Goal: Task Accomplishment & Management: Manage account settings

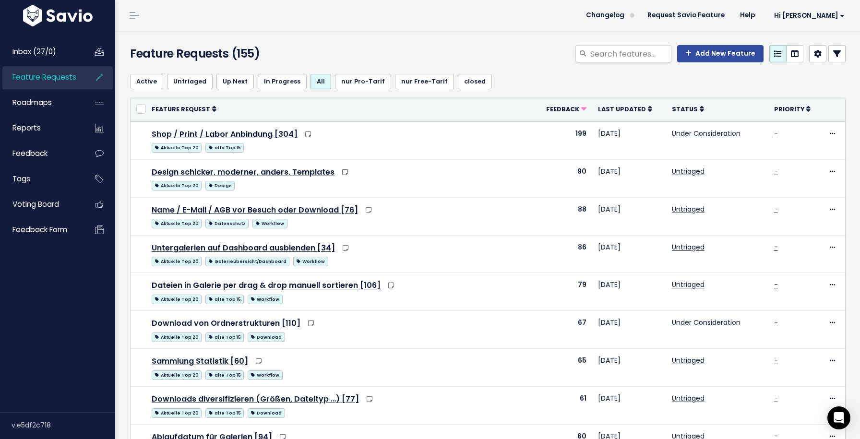
click at [631, 44] on div "Feature Requests (155) Add New Feature" at bounding box center [486, 49] width 742 height 36
click at [626, 49] on input "search" at bounding box center [631, 53] width 82 height 17
type input "umbenennen"
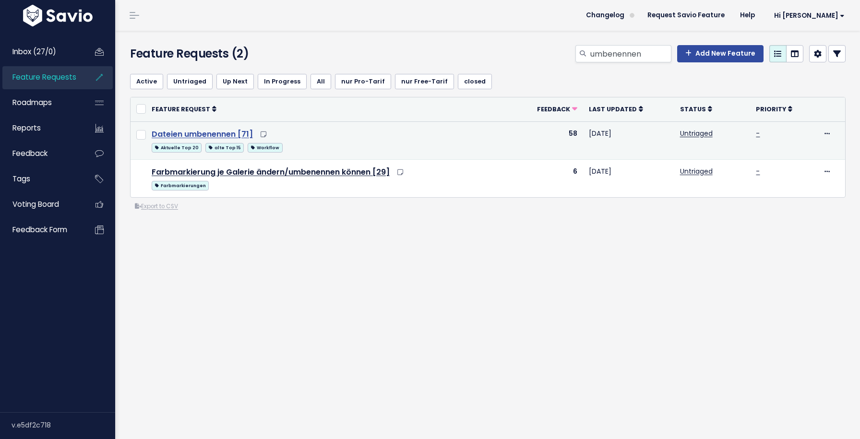
click at [228, 133] on link "Dateien umbenennen [71]" at bounding box center [202, 134] width 101 height 11
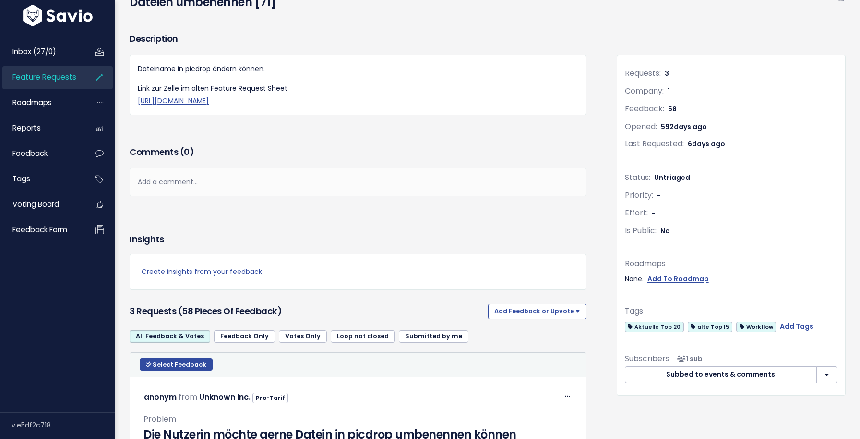
scroll to position [71, 0]
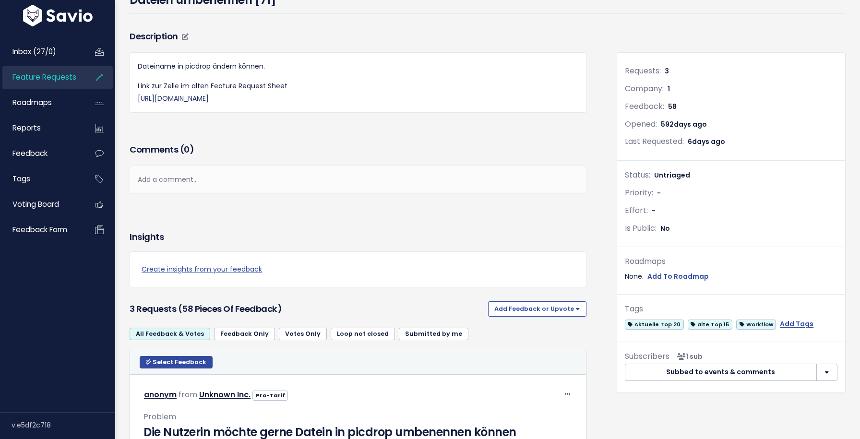
click at [209, 101] on link "https://docs.google.com/spreadsheets/d/1sOex72fc6SME-V8BINKI_rrABh-S7lulI9MjrK7…" at bounding box center [173, 99] width 71 height 10
click at [189, 37] on h3 "Description" at bounding box center [358, 36] width 457 height 13
click at [183, 36] on icon at bounding box center [185, 37] width 7 height 7
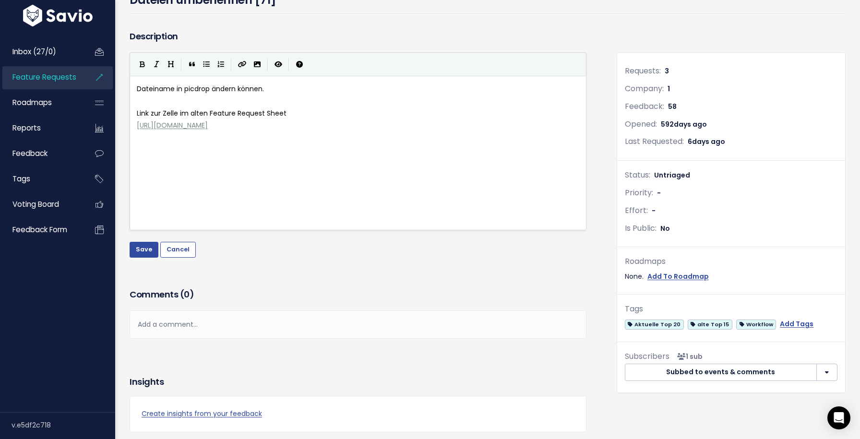
scroll to position [3, 0]
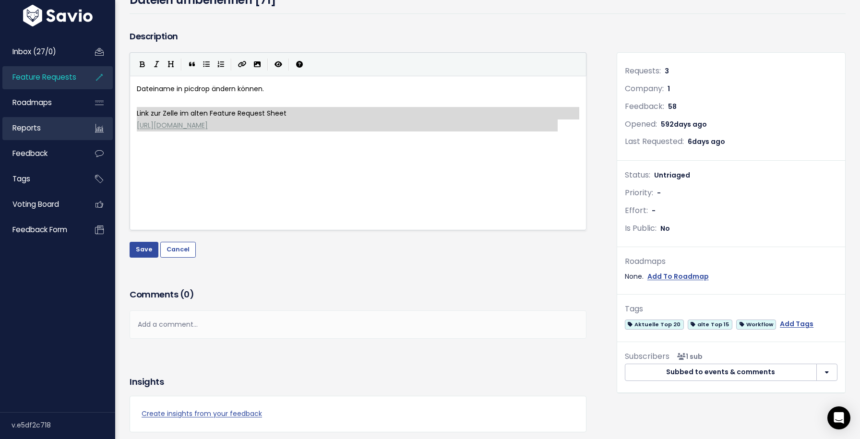
type textarea "https://docs.google.com/spreadsheets/d/1sOex72fc6SME-V8BINKI_rrABh-S7lulI9MjrK7…"
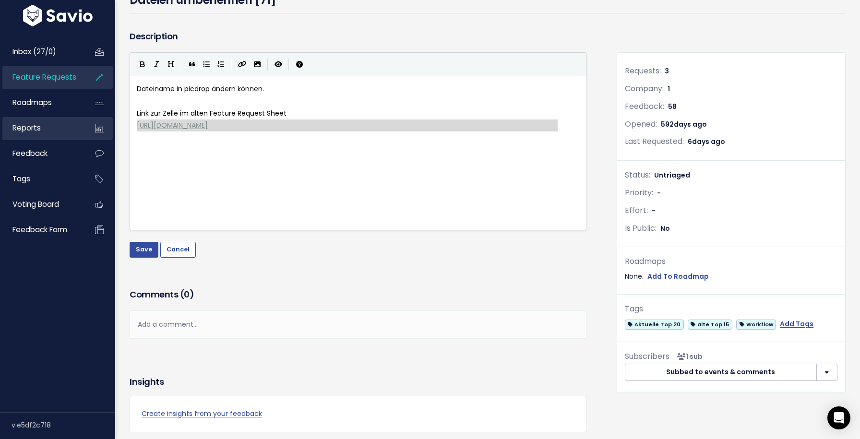
drag, startPoint x: 562, startPoint y: 122, endPoint x: 94, endPoint y: 126, distance: 468.2
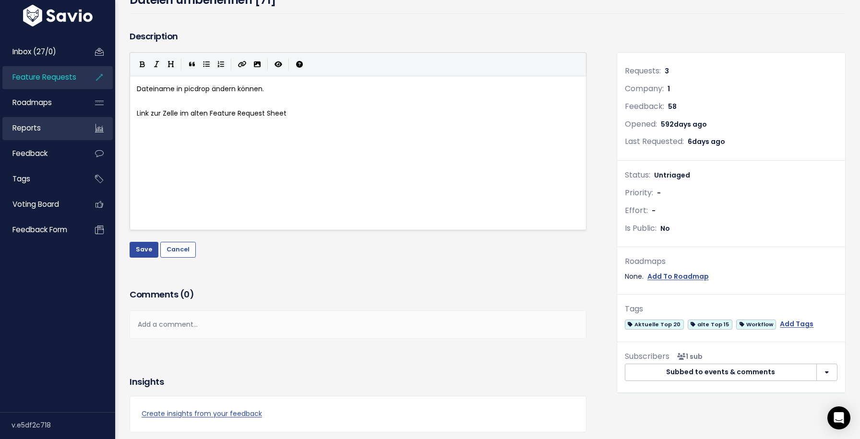
type textarea ":"
click at [155, 250] on button "Save" at bounding box center [144, 249] width 29 height 15
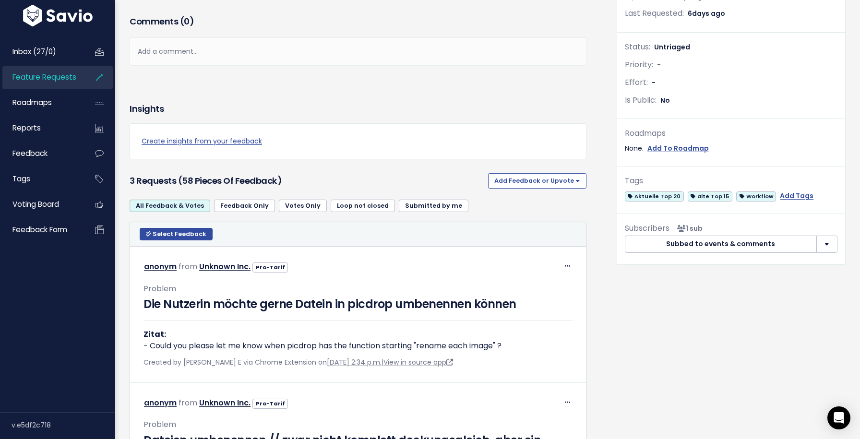
scroll to position [198, 0]
click at [531, 189] on button "Add Feedback or Upvote" at bounding box center [537, 181] width 98 height 15
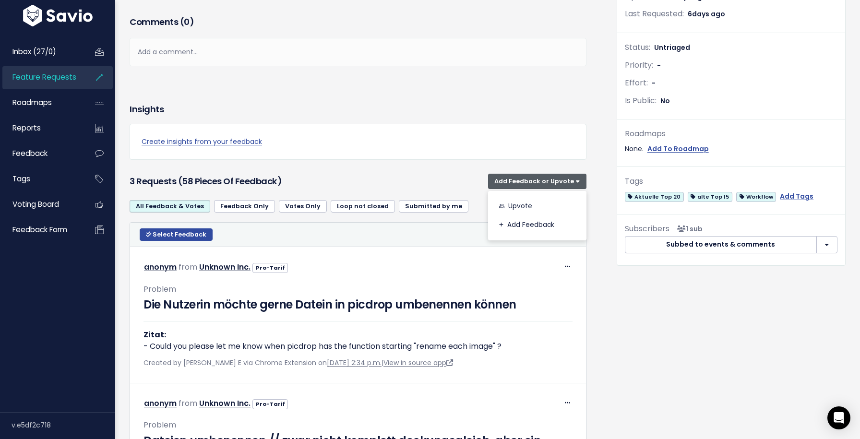
click at [446, 160] on div "Create insights from your feedback" at bounding box center [358, 142] width 457 height 36
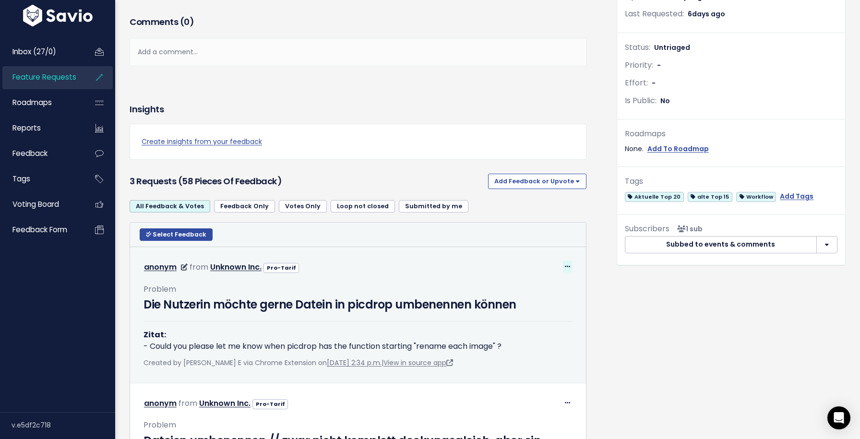
click at [567, 270] on icon at bounding box center [567, 267] width 5 height 6
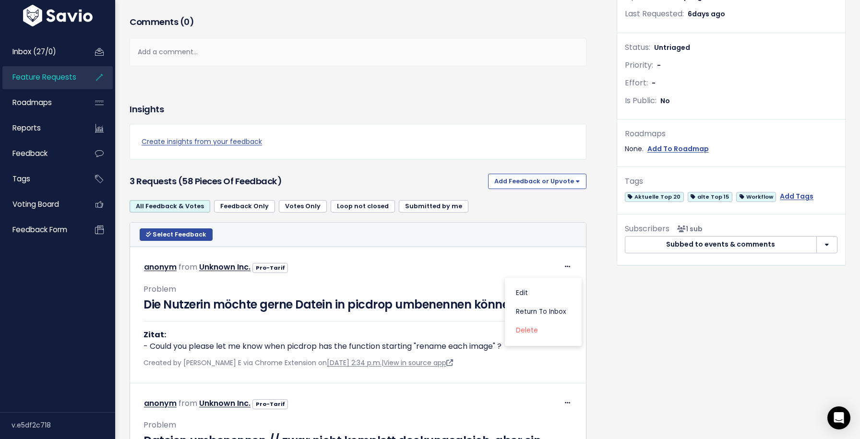
click at [348, 213] on link "Loop not closed" at bounding box center [363, 206] width 64 height 12
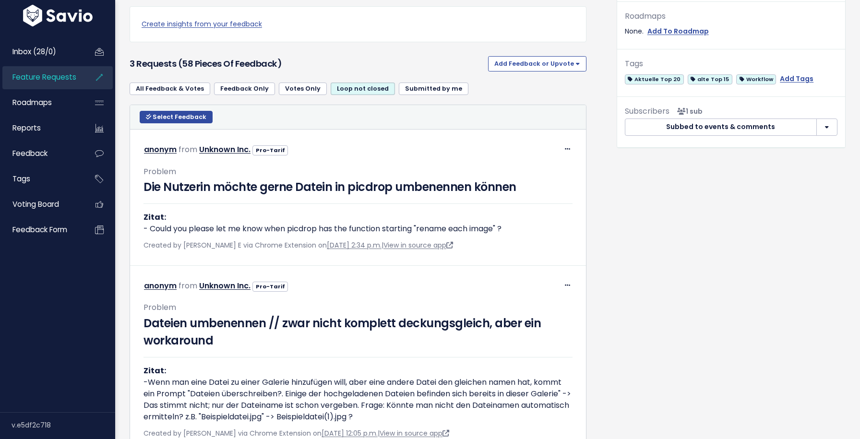
scroll to position [318, 0]
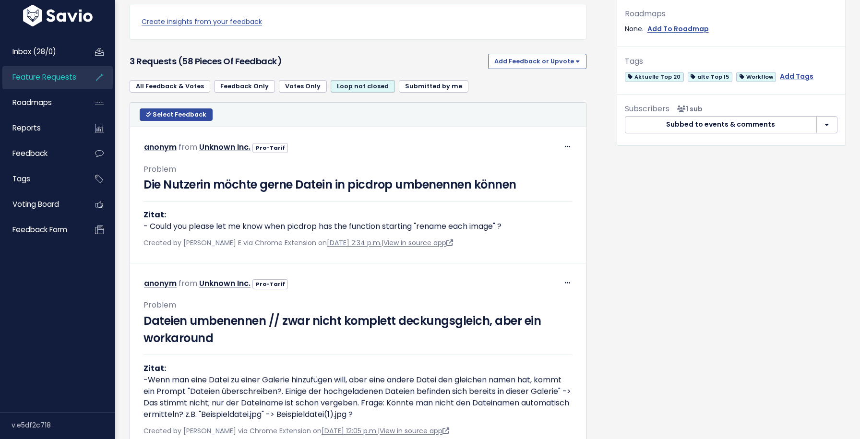
click at [194, 93] on link "All Feedback & Votes" at bounding box center [170, 86] width 81 height 12
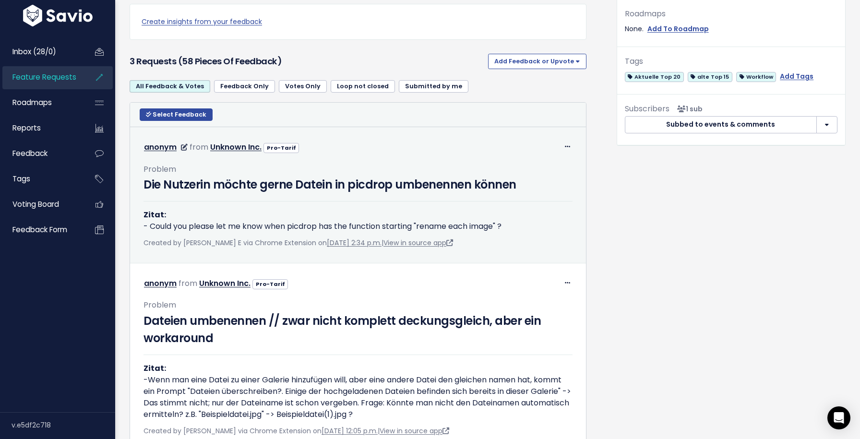
scroll to position [352, 0]
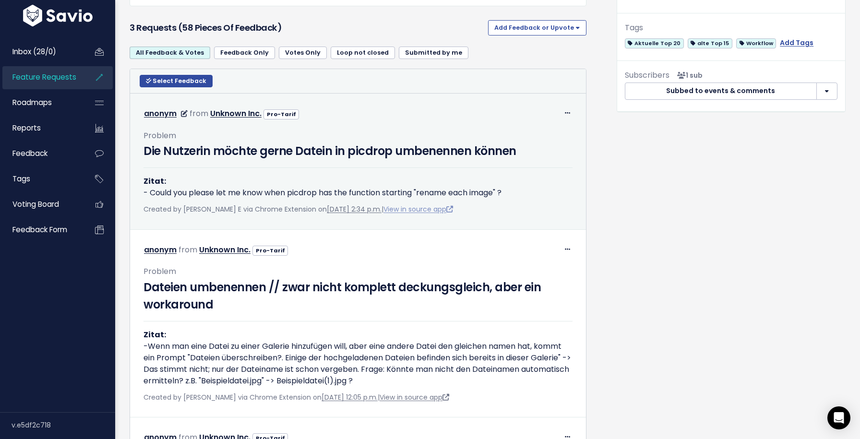
click at [420, 214] on link "View in source app" at bounding box center [419, 210] width 70 height 10
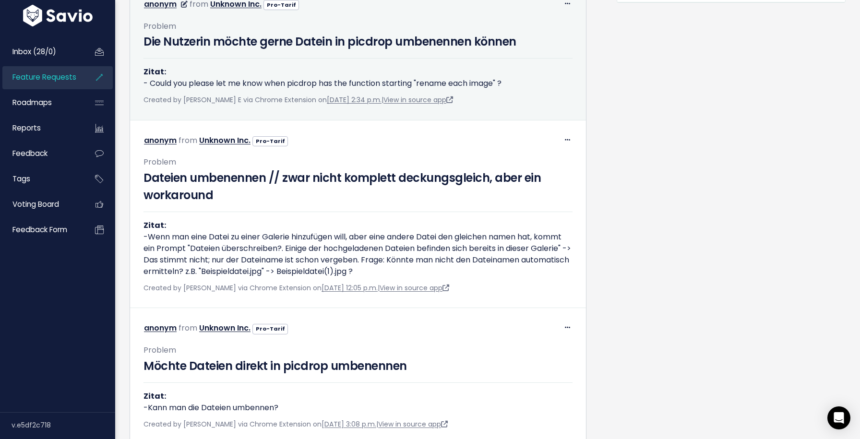
scroll to position [476, 0]
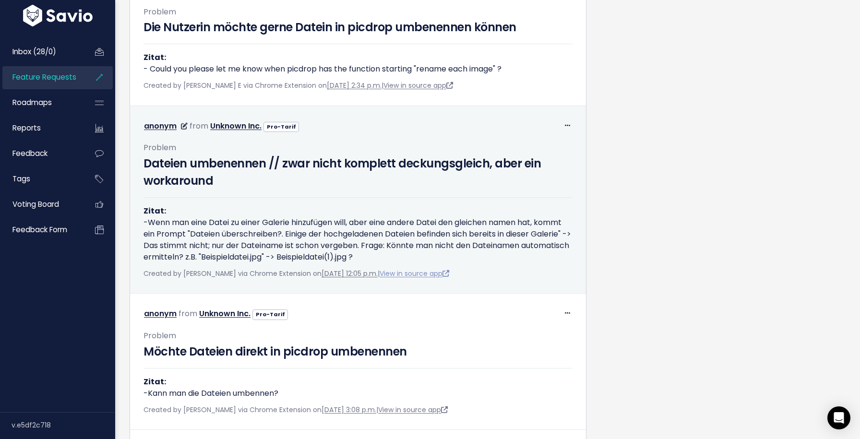
click at [449, 279] on link "View in source app" at bounding box center [415, 274] width 70 height 10
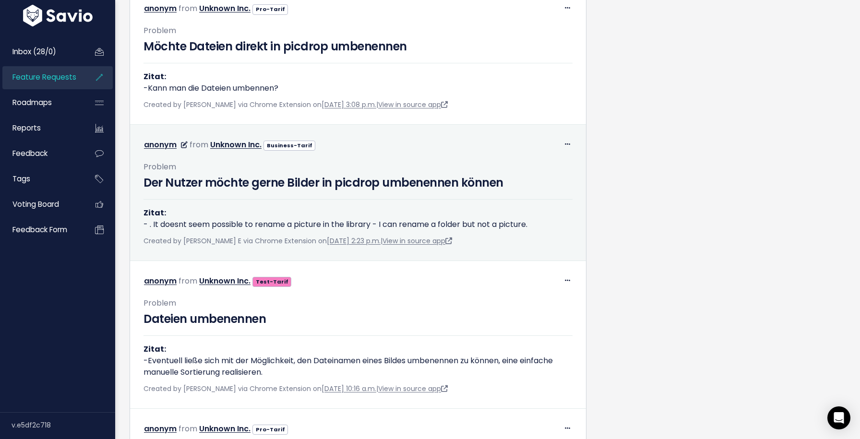
scroll to position [782, 0]
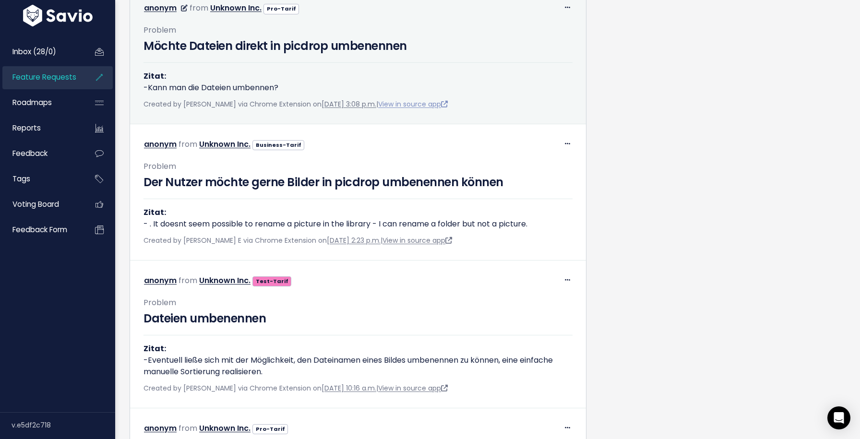
click at [425, 109] on link "View in source app" at bounding box center [413, 104] width 70 height 10
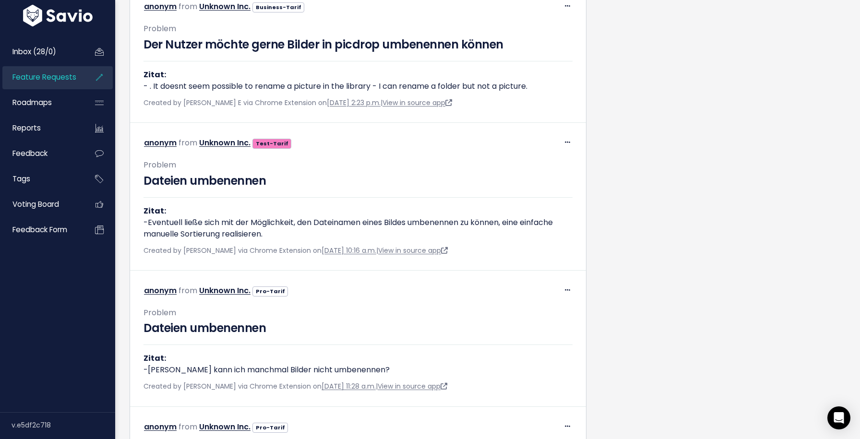
scroll to position [921, 0]
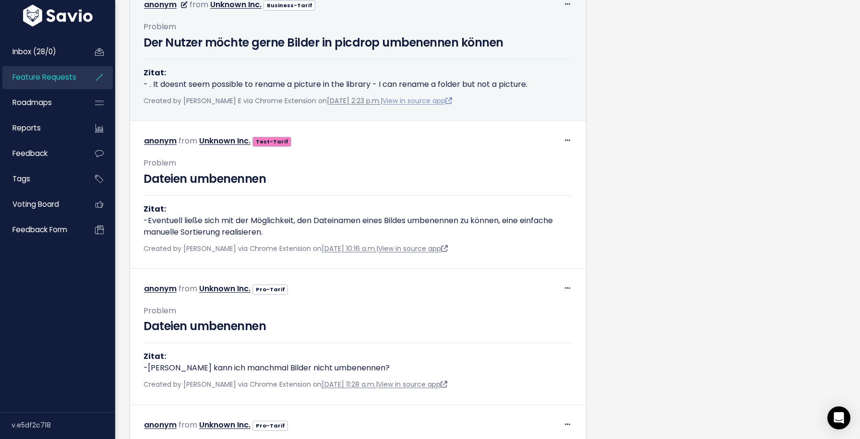
click at [419, 106] on link "View in source app" at bounding box center [418, 101] width 70 height 10
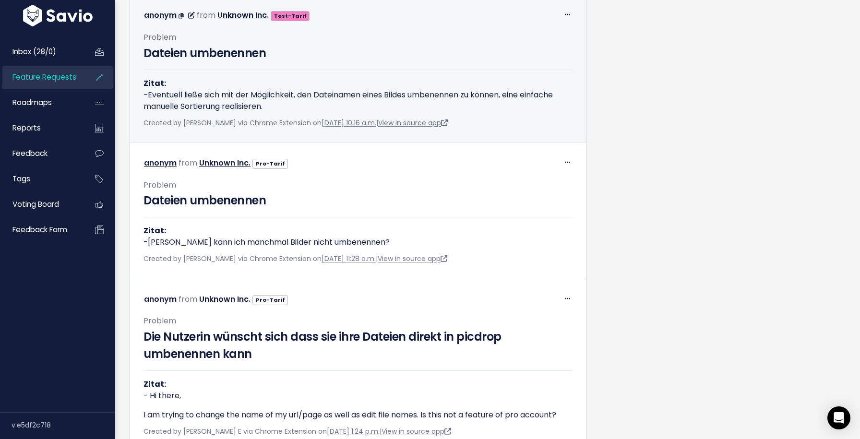
scroll to position [1050, 0]
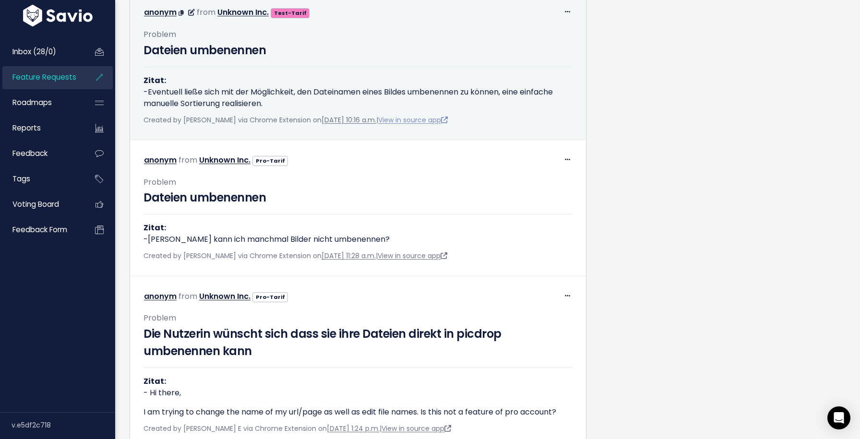
click at [435, 125] on link "View in source app" at bounding box center [413, 120] width 70 height 10
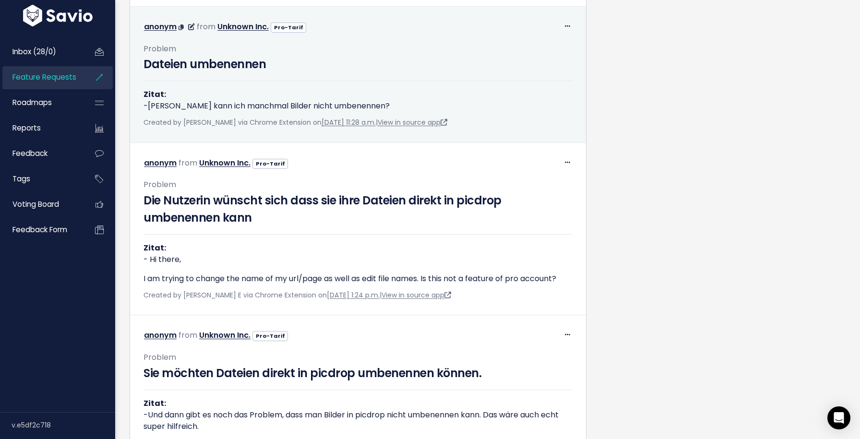
scroll to position [1201, 0]
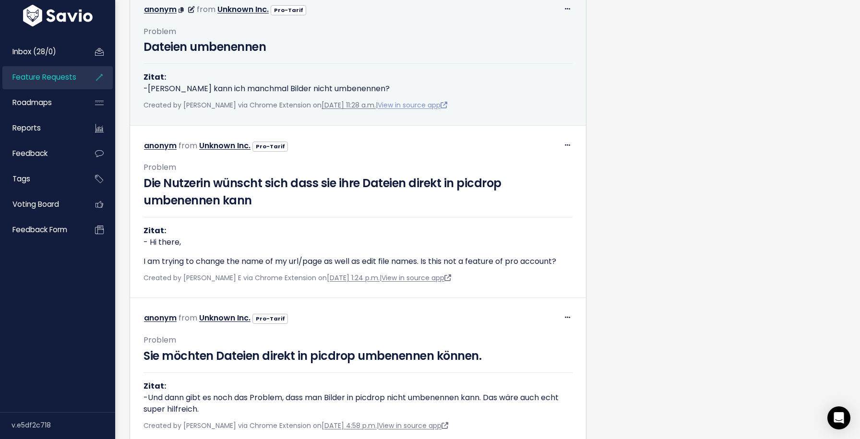
click at [430, 110] on link "View in source app" at bounding box center [413, 105] width 70 height 10
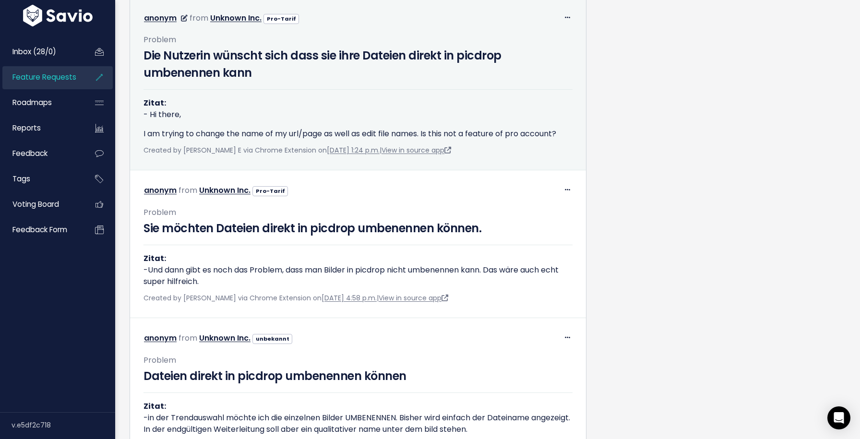
scroll to position [1334, 0]
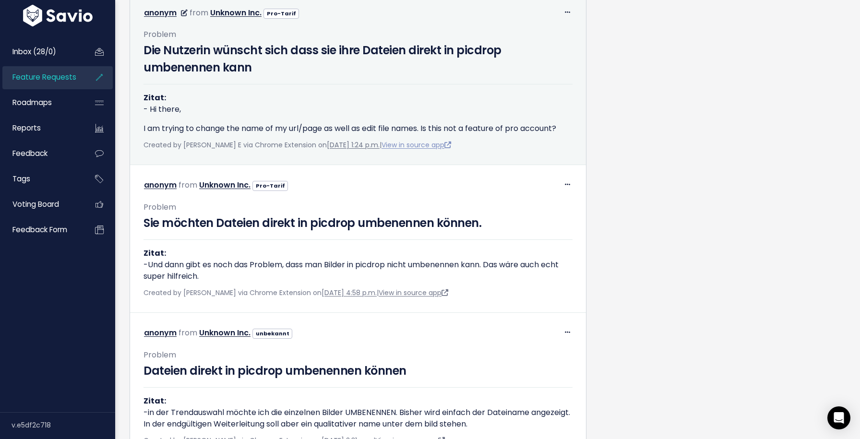
click at [427, 150] on link "View in source app" at bounding box center [417, 145] width 70 height 10
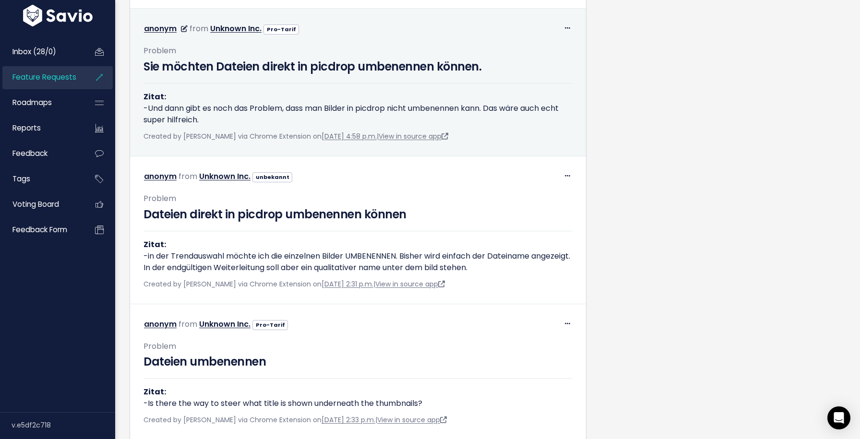
scroll to position [1506, 0]
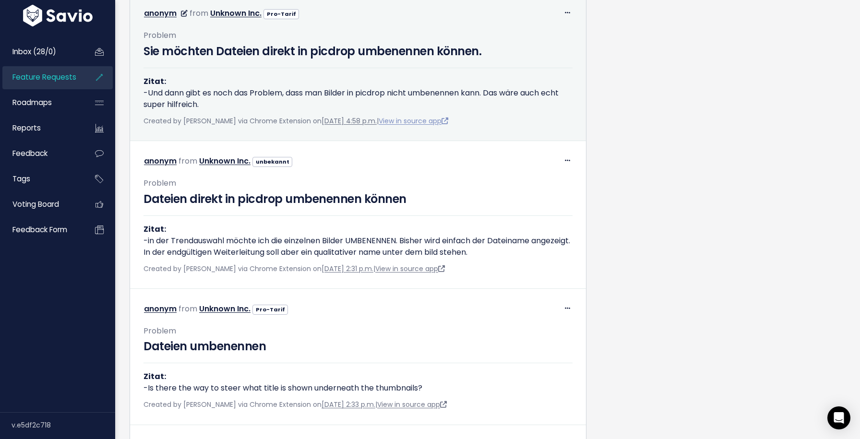
click at [418, 126] on link "View in source app" at bounding box center [414, 121] width 70 height 10
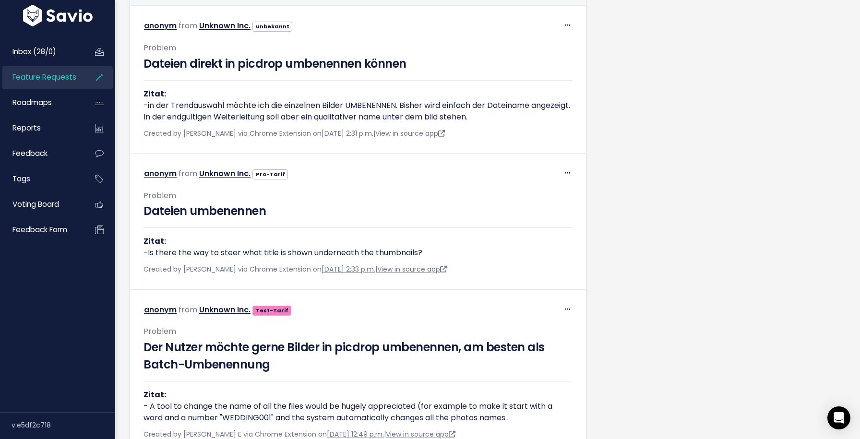
scroll to position [1642, 0]
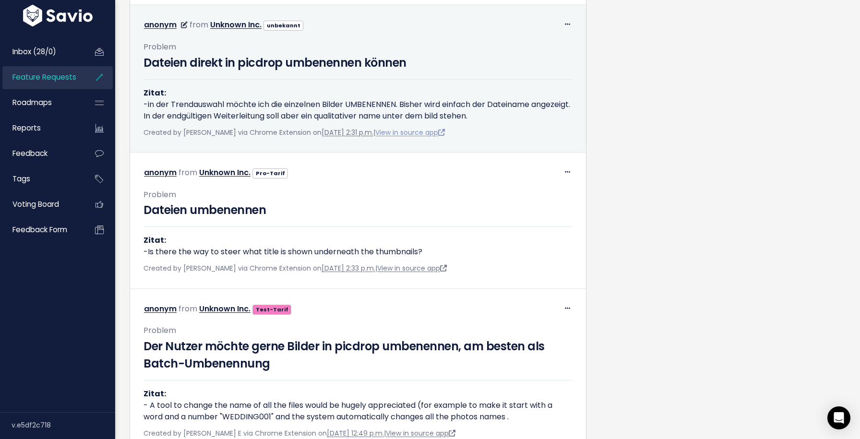
click at [422, 137] on link "View in source app" at bounding box center [410, 133] width 70 height 10
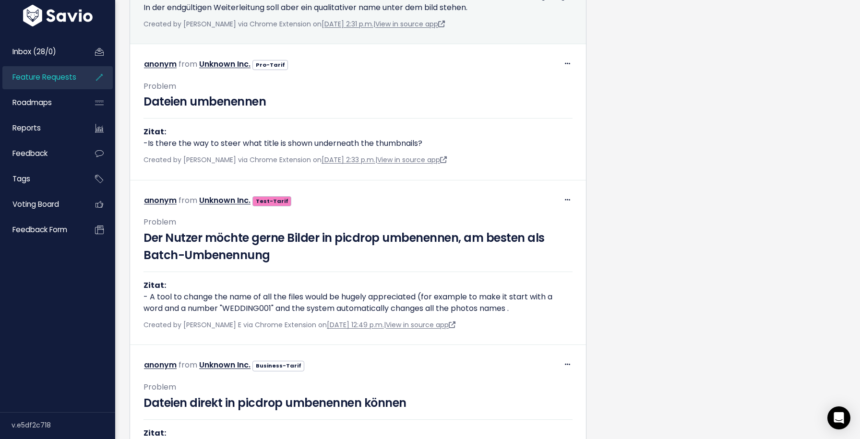
scroll to position [1756, 0]
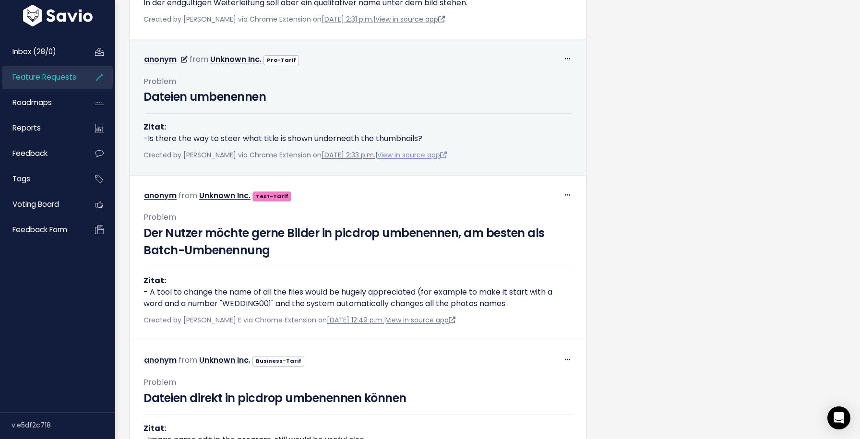
click at [423, 160] on link "View in source app" at bounding box center [412, 155] width 70 height 10
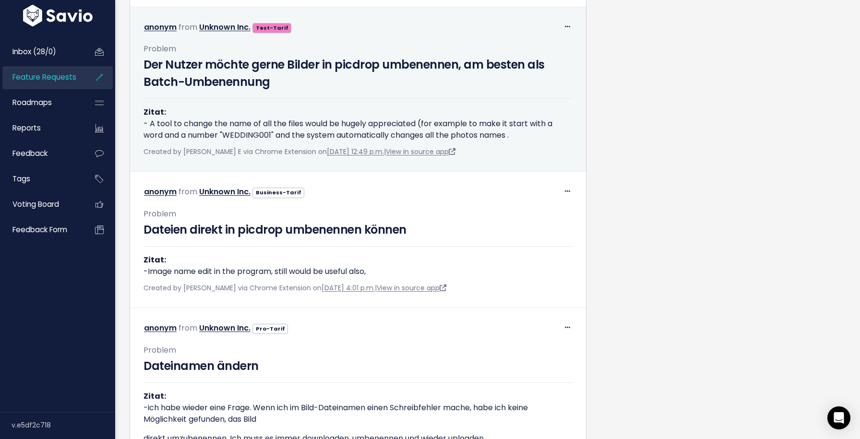
scroll to position [1958, 0]
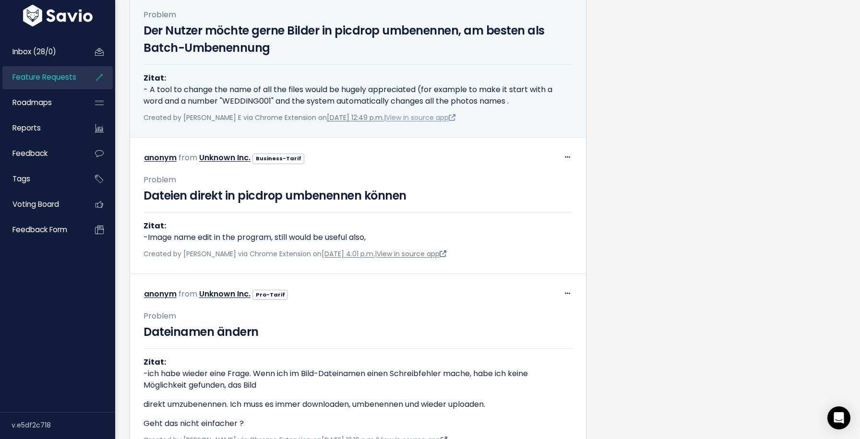
click at [430, 122] on link "View in source app" at bounding box center [421, 118] width 70 height 10
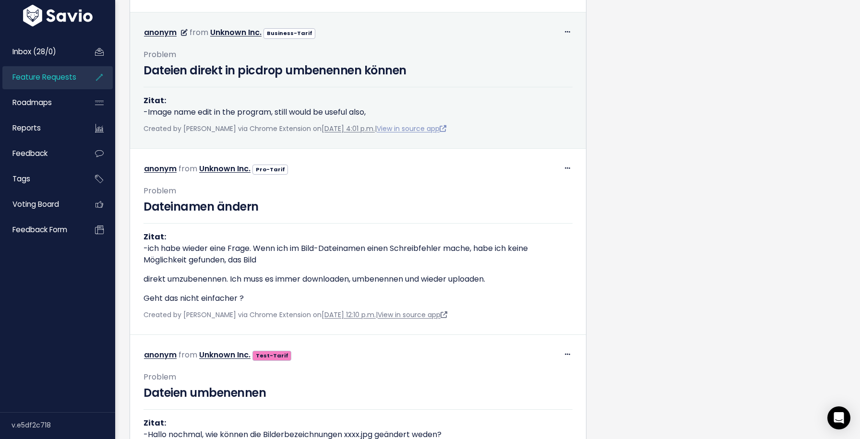
scroll to position [2085, 0]
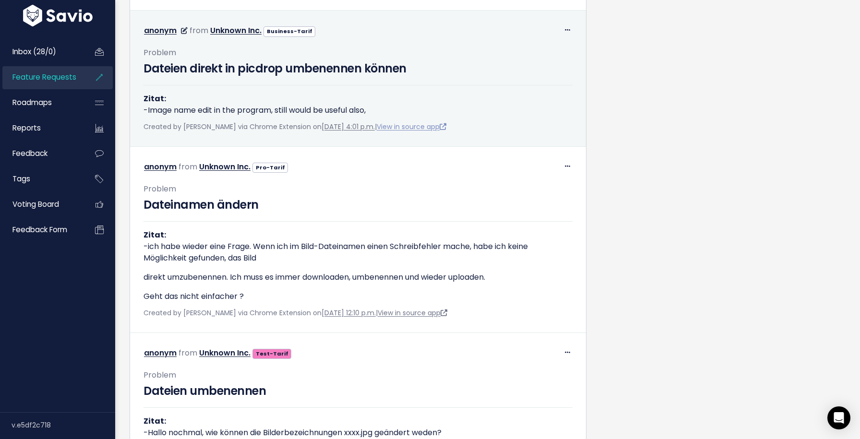
click at [420, 132] on link "View in source app" at bounding box center [412, 127] width 70 height 10
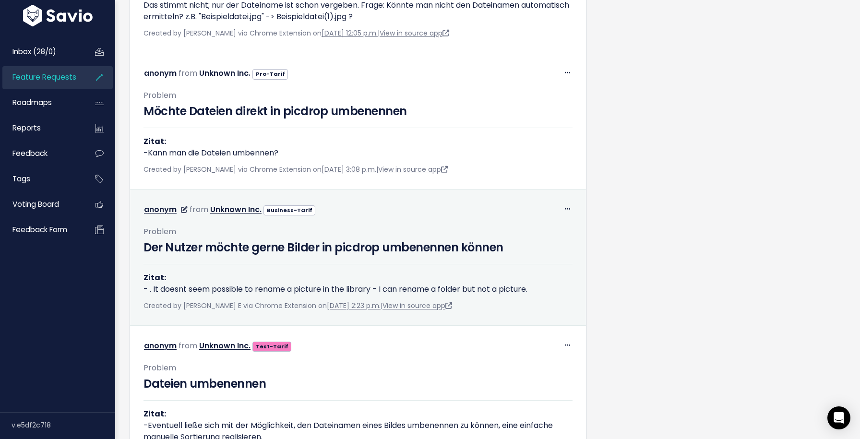
scroll to position [805, 0]
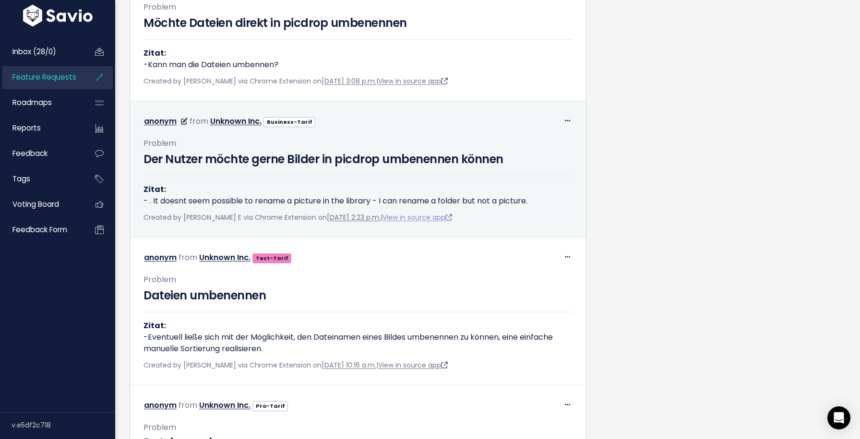
click at [427, 222] on link "View in source app" at bounding box center [418, 218] width 70 height 10
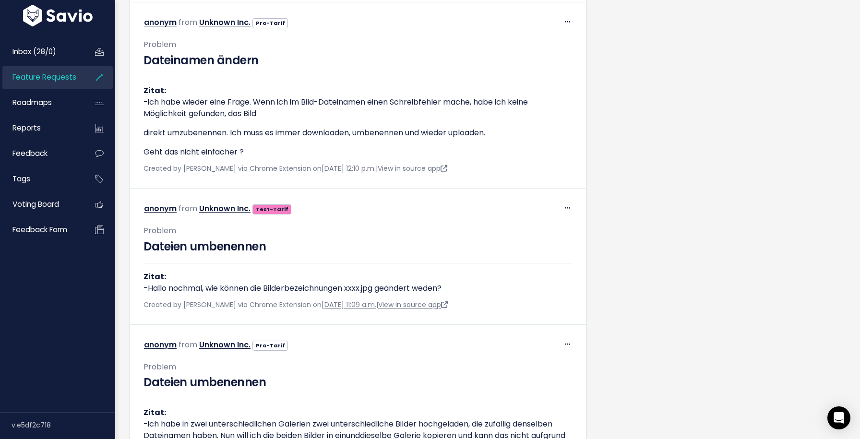
scroll to position [2233, 0]
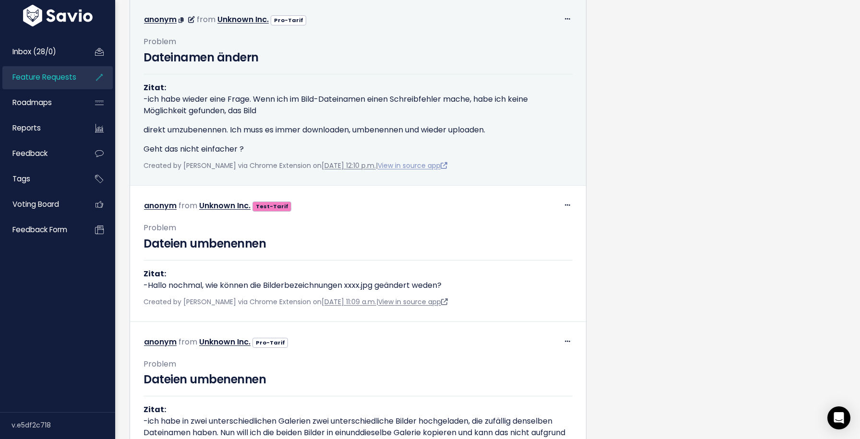
click at [435, 170] on link "View in source app" at bounding box center [413, 166] width 70 height 10
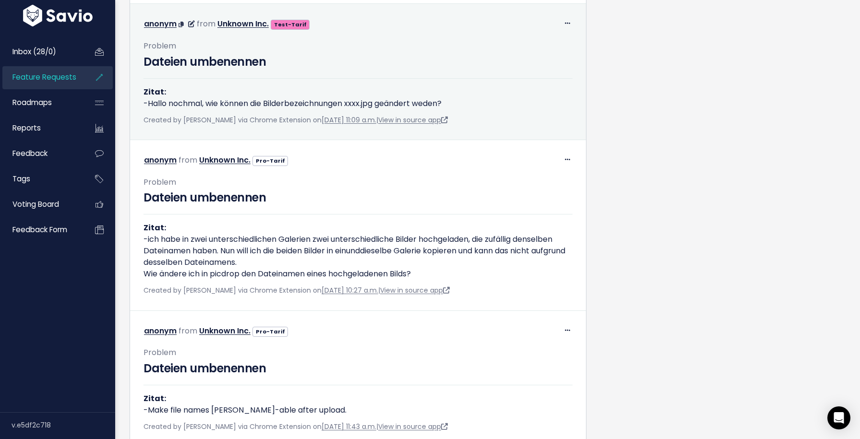
scroll to position [2415, 0]
click at [441, 124] on link "View in source app" at bounding box center [413, 120] width 70 height 10
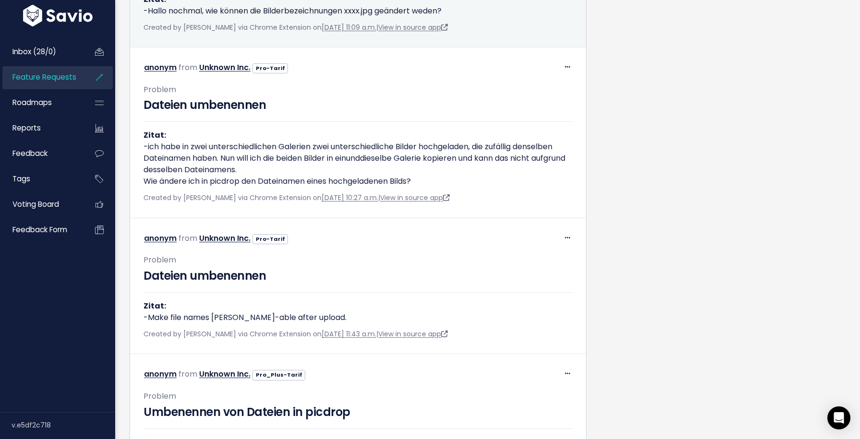
scroll to position [2508, 0]
click at [436, 32] on link "View in source app" at bounding box center [413, 27] width 70 height 10
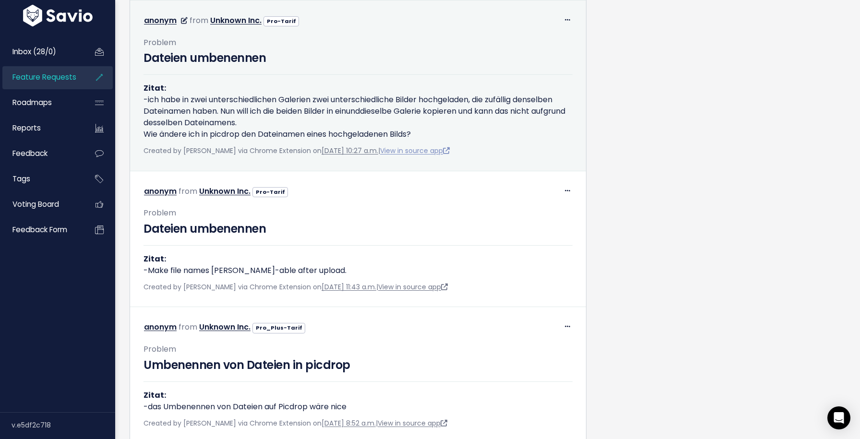
scroll to position [2557, 0]
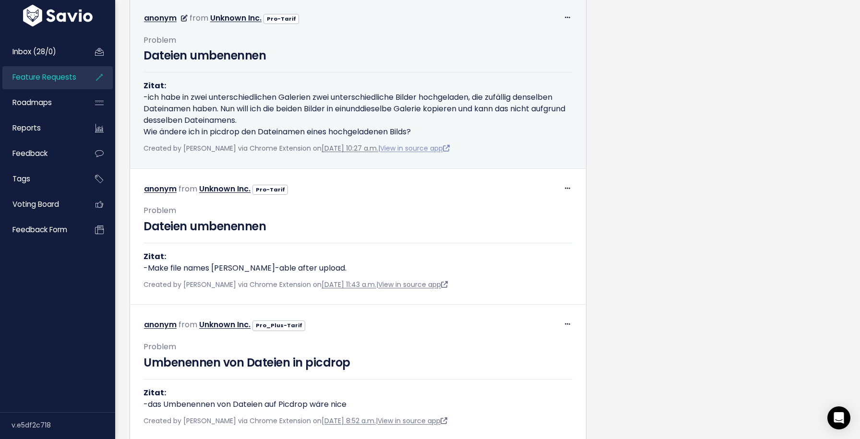
click at [437, 153] on link "View in source app" at bounding box center [415, 149] width 70 height 10
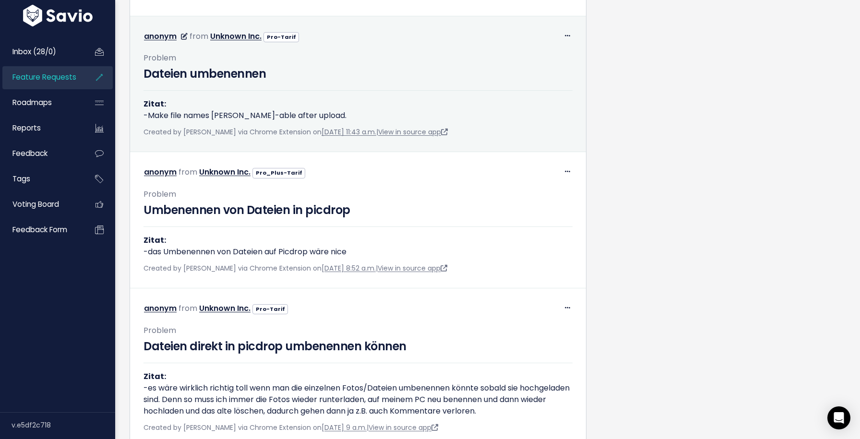
scroll to position [2710, 0]
click at [439, 138] on div "Created by Florian Hampel via Chrome Extension on May 12, 2025, 11:43 a.m. | Vi…" at bounding box center [358, 132] width 429 height 12
click at [436, 136] on link "View in source app" at bounding box center [413, 132] width 70 height 10
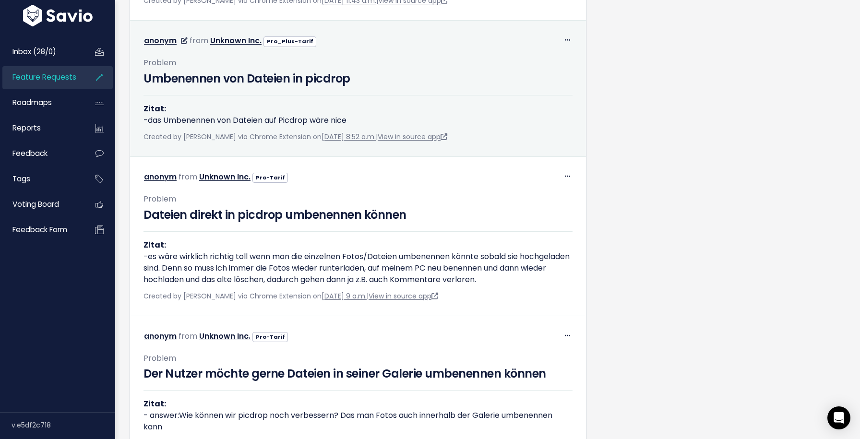
scroll to position [2852, 0]
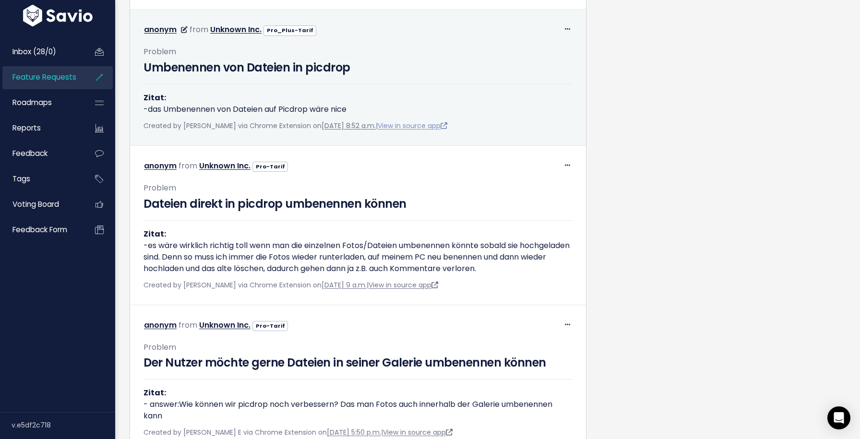
click at [429, 131] on link "View in source app" at bounding box center [413, 126] width 70 height 10
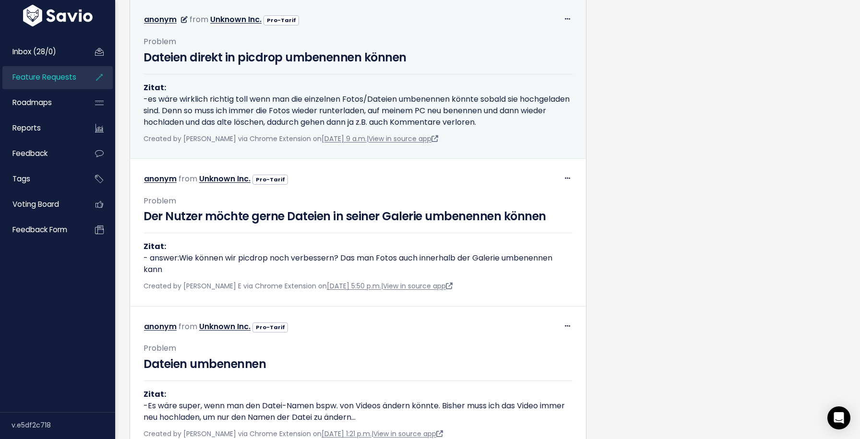
scroll to position [3001, 0]
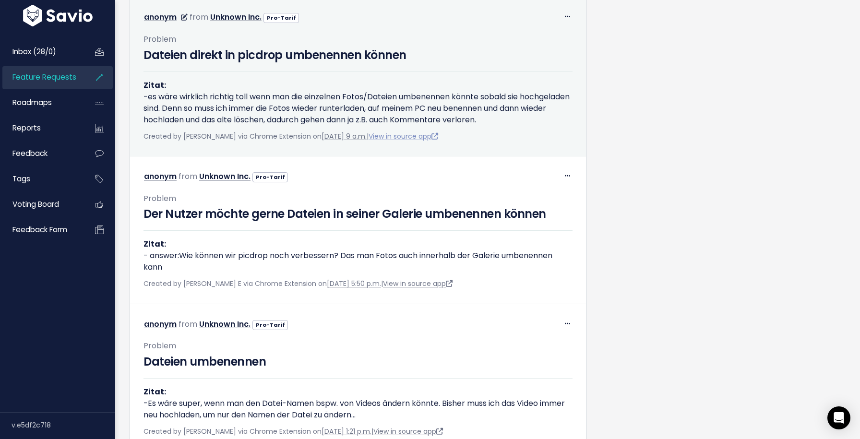
click at [413, 141] on link "View in source app" at bounding box center [404, 137] width 70 height 10
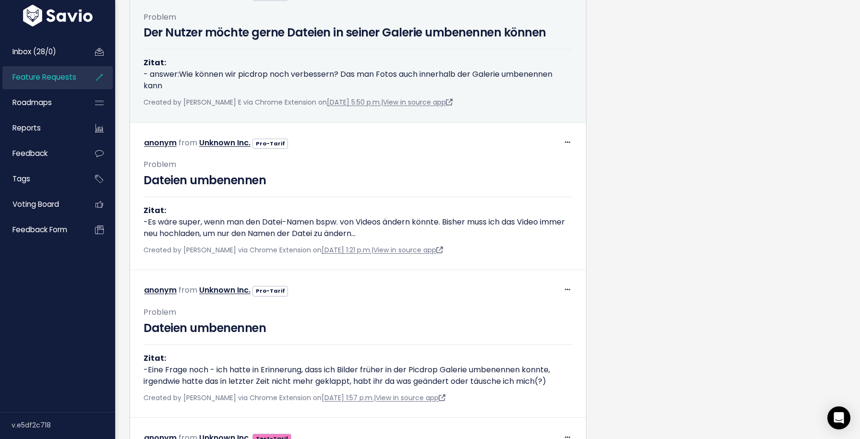
scroll to position [3184, 0]
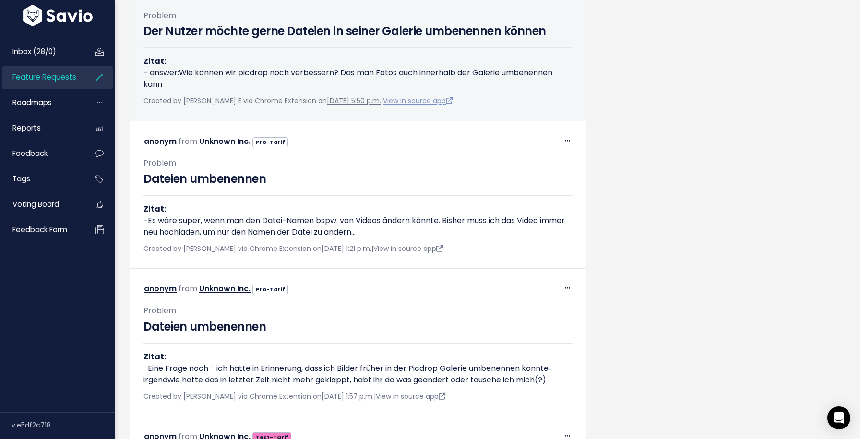
click at [417, 106] on link "View in source app" at bounding box center [418, 101] width 70 height 10
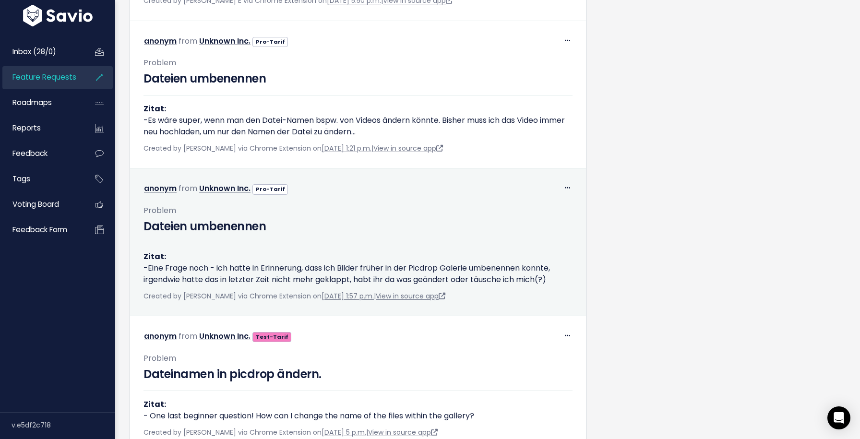
scroll to position [3285, 0]
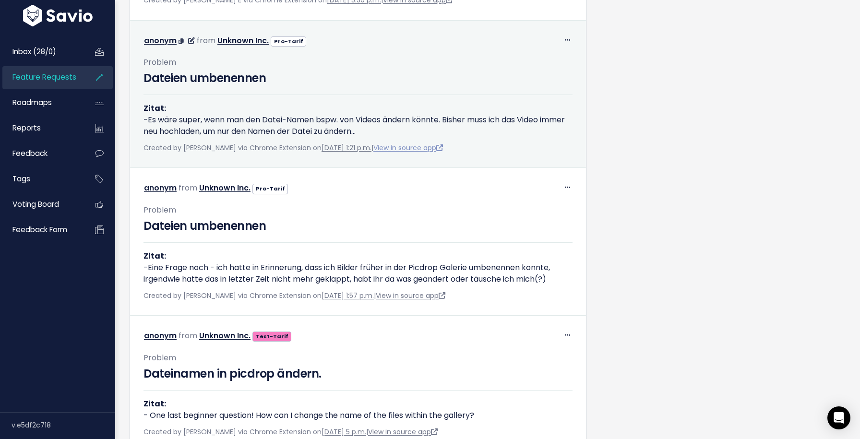
click at [428, 153] on link "View in source app" at bounding box center [409, 148] width 70 height 10
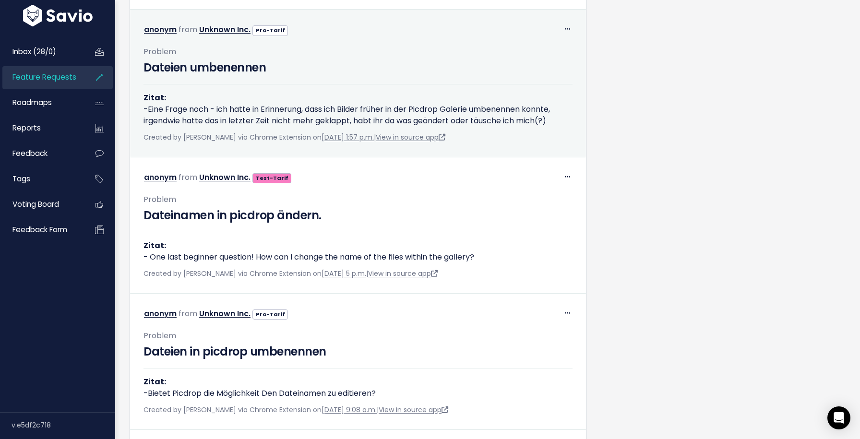
scroll to position [3445, 0]
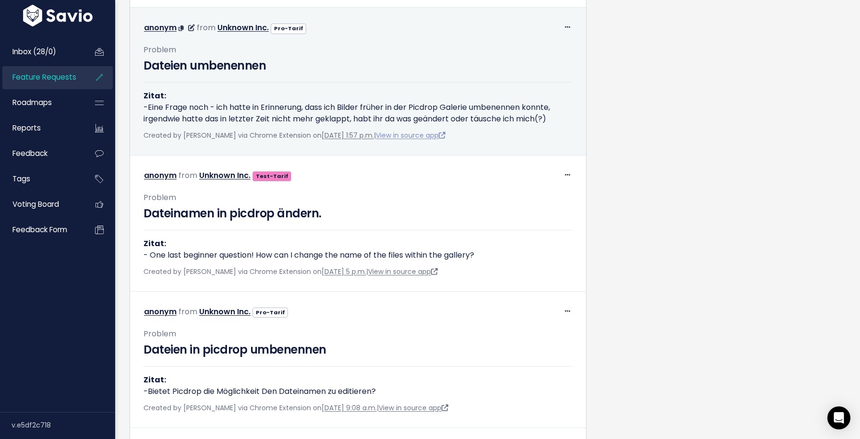
click at [436, 140] on link "View in source app" at bounding box center [411, 136] width 70 height 10
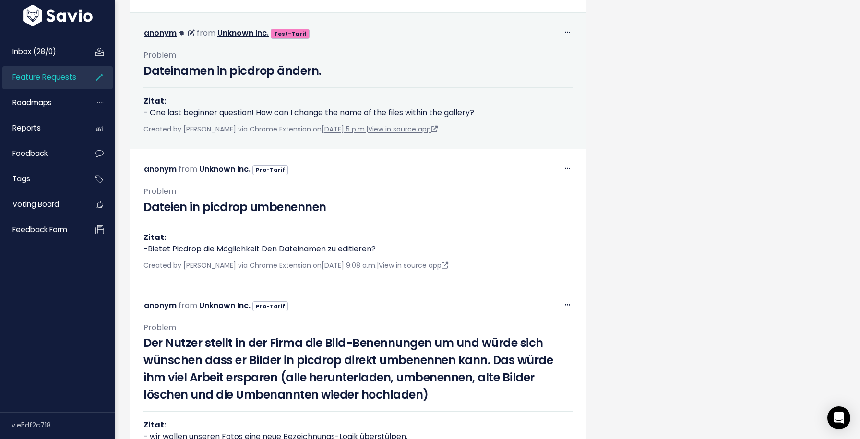
scroll to position [3589, 0]
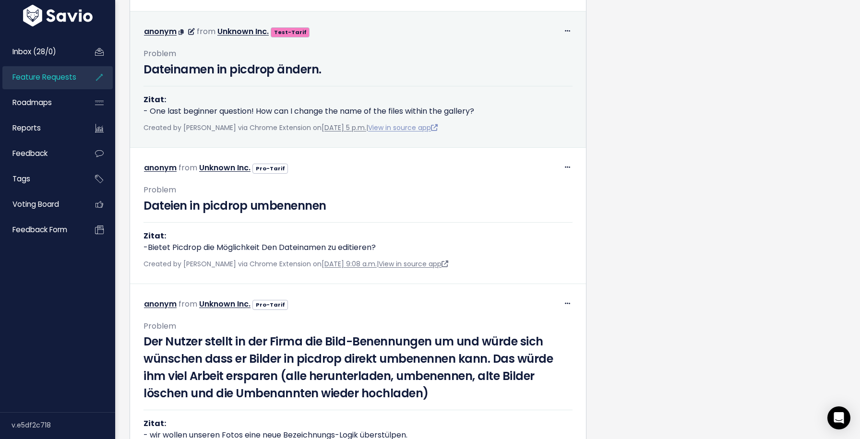
click at [429, 133] on link "View in source app" at bounding box center [403, 128] width 70 height 10
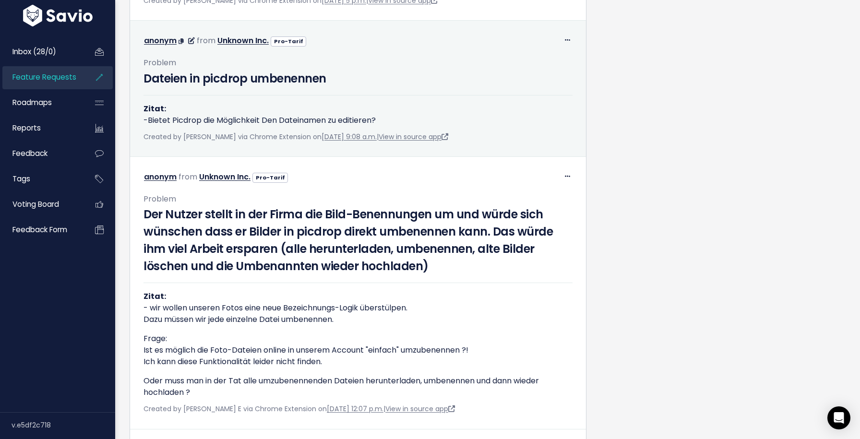
scroll to position [3737, 0]
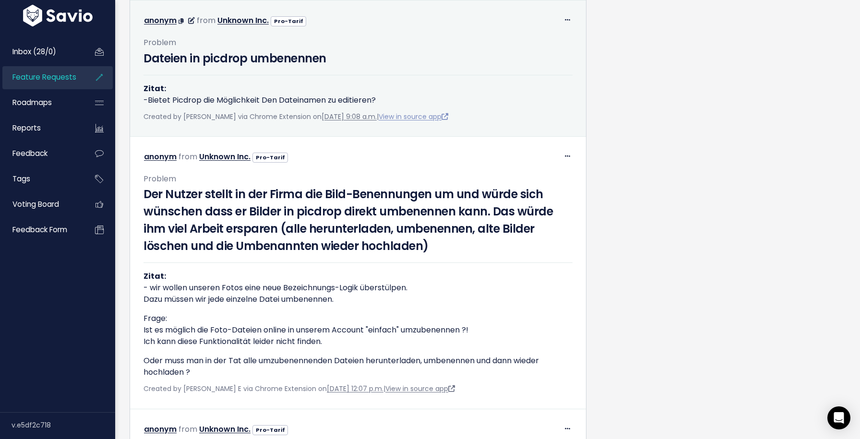
click at [423, 121] on link "View in source app" at bounding box center [414, 117] width 70 height 10
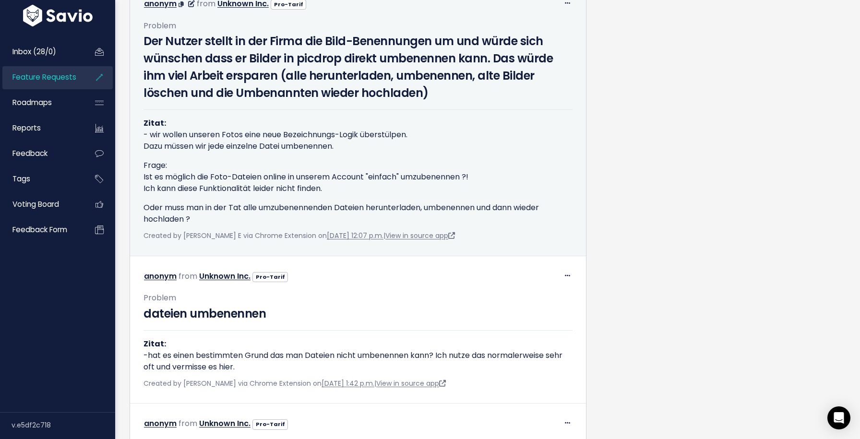
scroll to position [3890, 0]
click at [412, 240] on link "View in source app" at bounding box center [421, 235] width 70 height 10
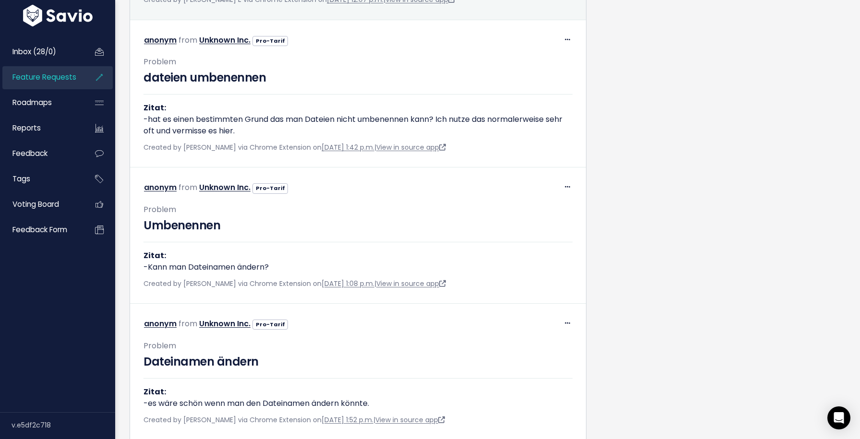
scroll to position [4127, 0]
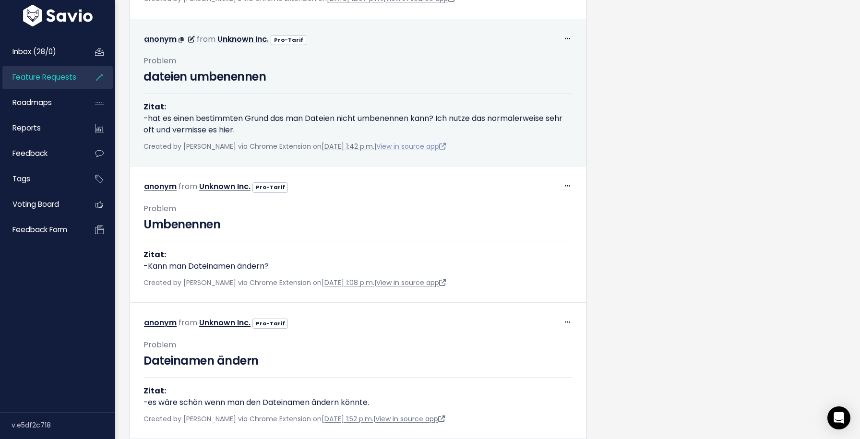
click at [446, 151] on link "View in source app" at bounding box center [411, 147] width 70 height 10
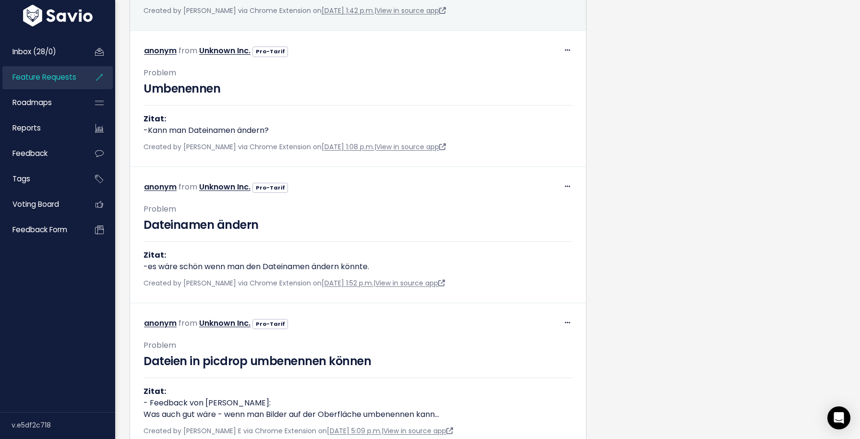
scroll to position [4265, 0]
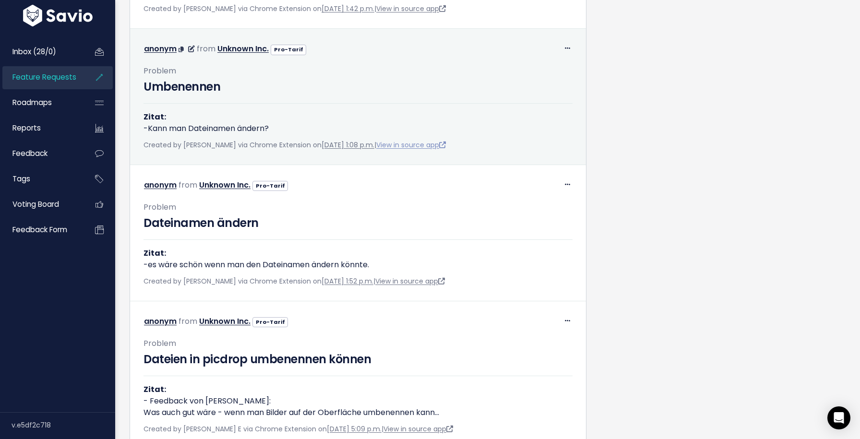
click at [436, 150] on link "View in source app" at bounding box center [411, 145] width 70 height 10
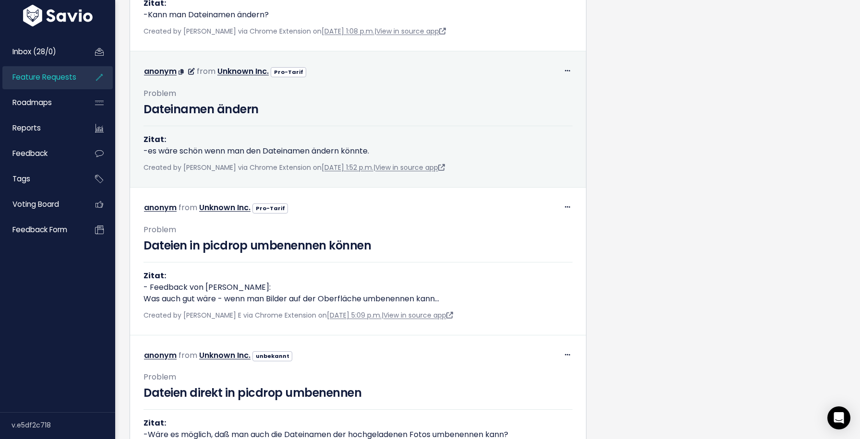
scroll to position [4380, 0]
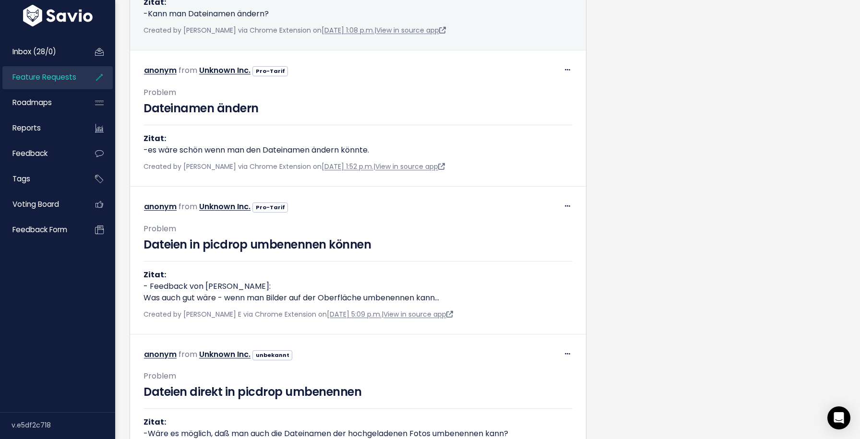
click at [426, 35] on link "View in source app" at bounding box center [411, 30] width 70 height 10
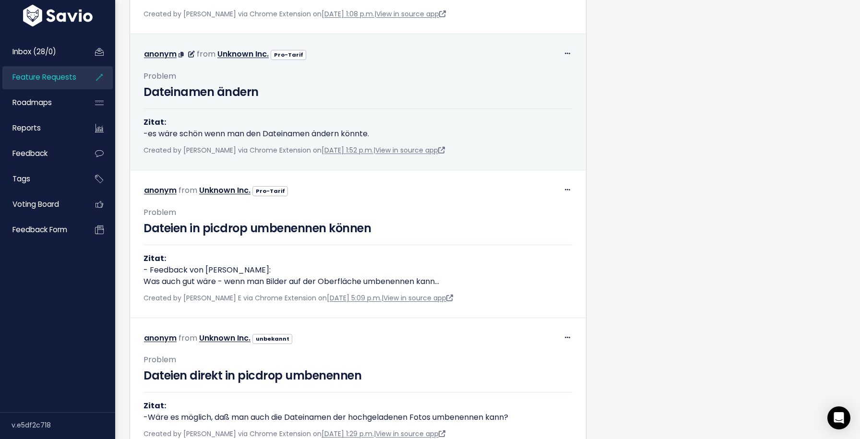
scroll to position [4398, 0]
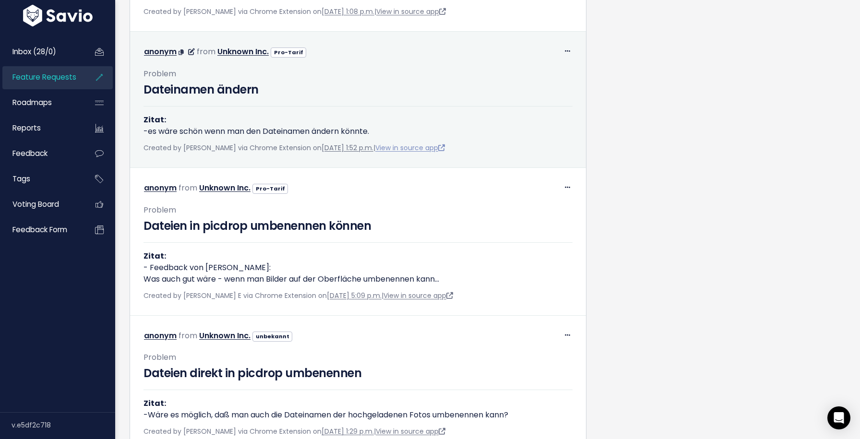
click at [412, 153] on link "View in source app" at bounding box center [410, 148] width 70 height 10
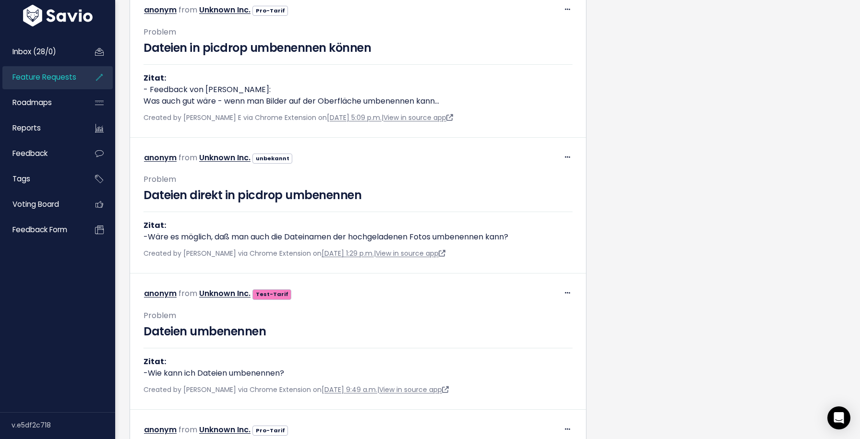
scroll to position [4578, 0]
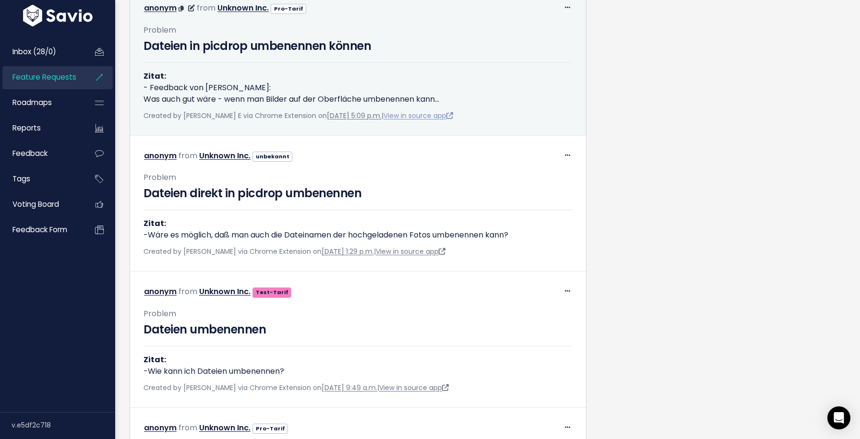
click at [423, 121] on link "View in source app" at bounding box center [419, 116] width 70 height 10
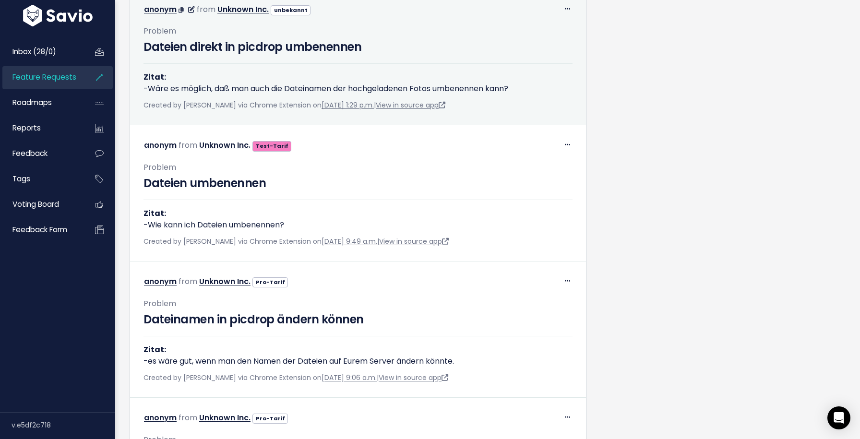
scroll to position [4725, 0]
click at [424, 109] on link "View in source app" at bounding box center [411, 105] width 70 height 10
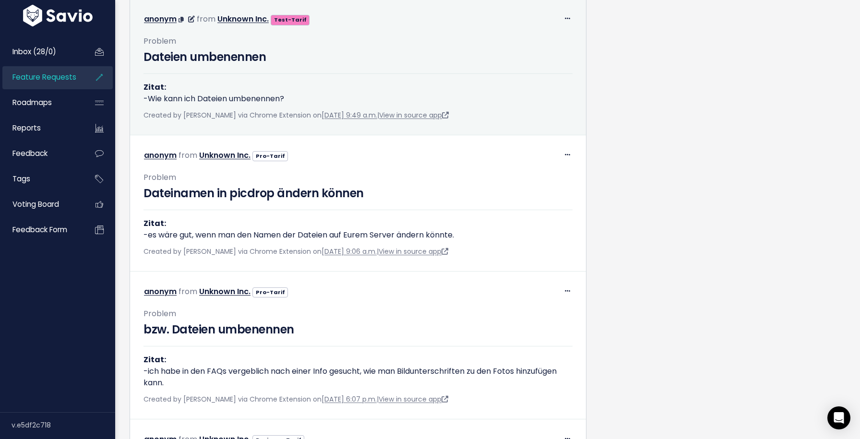
scroll to position [4852, 0]
click at [443, 120] on link "View in source app" at bounding box center [414, 115] width 70 height 10
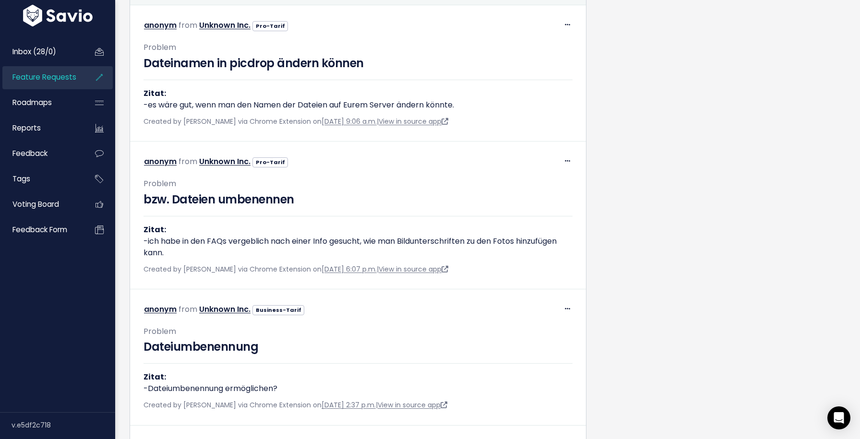
scroll to position [4983, 0]
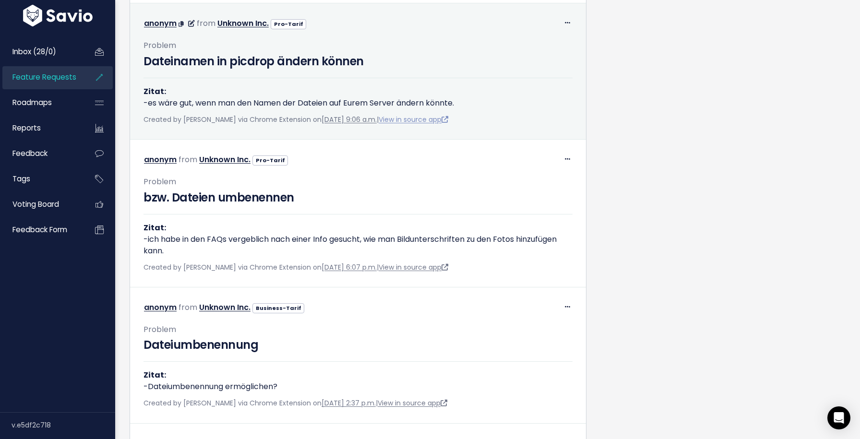
click at [421, 124] on link "View in source app" at bounding box center [414, 120] width 70 height 10
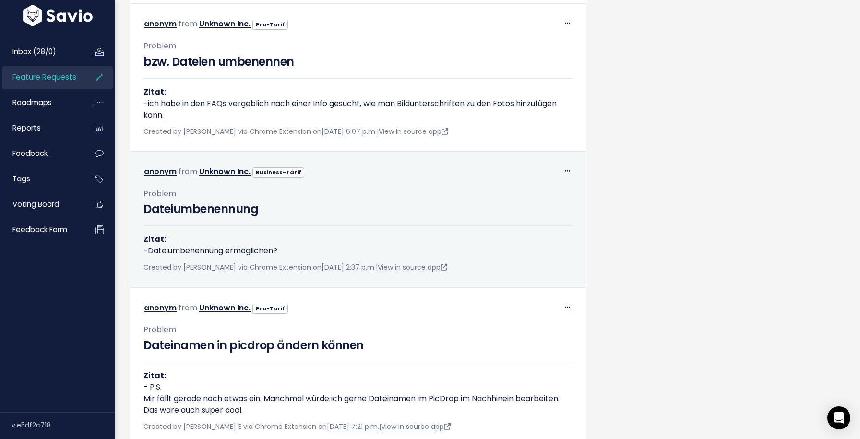
scroll to position [5122, 0]
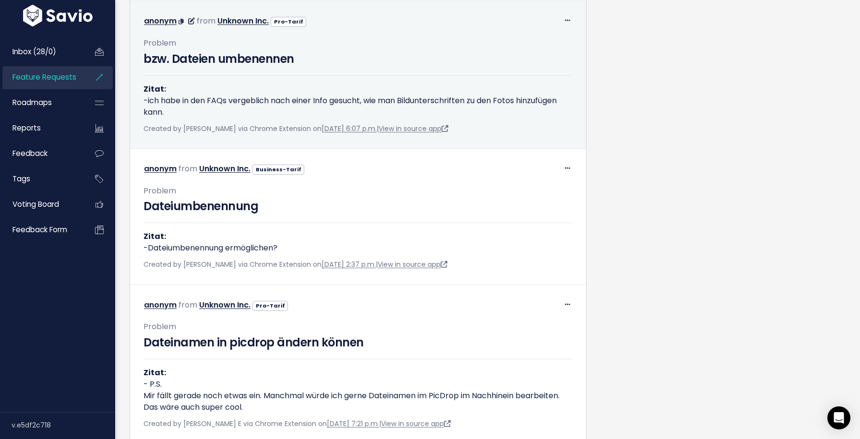
click at [426, 135] on div "Created by Florian Hampel via Chrome Extension on Nov. 2, 2024, 6:07 p.m. | Vie…" at bounding box center [358, 129] width 429 height 12
click at [430, 133] on link "View in source app" at bounding box center [414, 129] width 70 height 10
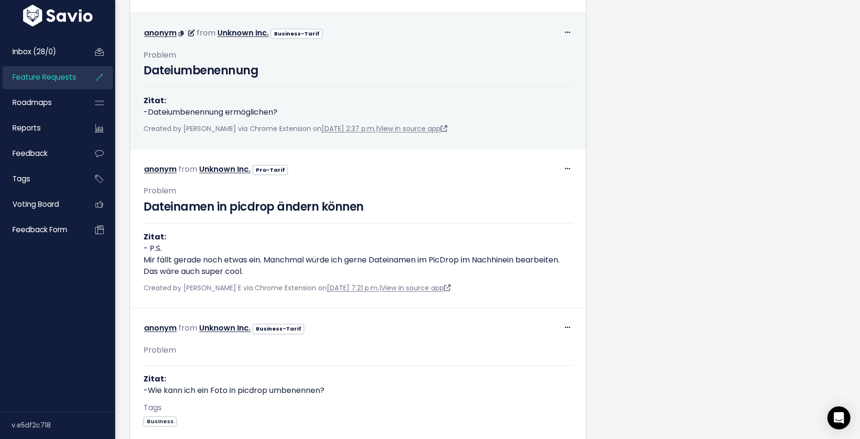
scroll to position [5259, 0]
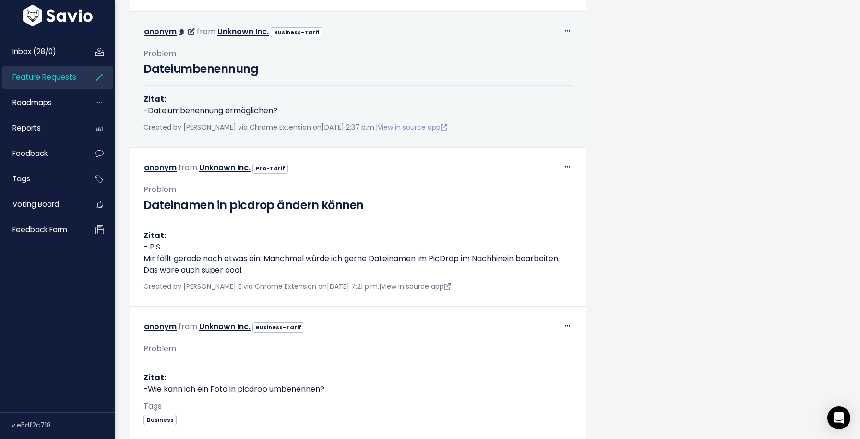
click at [427, 132] on link "View in source app" at bounding box center [413, 127] width 70 height 10
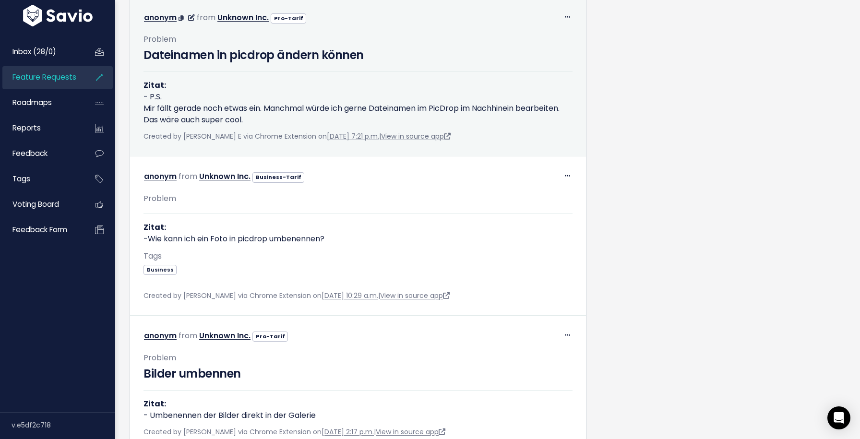
scroll to position [5410, 0]
click at [415, 141] on link "View in source app" at bounding box center [416, 136] width 70 height 10
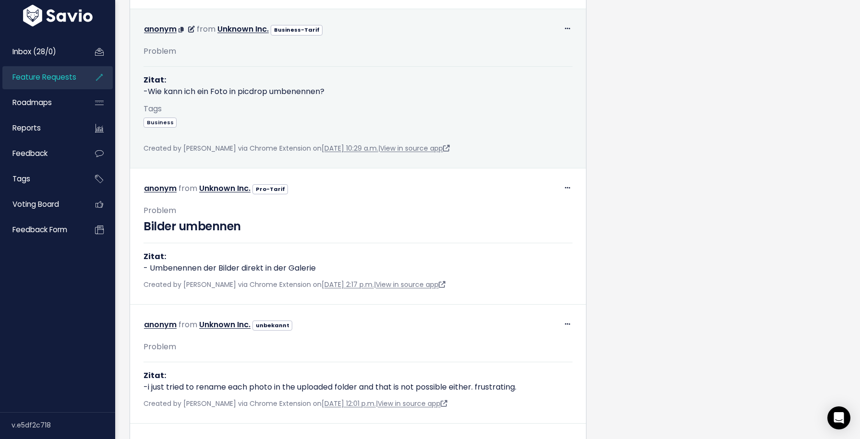
scroll to position [5562, 0]
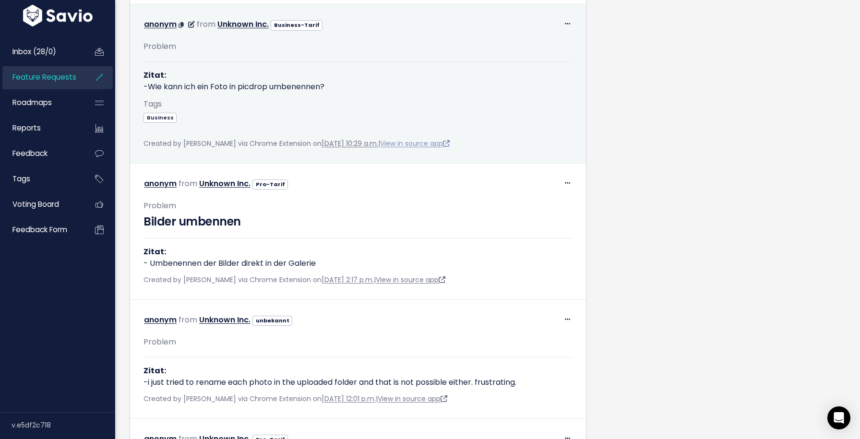
click at [434, 148] on link "View in source app" at bounding box center [415, 144] width 70 height 10
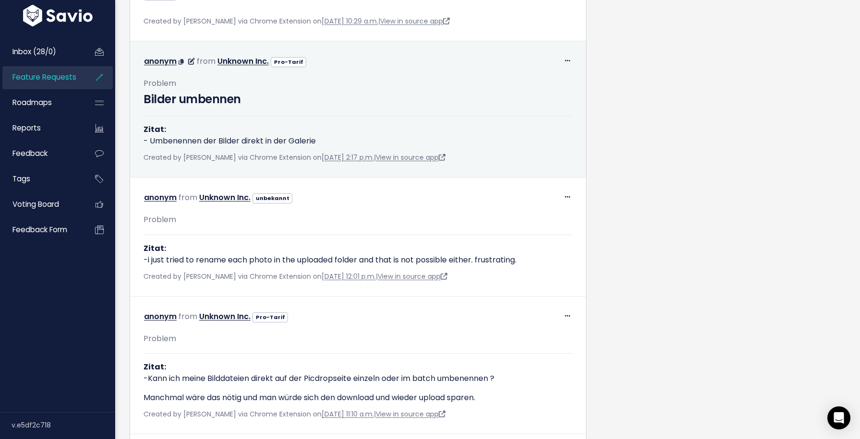
scroll to position [5685, 0]
click at [435, 162] on link "View in source app" at bounding box center [411, 157] width 70 height 10
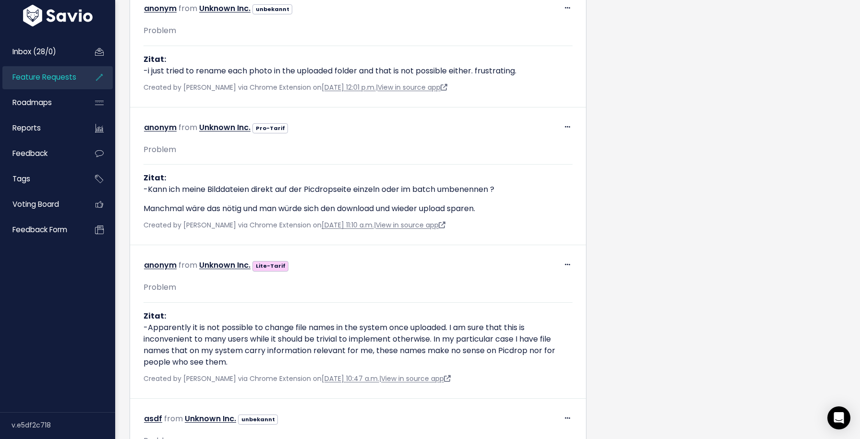
scroll to position [5875, 0]
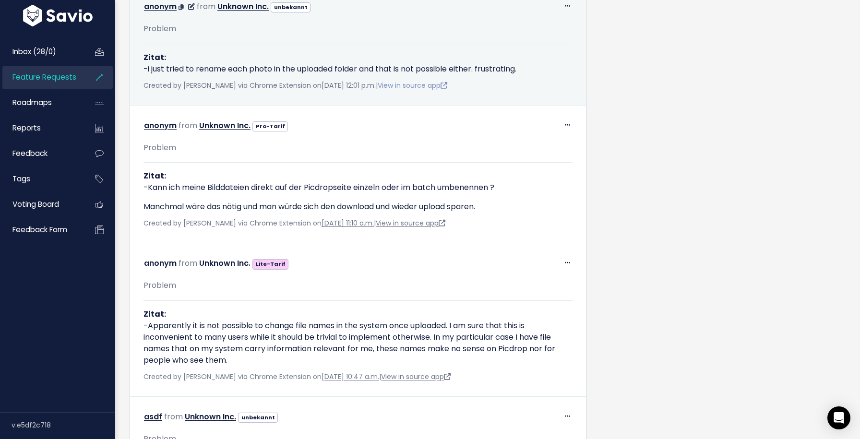
click at [446, 90] on link "View in source app" at bounding box center [413, 86] width 70 height 10
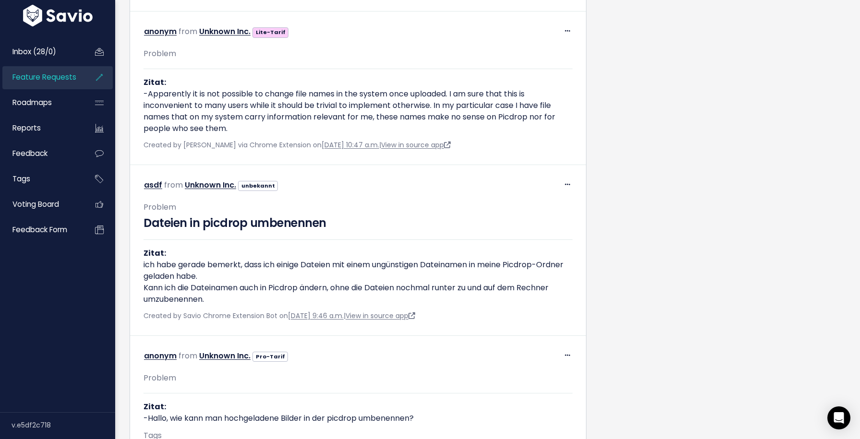
scroll to position [6114, 0]
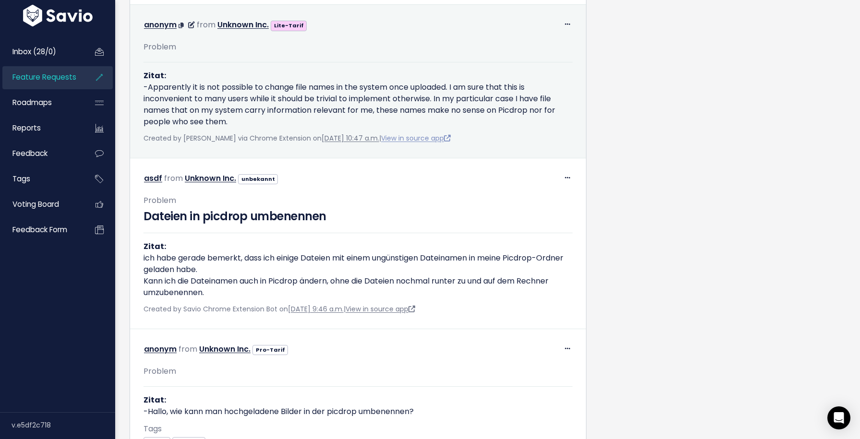
click at [430, 143] on link "View in source app" at bounding box center [416, 138] width 70 height 10
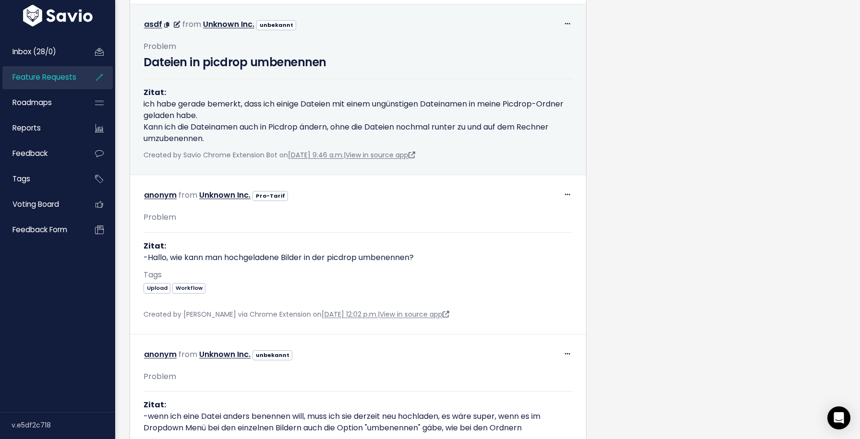
scroll to position [6274, 0]
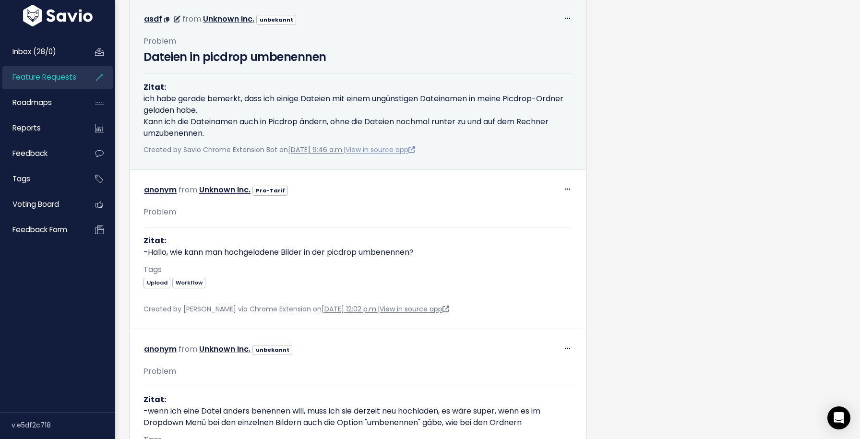
click at [396, 155] on link "View in source app" at bounding box center [381, 150] width 70 height 10
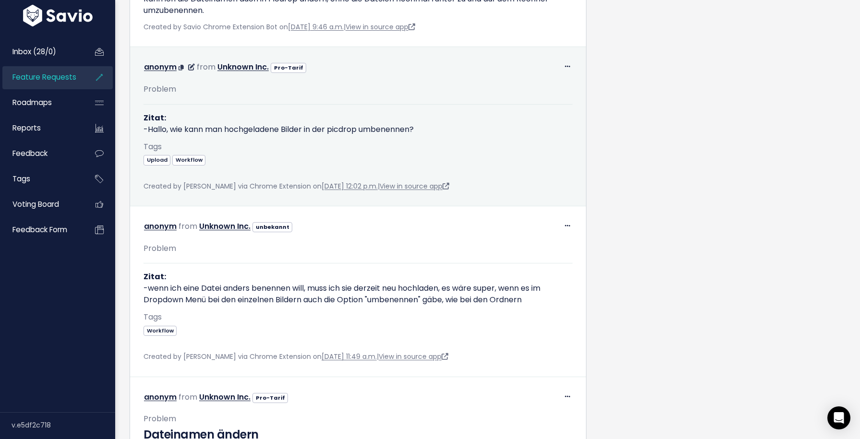
scroll to position [6397, 0]
click at [449, 191] on link "View in source app" at bounding box center [415, 186] width 70 height 10
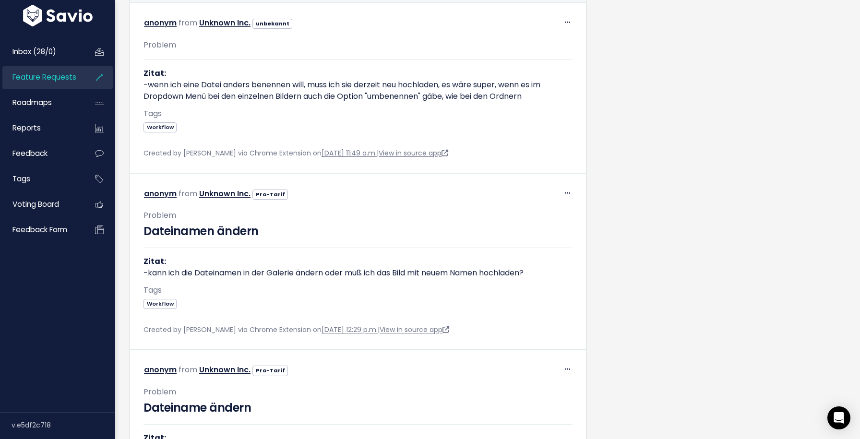
scroll to position [6601, 0]
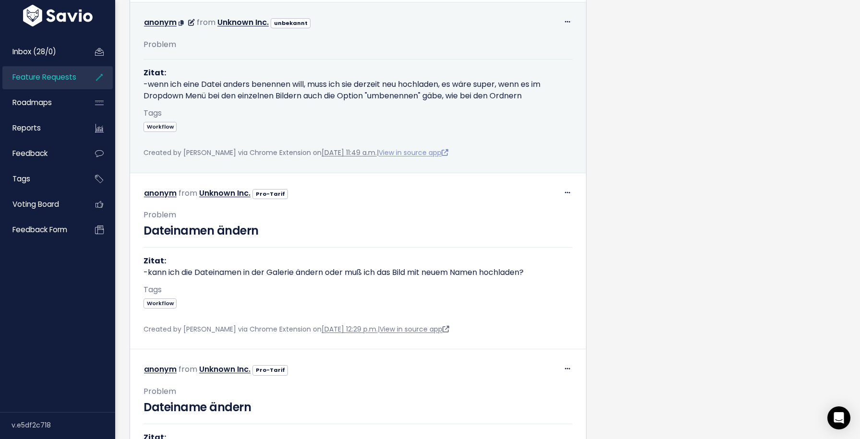
click at [448, 157] on link "View in source app" at bounding box center [414, 153] width 70 height 10
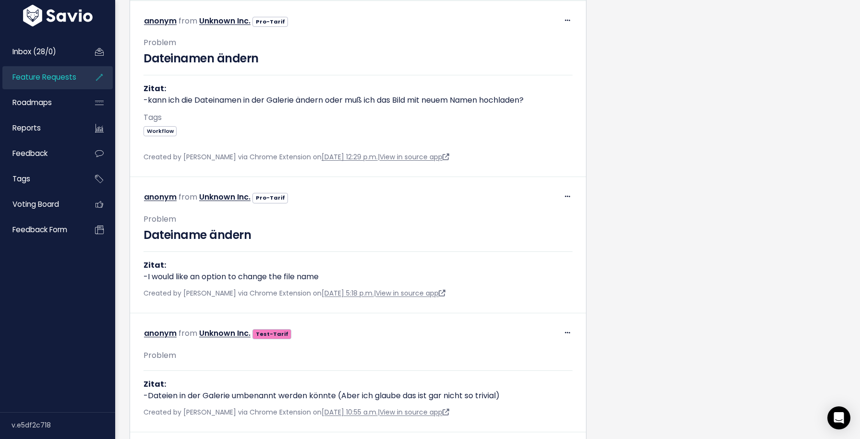
scroll to position [6773, 0]
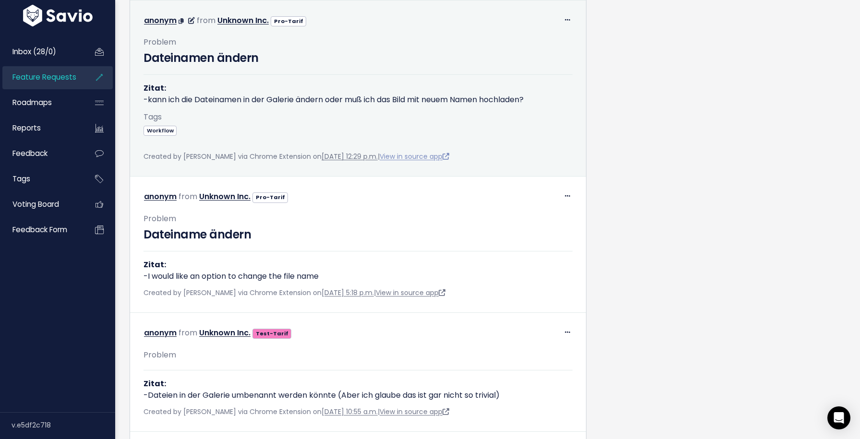
click at [446, 161] on link "View in source app" at bounding box center [415, 157] width 70 height 10
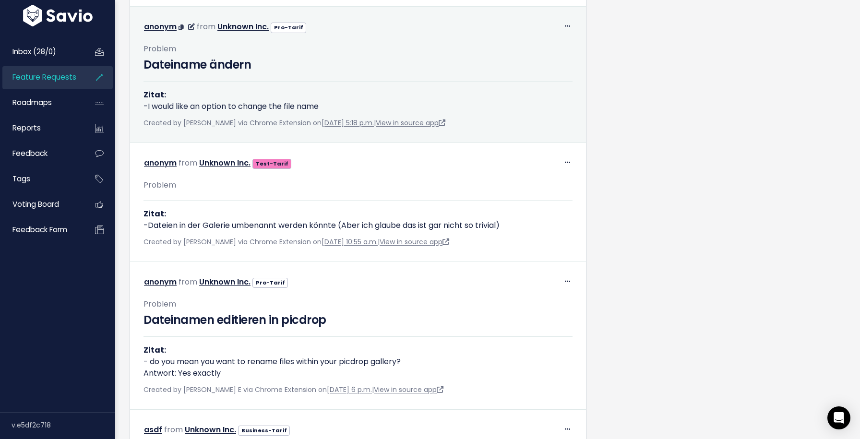
scroll to position [6944, 0]
click at [428, 127] on link "View in source app" at bounding box center [411, 122] width 70 height 10
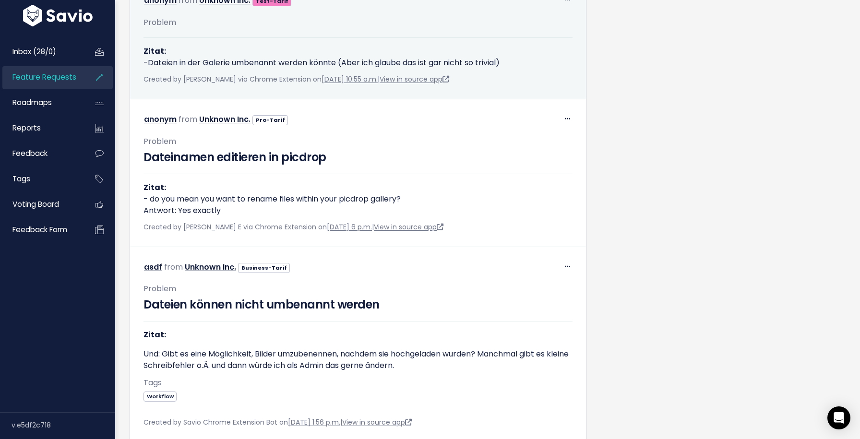
scroll to position [7107, 0]
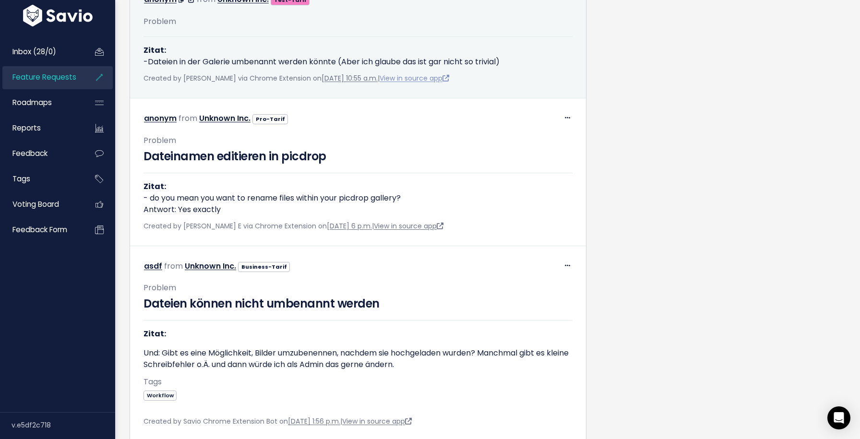
click at [442, 83] on link "View in source app" at bounding box center [415, 78] width 70 height 10
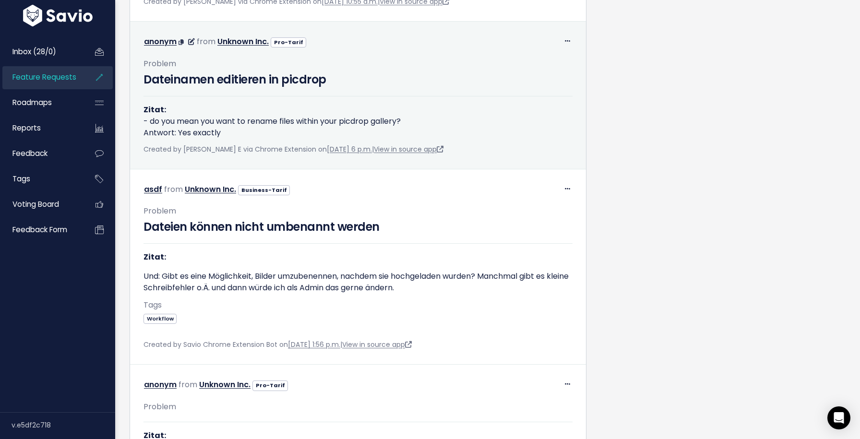
scroll to position [7186, 0]
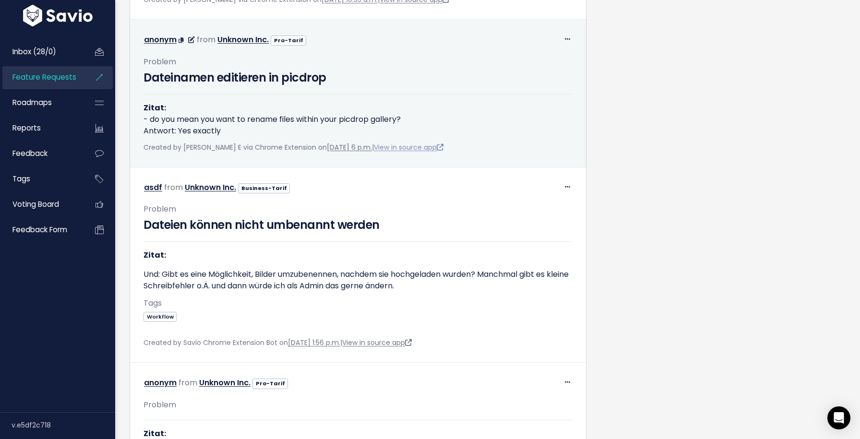
click at [416, 152] on link "View in source app" at bounding box center [409, 148] width 70 height 10
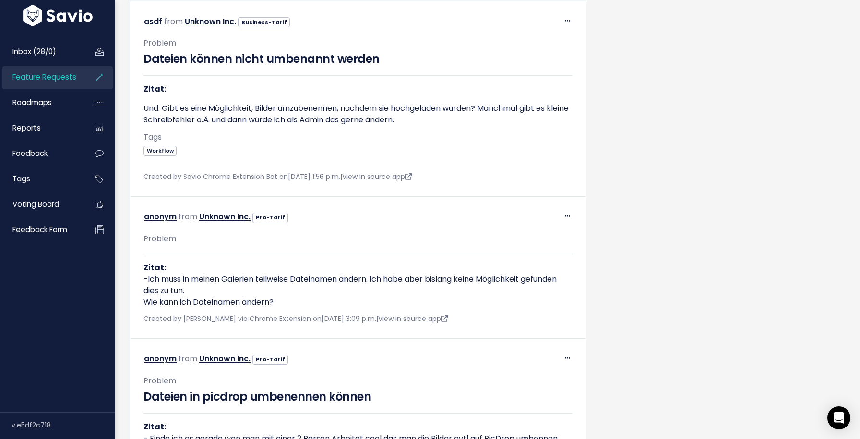
scroll to position [7355, 0]
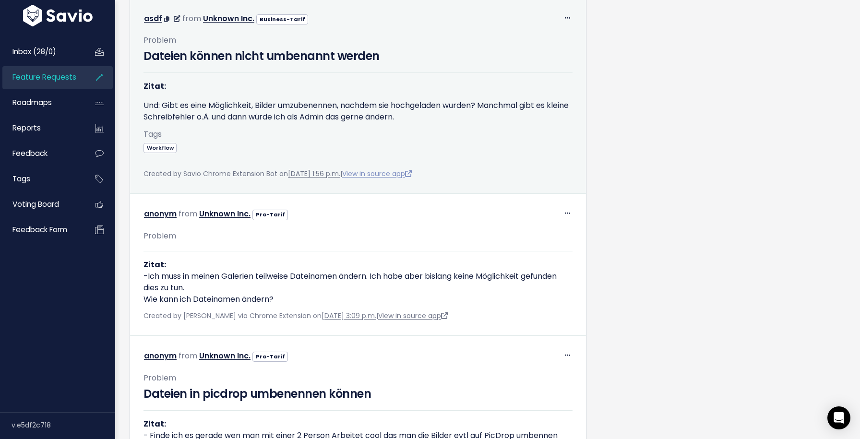
click at [400, 179] on link "View in source app" at bounding box center [377, 174] width 70 height 10
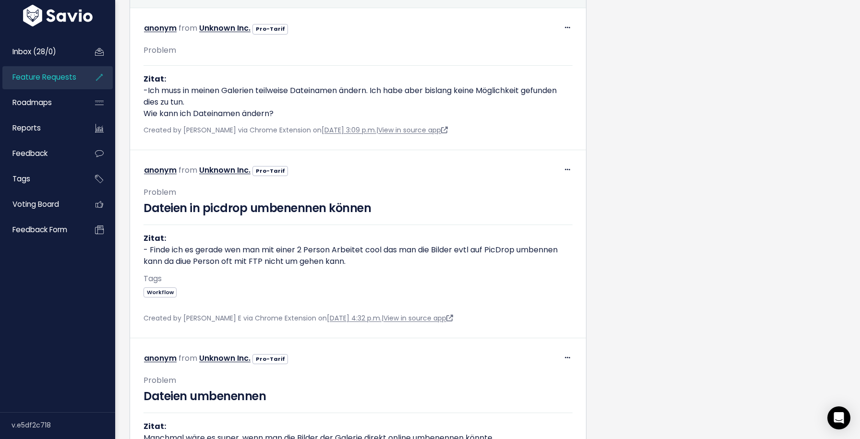
scroll to position [7542, 0]
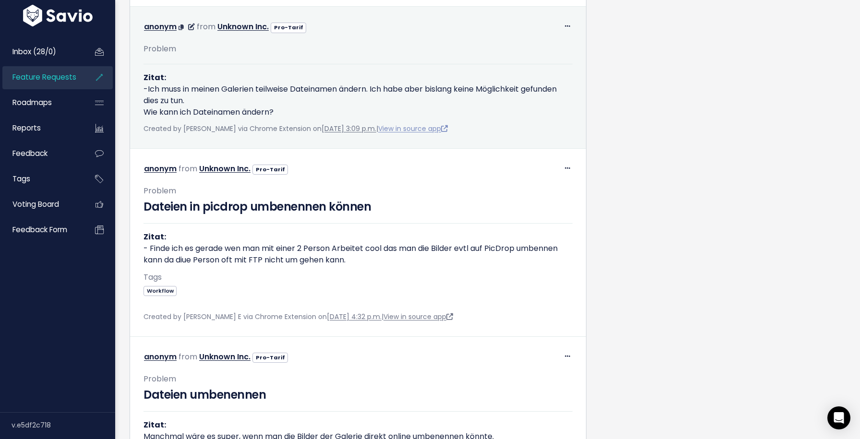
click at [434, 133] on link "View in source app" at bounding box center [413, 129] width 70 height 10
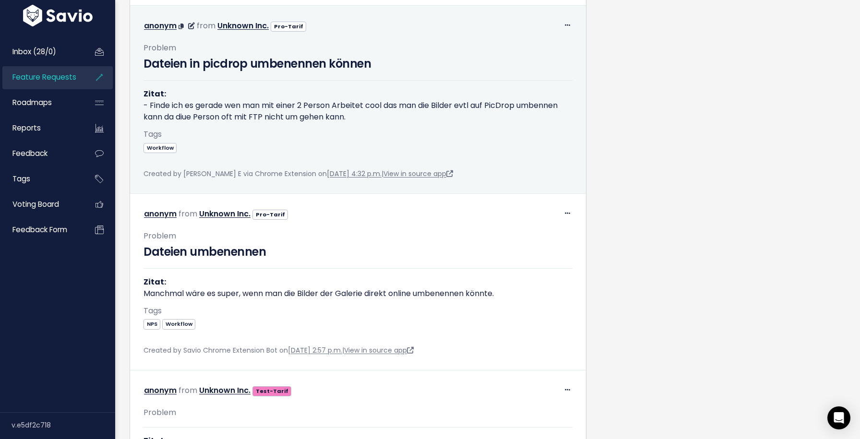
scroll to position [7691, 0]
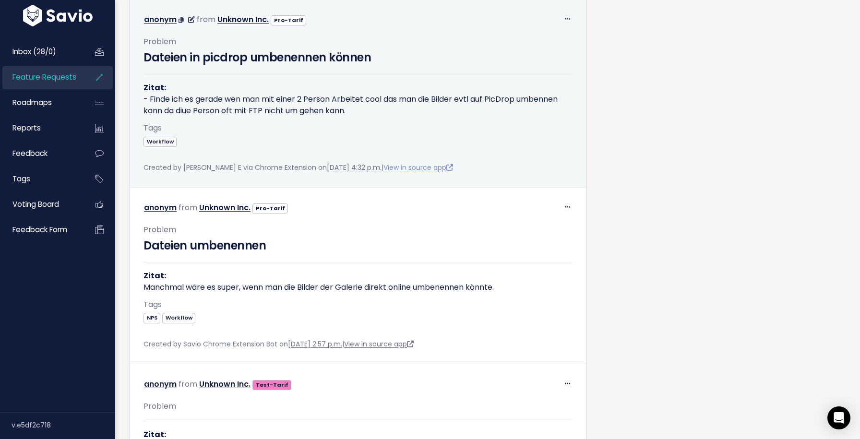
click at [425, 172] on link "View in source app" at bounding box center [419, 168] width 70 height 10
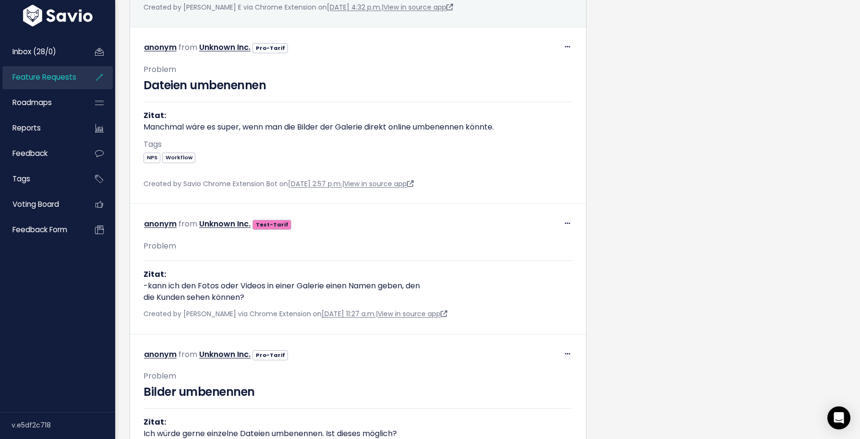
scroll to position [7854, 0]
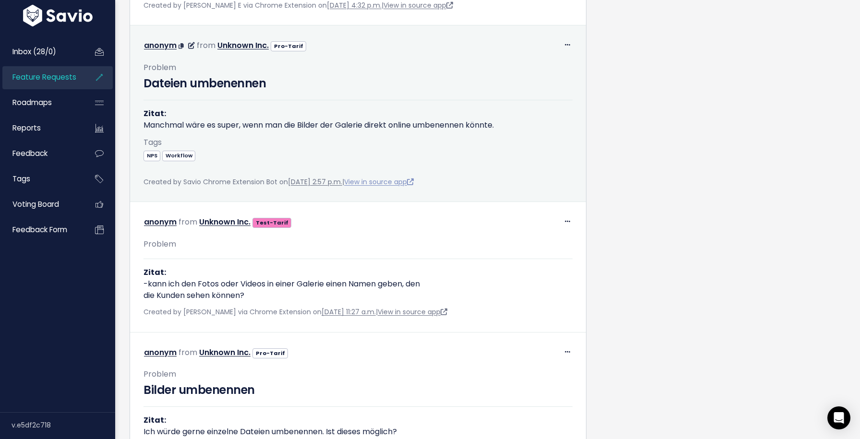
click at [414, 187] on link "View in source app" at bounding box center [379, 182] width 70 height 10
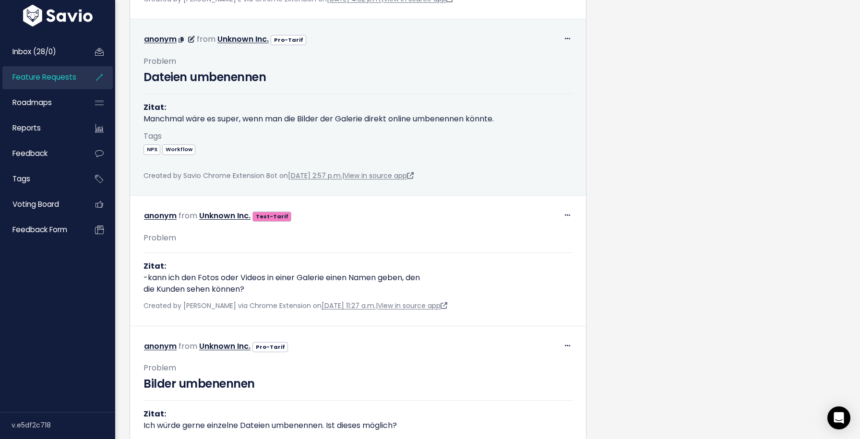
scroll to position [7863, 0]
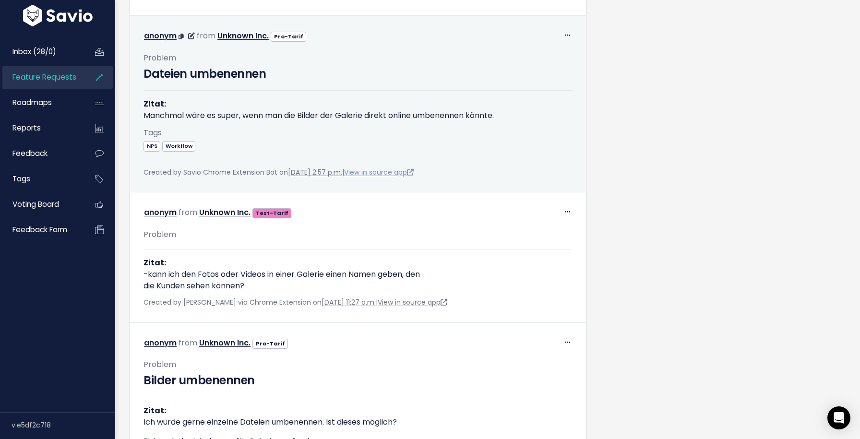
click at [414, 177] on link "View in source app" at bounding box center [379, 173] width 70 height 10
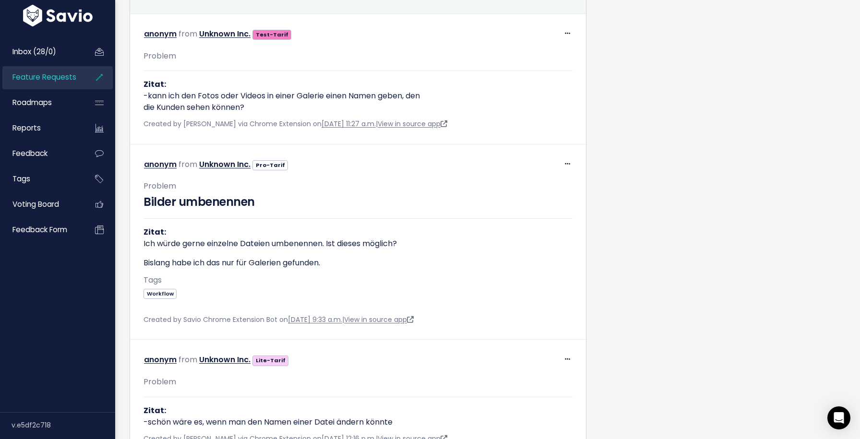
scroll to position [8045, 0]
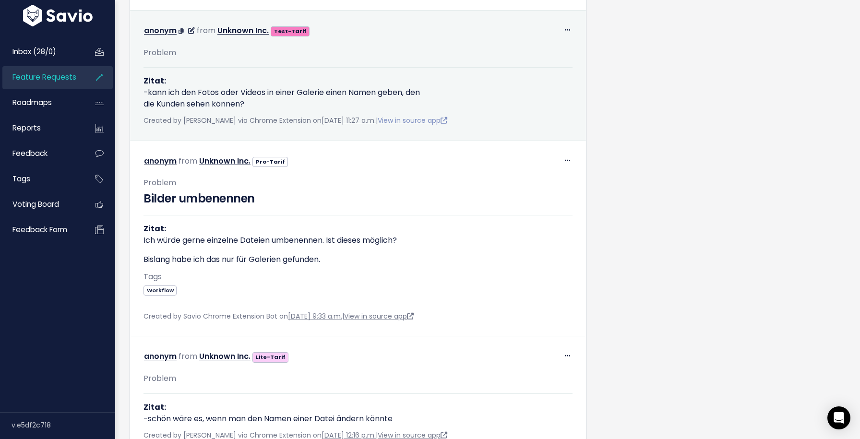
click at [438, 125] on link "View in source app" at bounding box center [413, 121] width 70 height 10
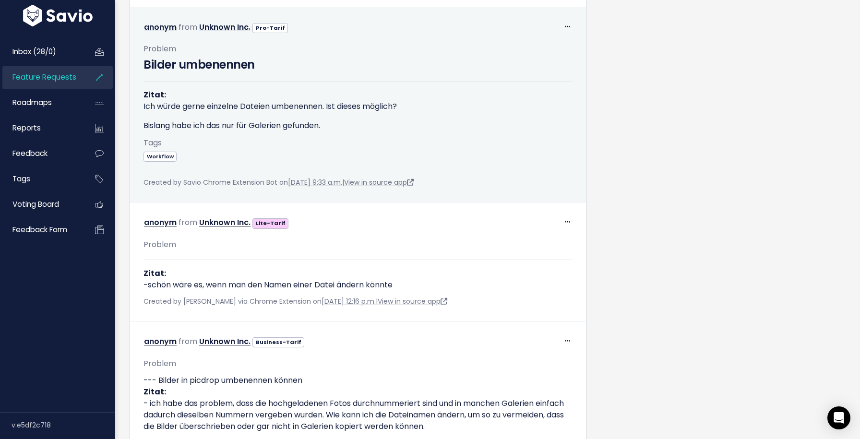
scroll to position [8182, 0]
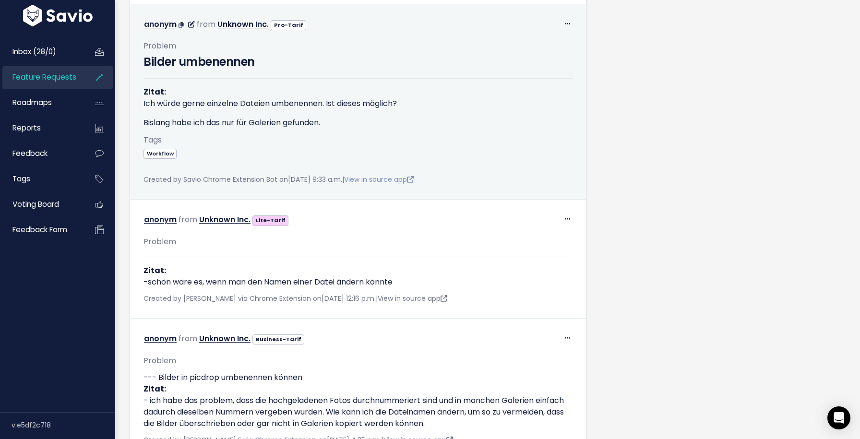
click at [409, 184] on link "View in source app" at bounding box center [379, 180] width 70 height 10
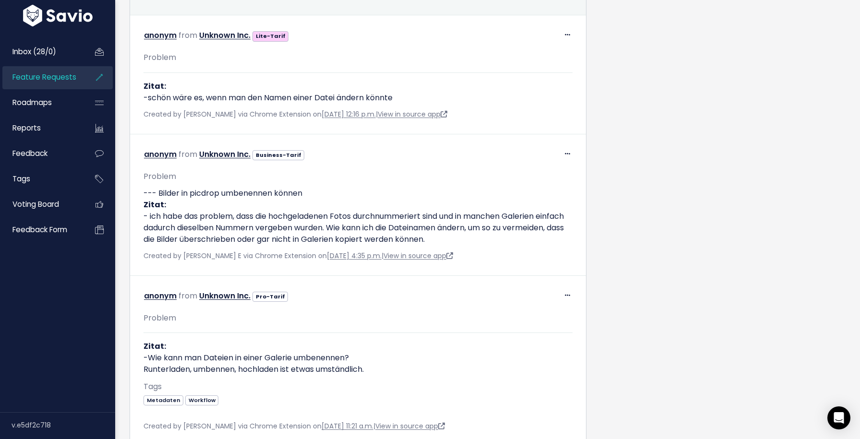
scroll to position [8372, 0]
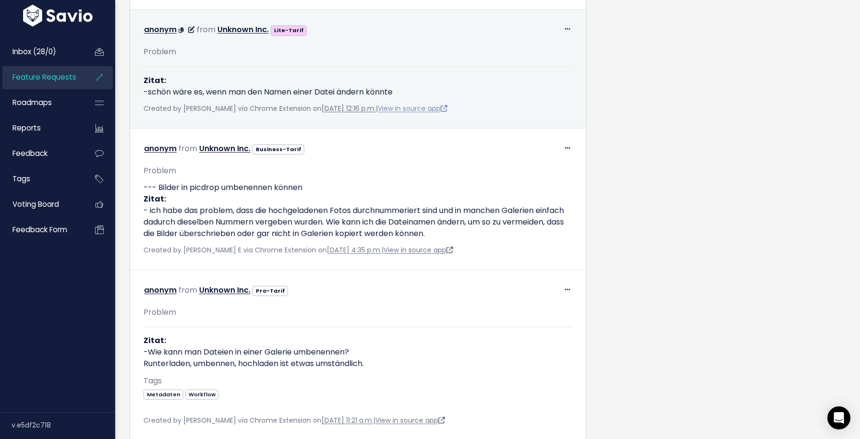
click at [430, 113] on link "View in source app" at bounding box center [413, 109] width 70 height 10
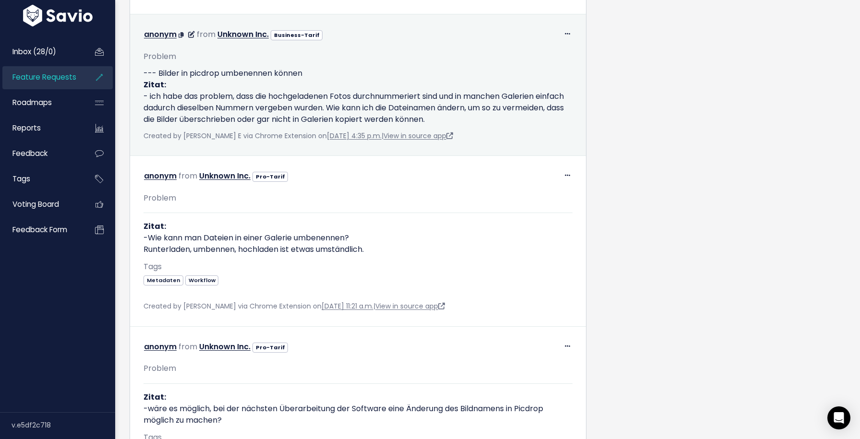
scroll to position [8489, 0]
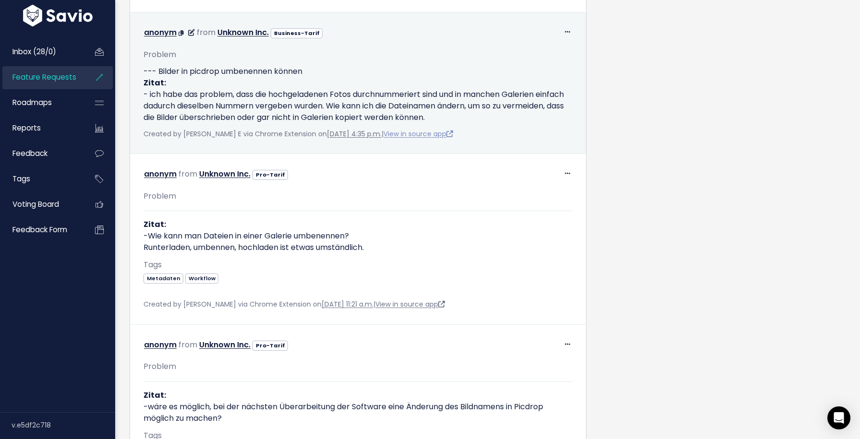
click at [427, 139] on link "View in source app" at bounding box center [419, 134] width 70 height 10
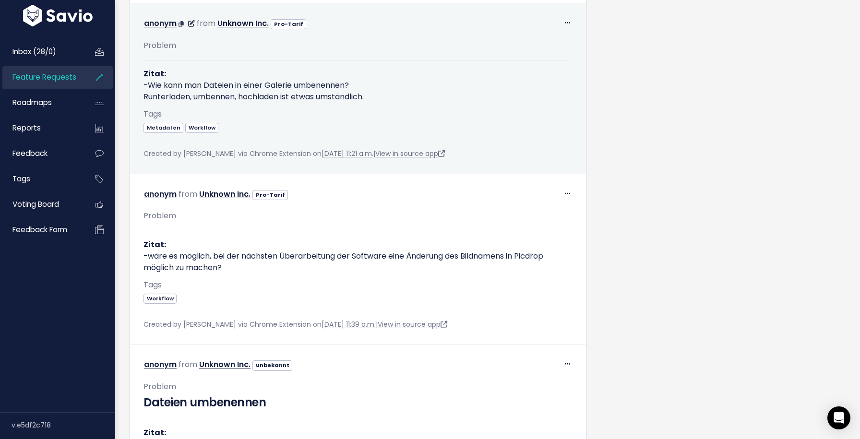
scroll to position [8646, 0]
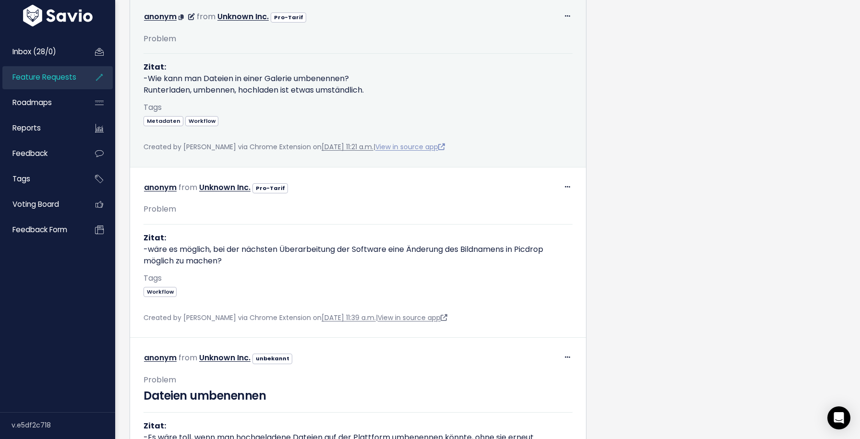
click at [433, 152] on link "View in source app" at bounding box center [410, 147] width 70 height 10
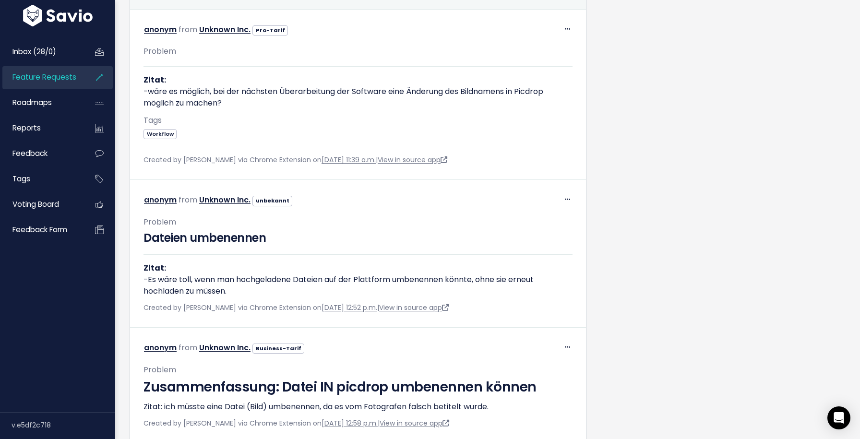
scroll to position [8805, 0]
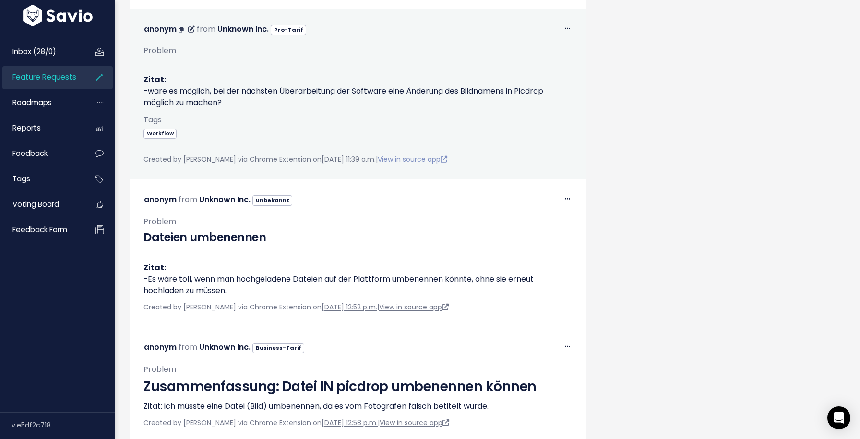
click at [432, 164] on link "View in source app" at bounding box center [413, 160] width 70 height 10
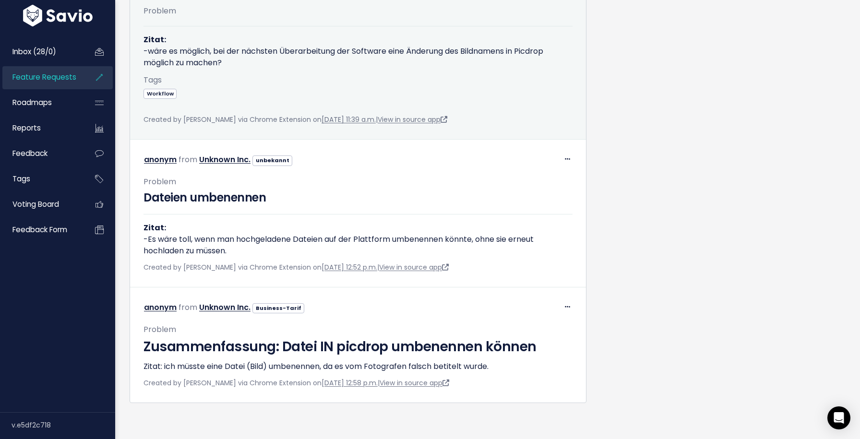
scroll to position [8862, 0]
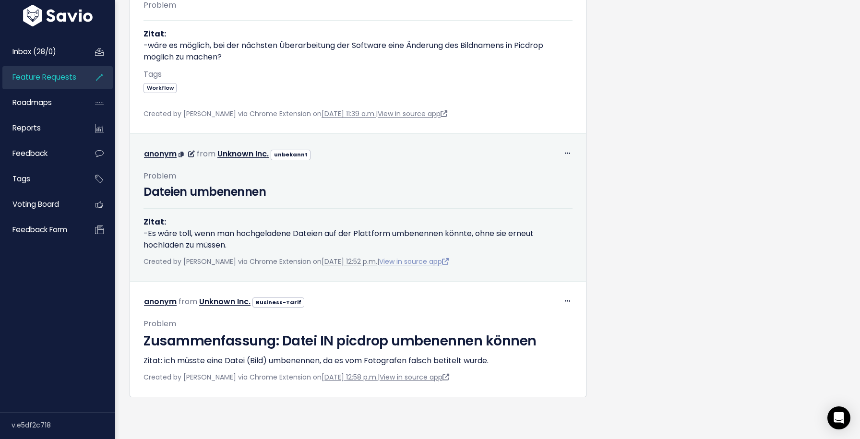
click at [445, 266] on link "View in source app" at bounding box center [414, 262] width 70 height 10
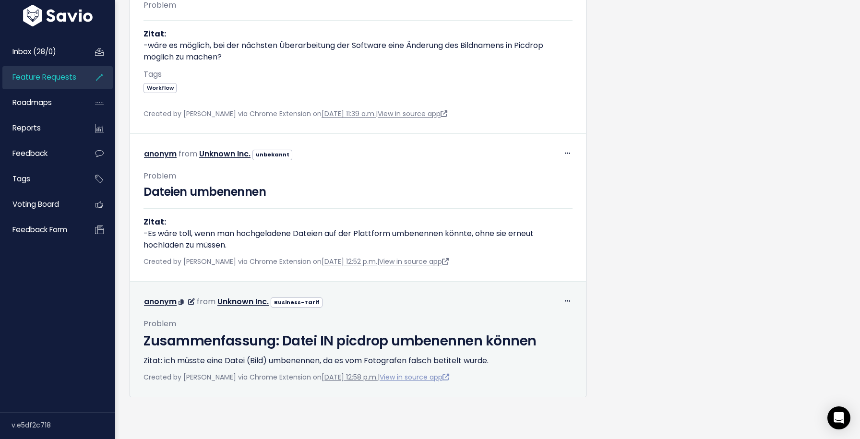
click at [448, 377] on link "View in source app" at bounding box center [415, 378] width 70 height 10
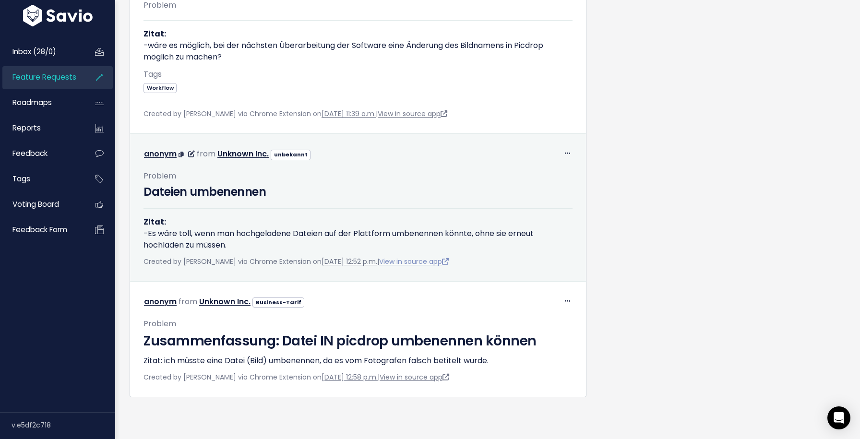
click at [439, 263] on link "View in source app" at bounding box center [414, 262] width 70 height 10
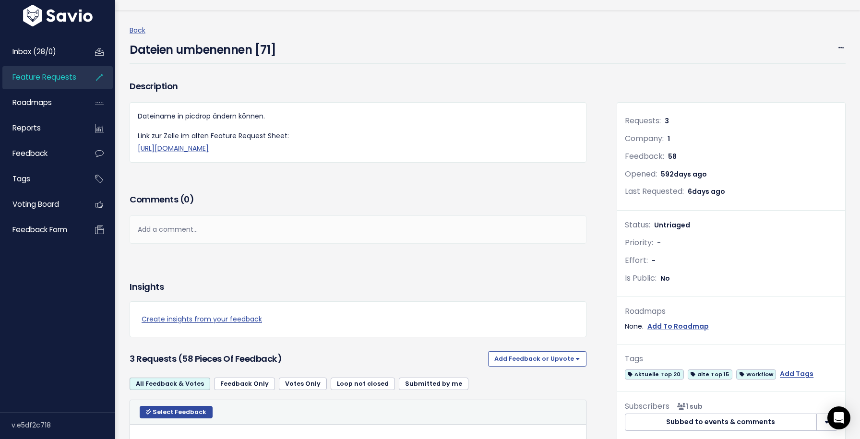
scroll to position [0, 0]
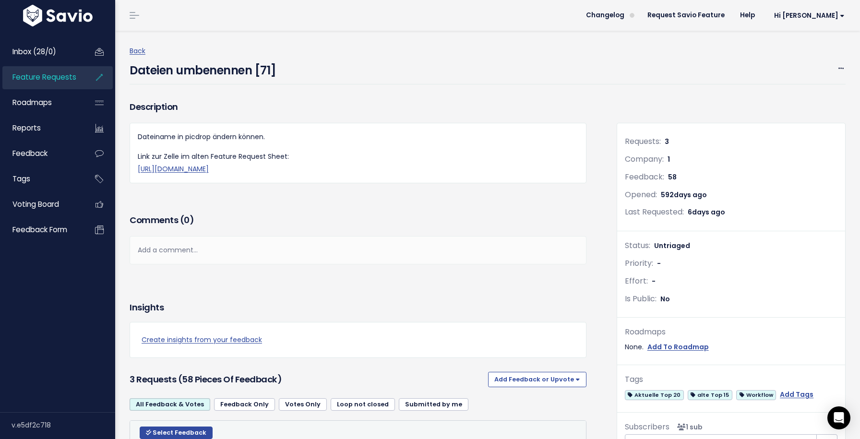
click at [840, 76] on div "Dateien umbenennen [71] Edit Merge Add to Roadmap Delete" at bounding box center [488, 70] width 716 height 27
click at [840, 73] on span at bounding box center [841, 68] width 9 height 12
click at [802, 94] on link "Edit" at bounding box center [809, 94] width 71 height 19
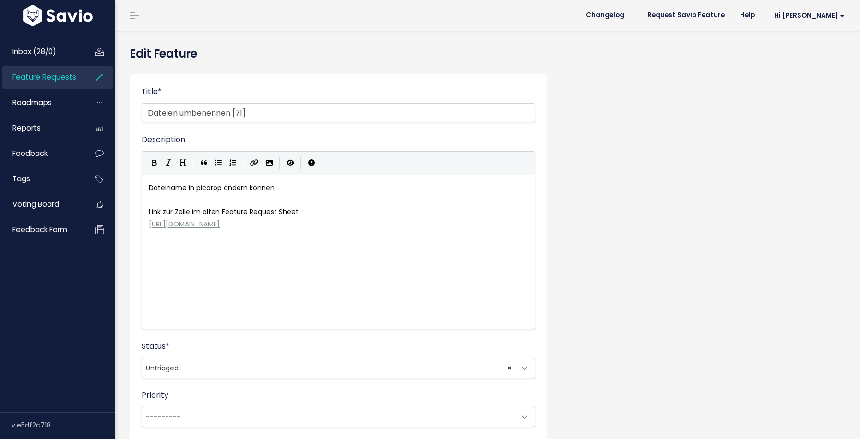
select select
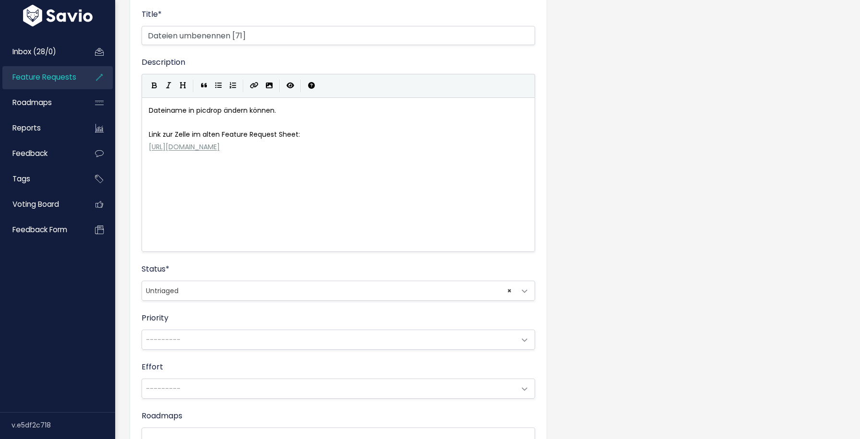
scroll to position [83, 0]
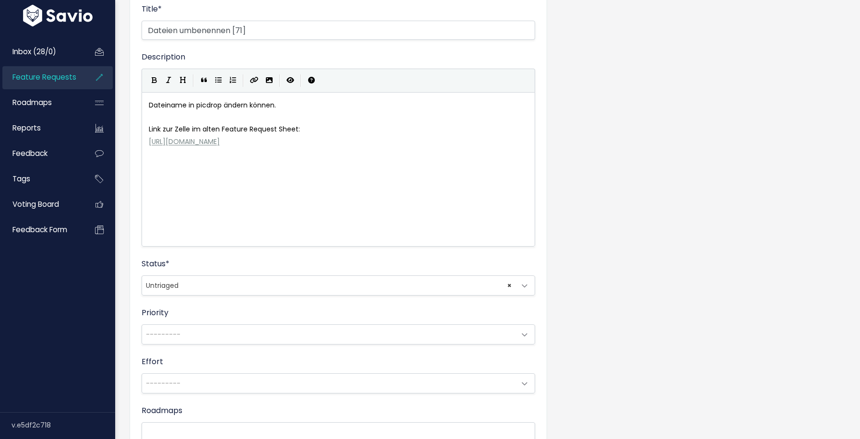
click at [390, 281] on span "× Untriaged" at bounding box center [329, 285] width 374 height 19
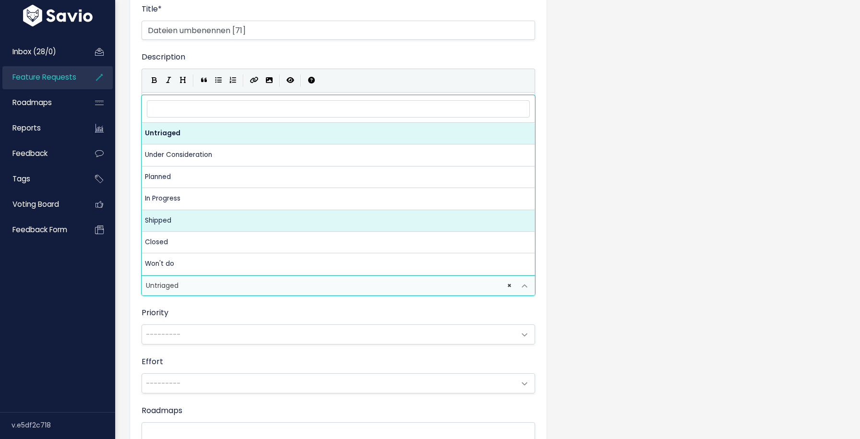
select select "SHIPPED"
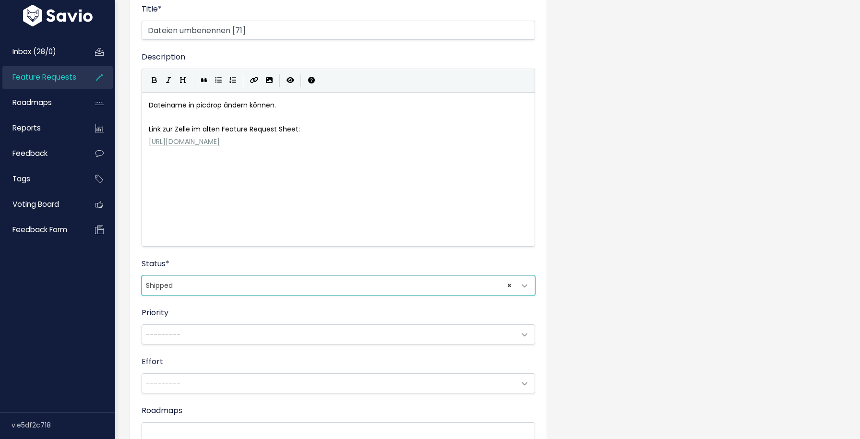
click at [320, 285] on span "× Shipped" at bounding box center [329, 285] width 374 height 19
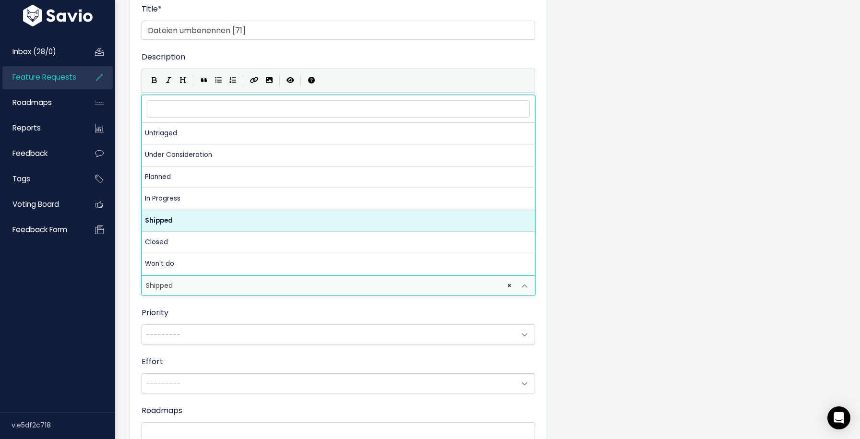
click at [302, 319] on div "Priority --------- Low Medium High ---------" at bounding box center [339, 325] width 394 height 37
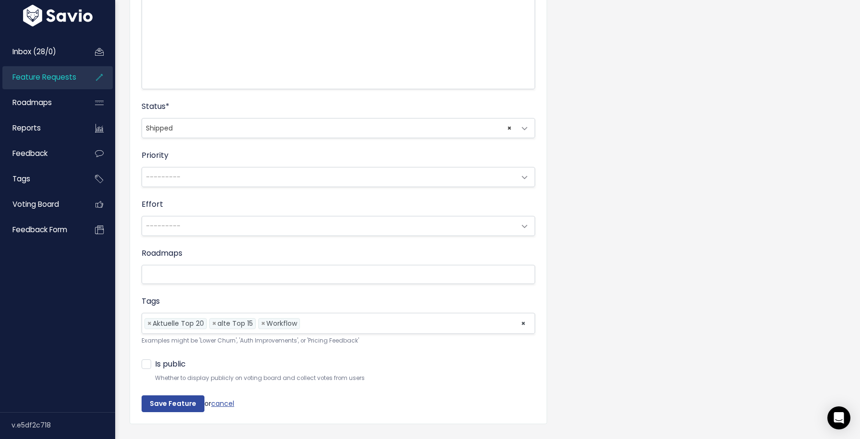
scroll to position [263, 0]
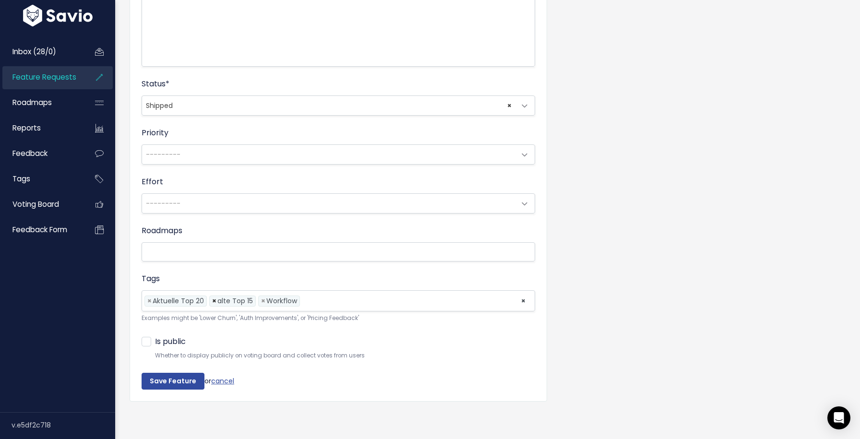
click at [213, 300] on span "×" at bounding box center [214, 301] width 4 height 10
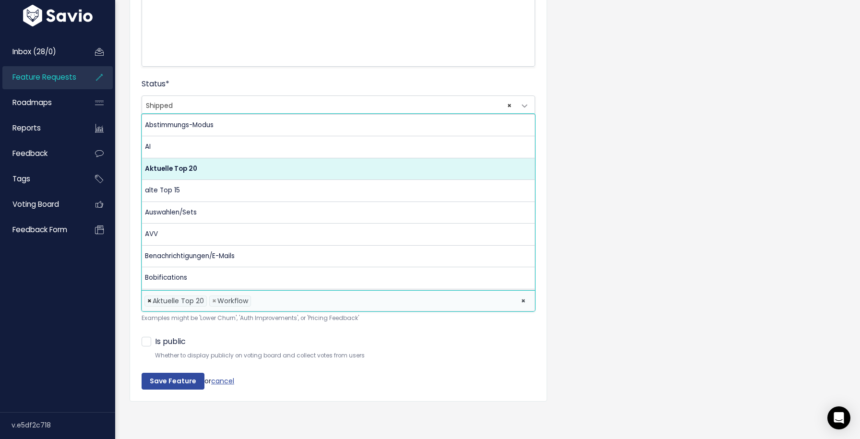
click at [149, 301] on span "×" at bounding box center [149, 301] width 4 height 10
select select "11251"
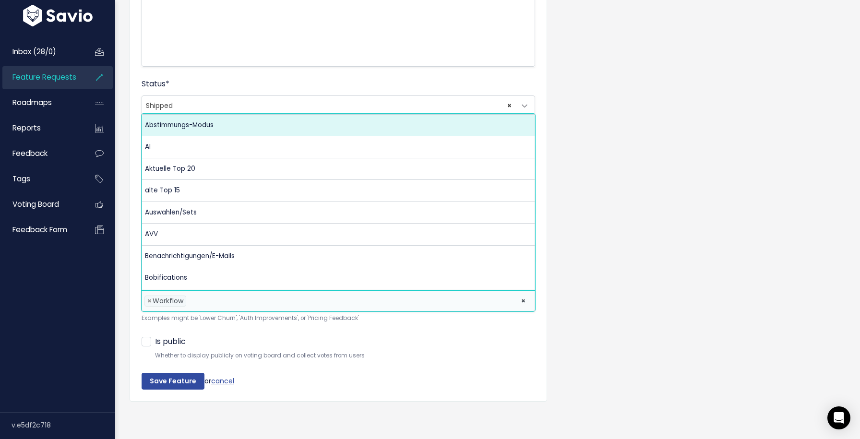
click at [310, 345] on div "Is public Whether to display publicly on voting board and collect votes from us…" at bounding box center [339, 348] width 394 height 26
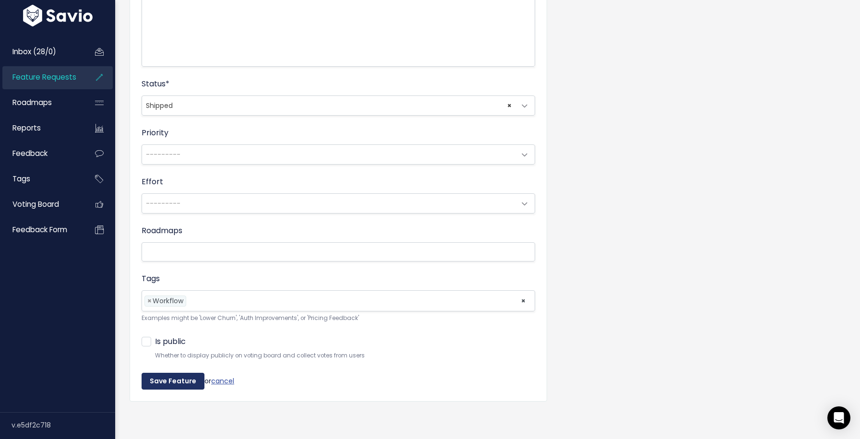
click at [188, 379] on input "Save Feature" at bounding box center [173, 381] width 63 height 17
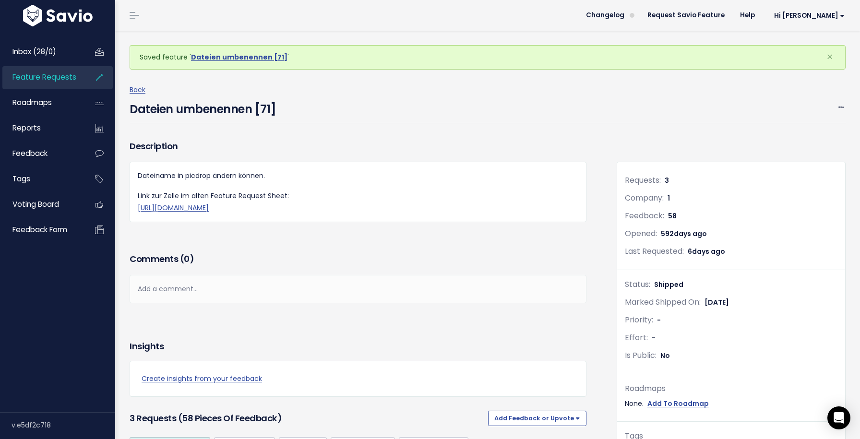
click at [66, 75] on span "Feature Requests" at bounding box center [44, 77] width 64 height 10
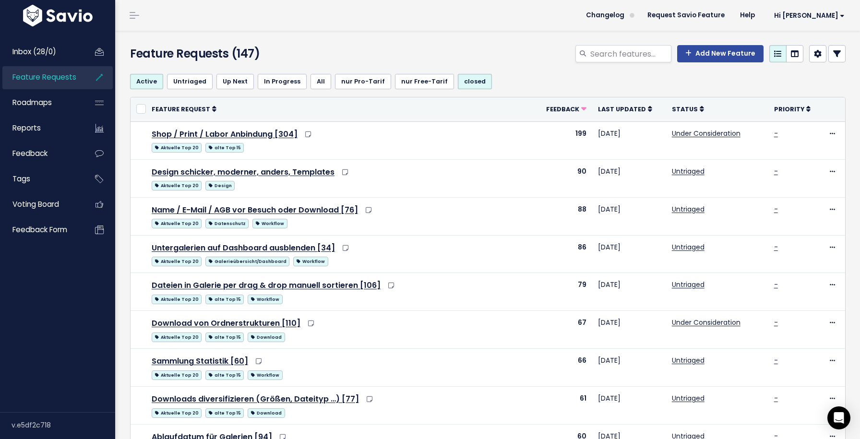
click at [837, 53] on icon at bounding box center [838, 54] width 8 height 8
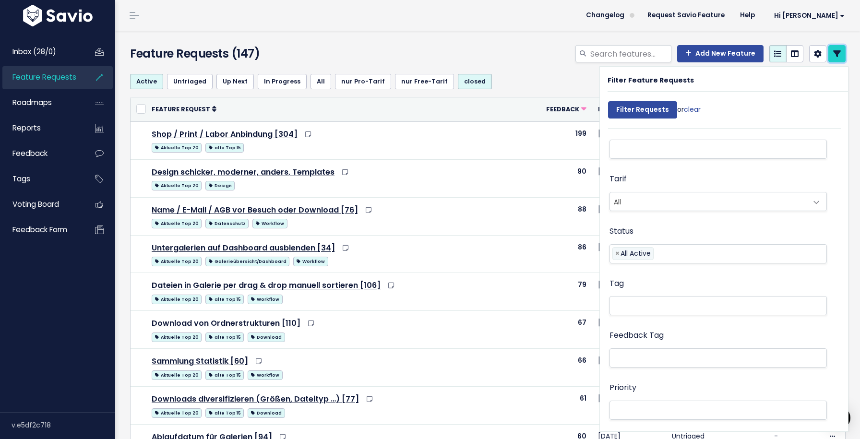
scroll to position [182, 0]
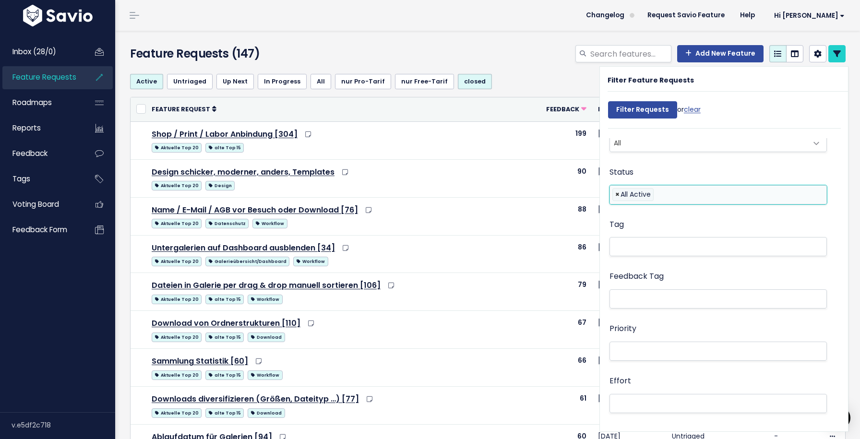
click at [618, 195] on span "×" at bounding box center [618, 195] width 4 height 12
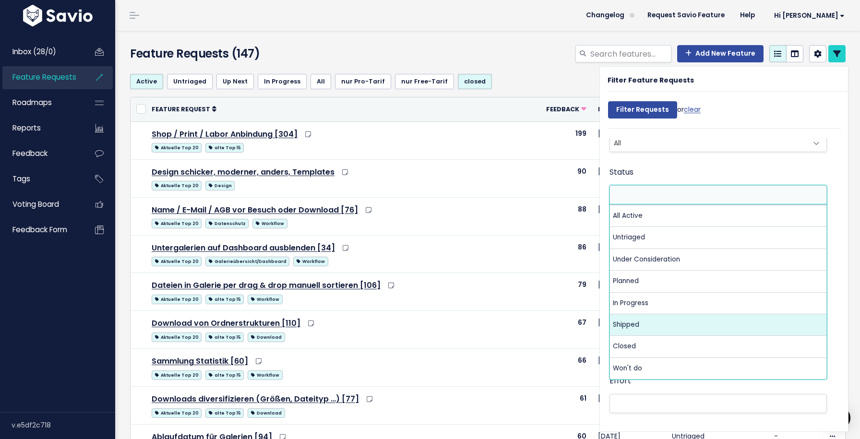
select select "SHIPPED"
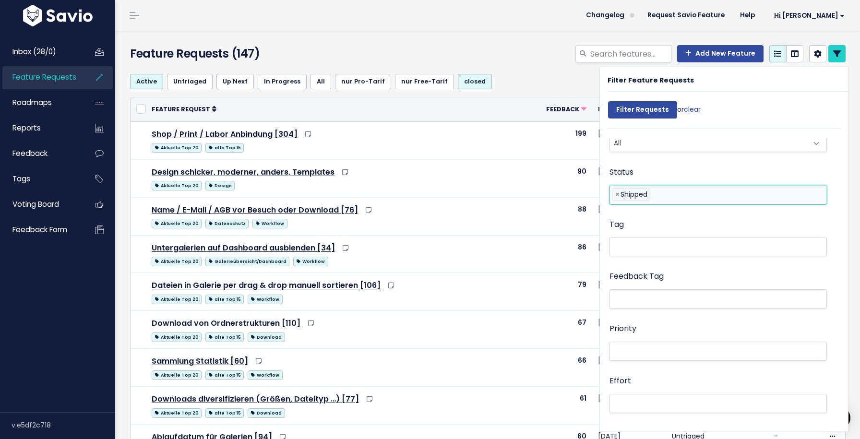
scroll to position [186, 0]
click at [653, 103] on input "Filter Requests" at bounding box center [642, 109] width 69 height 17
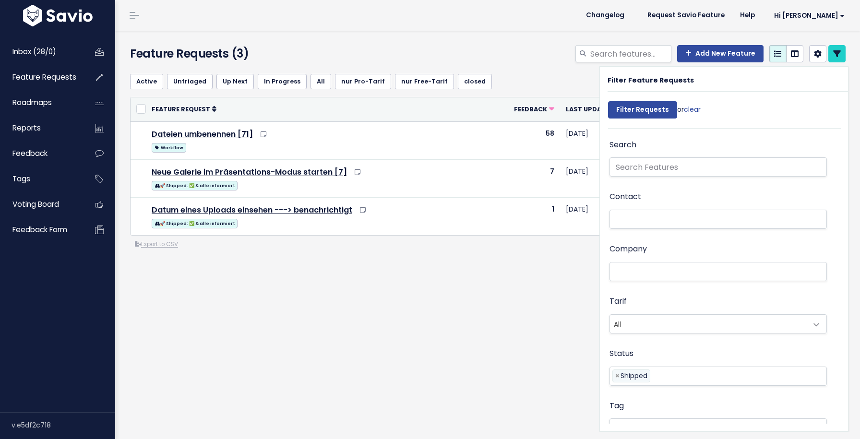
select select
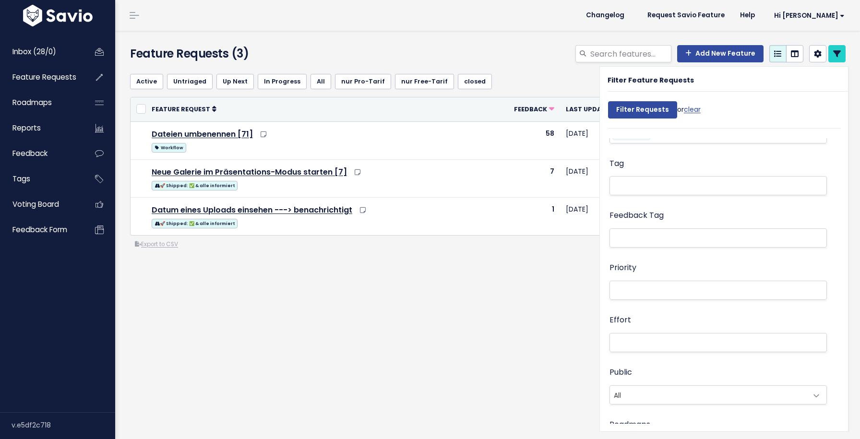
click at [495, 351] on div "Feature Requests (3) Add New Feature" at bounding box center [487, 235] width 745 height 409
click at [841, 57] on link at bounding box center [837, 53] width 17 height 17
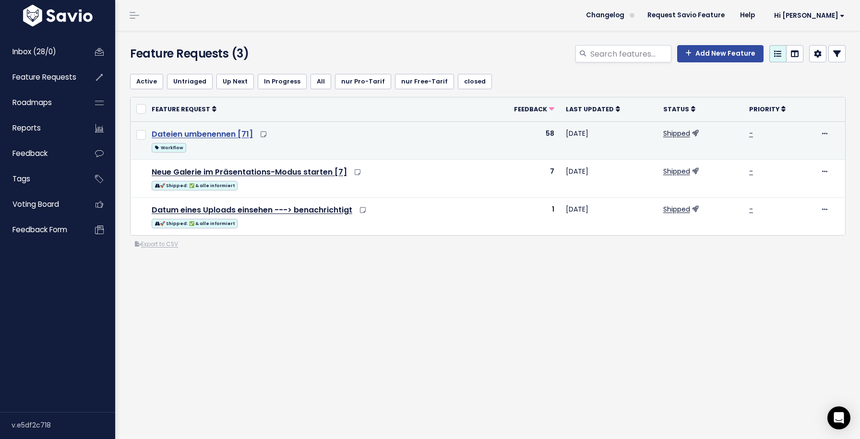
click at [242, 135] on link "Dateien umbenennen [71]" at bounding box center [202, 134] width 101 height 11
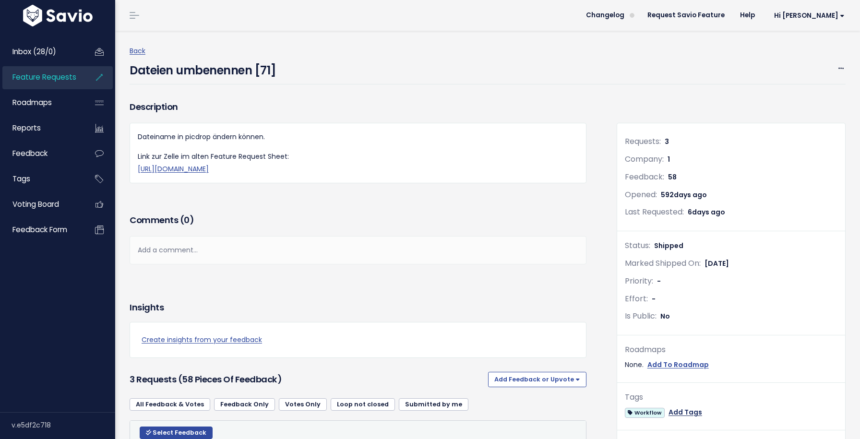
click at [687, 412] on link "Add Tags" at bounding box center [686, 413] width 34 height 12
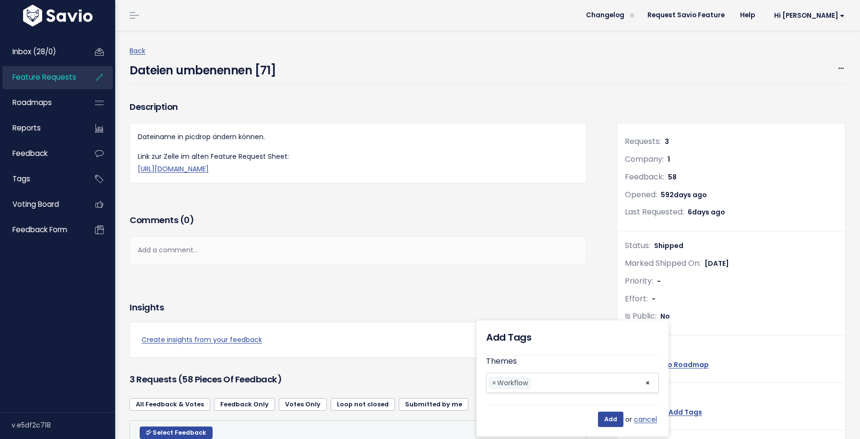
click at [564, 392] on ul "× × Workflow" at bounding box center [573, 383] width 172 height 19
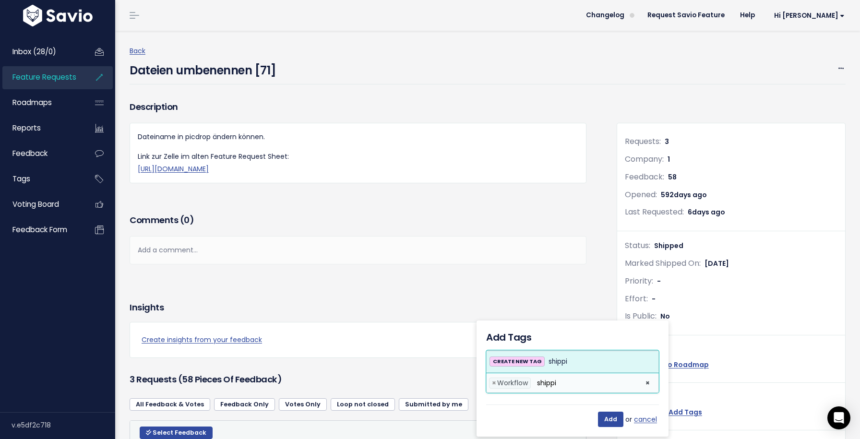
type input "shippi"
select select
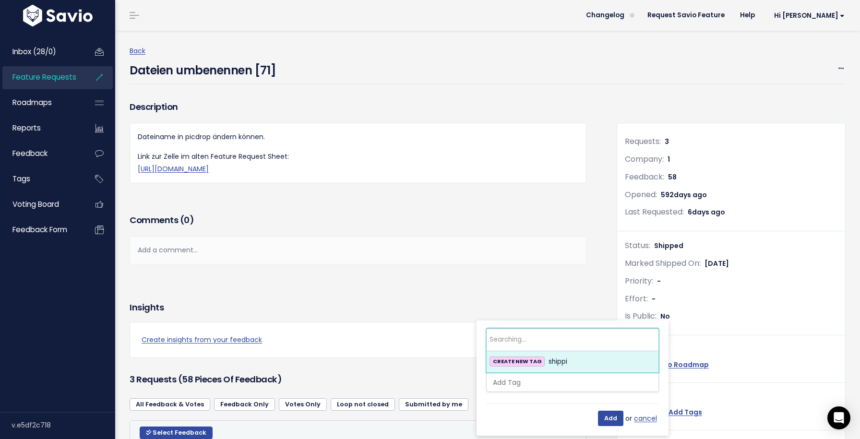
scroll to position [0, 2]
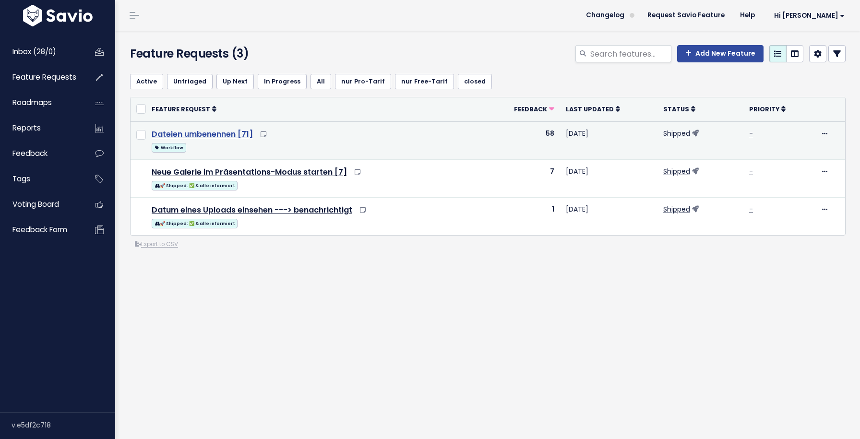
click at [207, 129] on link "Dateien umbenennen [71]" at bounding box center [202, 134] width 101 height 11
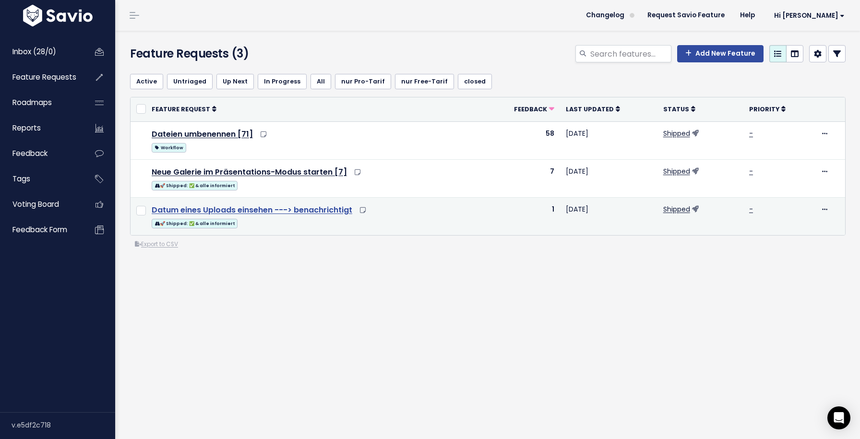
click at [315, 212] on link "Datum eines Uploads einsehen ---> benachrichtigt" at bounding box center [252, 210] width 201 height 11
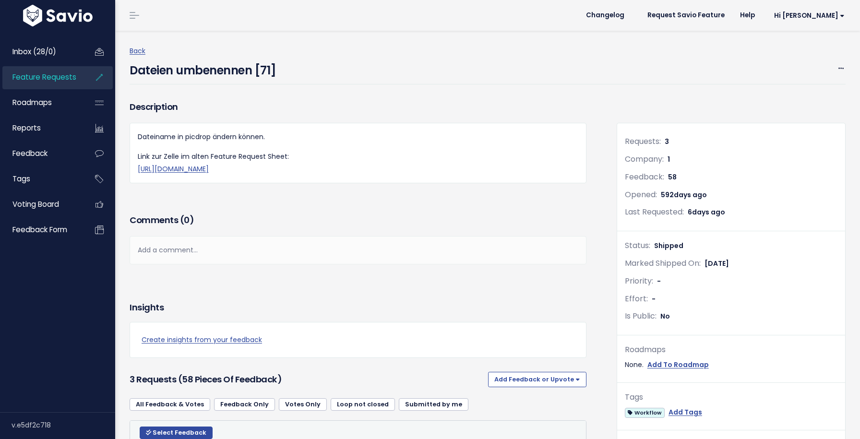
scroll to position [100, 0]
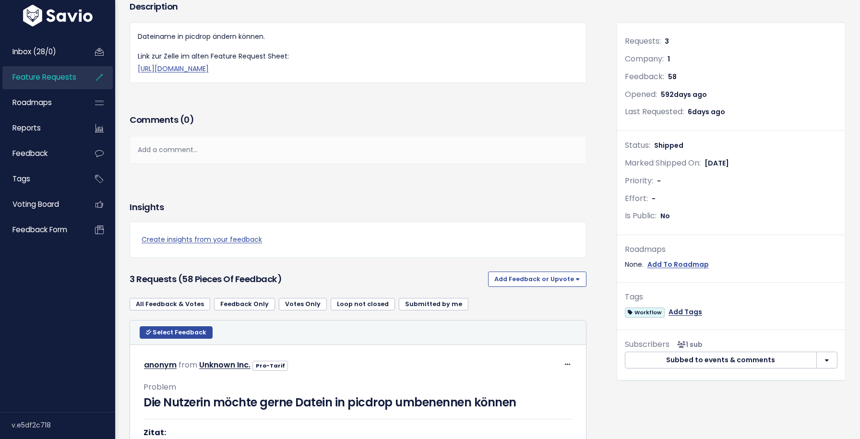
click at [673, 311] on link "Add Tags" at bounding box center [686, 312] width 34 height 12
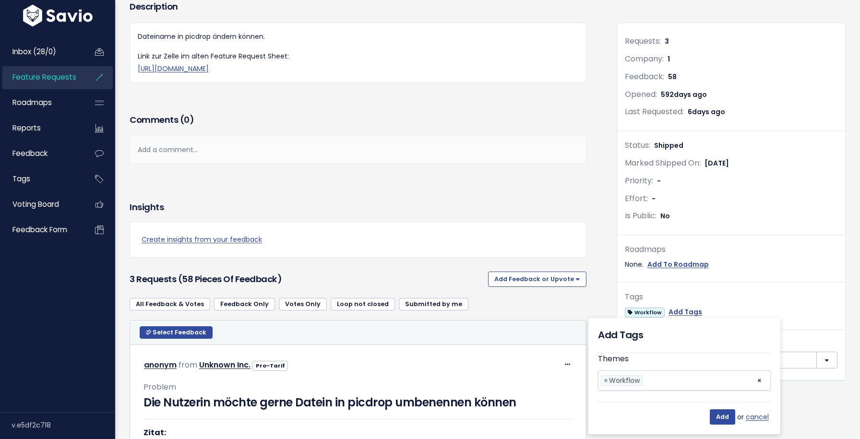
click at [603, 381] on li "× Workflow" at bounding box center [622, 380] width 42 height 11
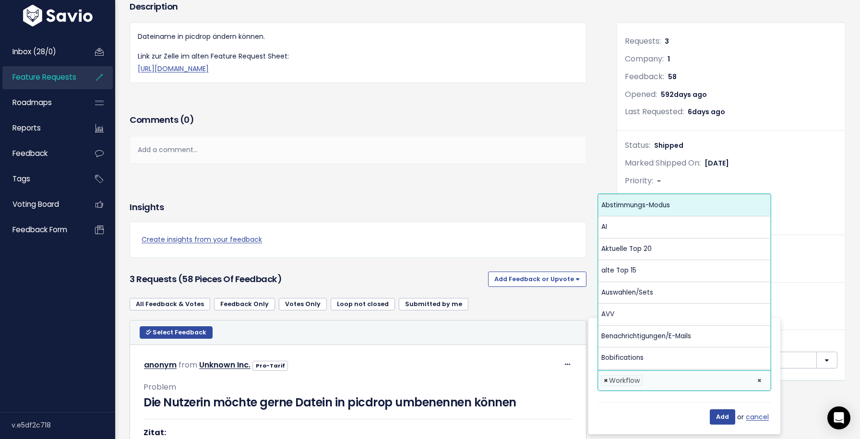
click at [606, 380] on span "×" at bounding box center [606, 381] width 4 height 10
select select
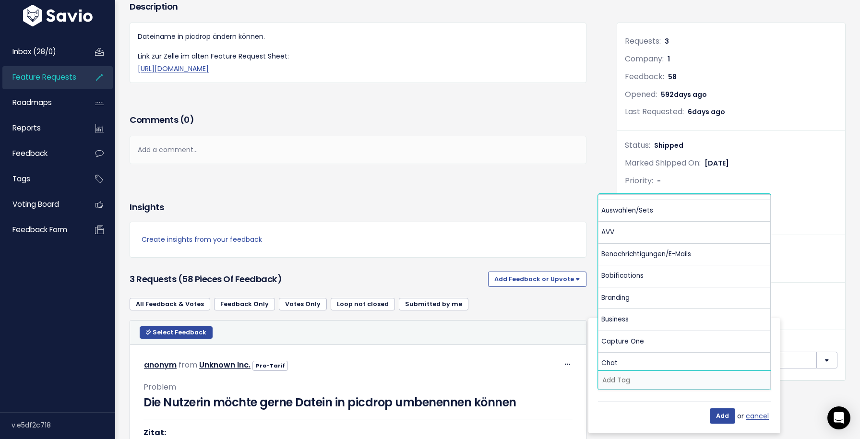
scroll to position [61, 0]
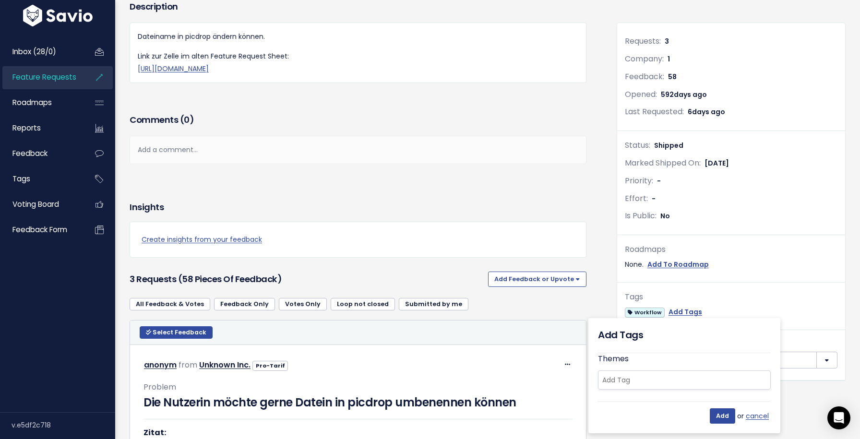
click at [832, 213] on div "Is Public: No" at bounding box center [731, 216] width 213 height 14
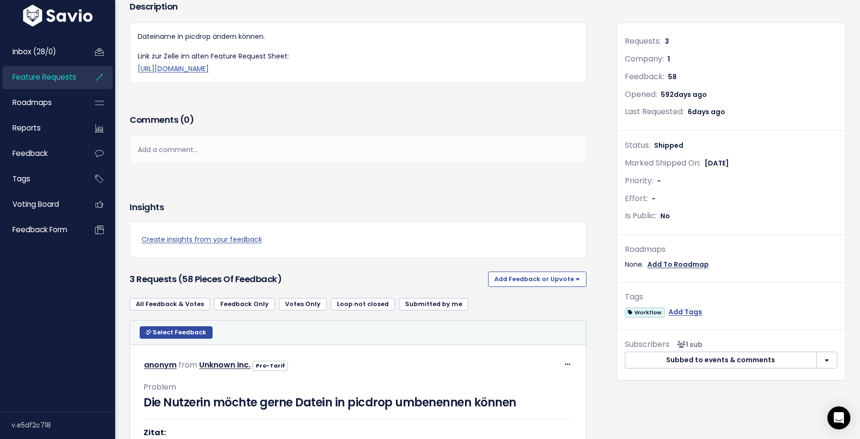
click at [677, 268] on link "Add To Roadmap" at bounding box center [678, 265] width 61 height 12
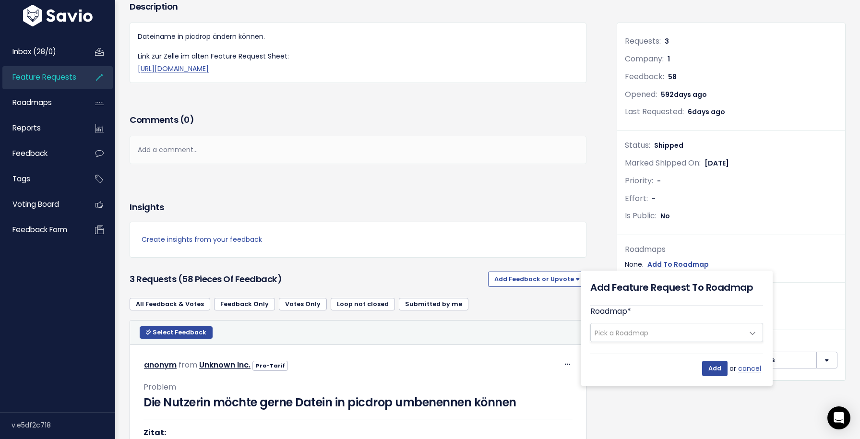
click at [752, 258] on div "Roadmaps None. Add To Roadmap" at bounding box center [731, 257] width 213 height 28
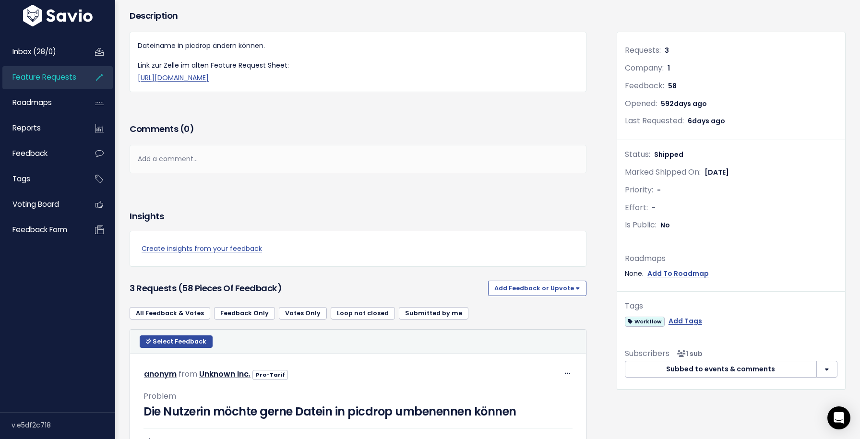
scroll to position [121, 0]
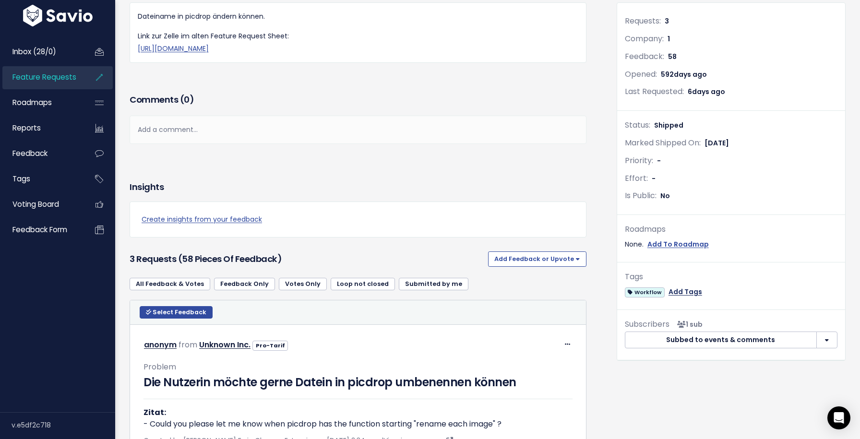
click at [675, 291] on link "Add Tags" at bounding box center [686, 292] width 34 height 12
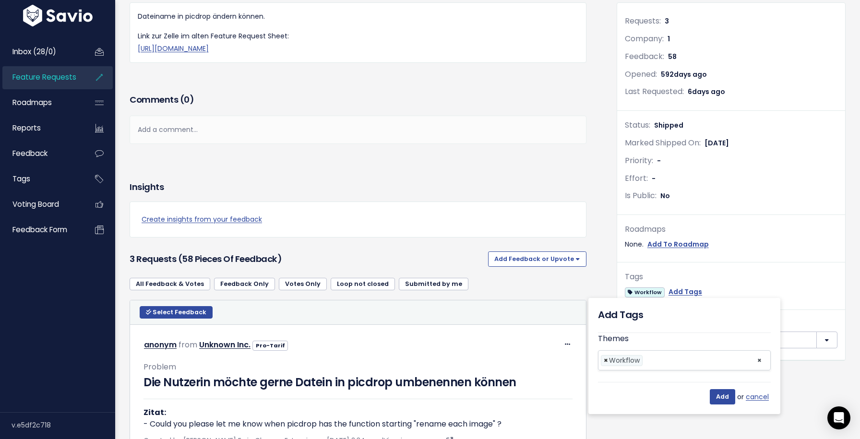
click at [608, 358] on span "×" at bounding box center [606, 361] width 4 height 10
select select
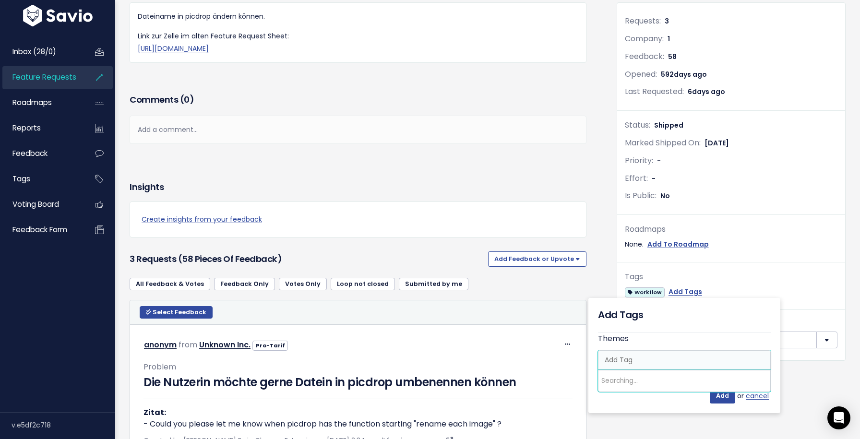
scroll to position [0, 2]
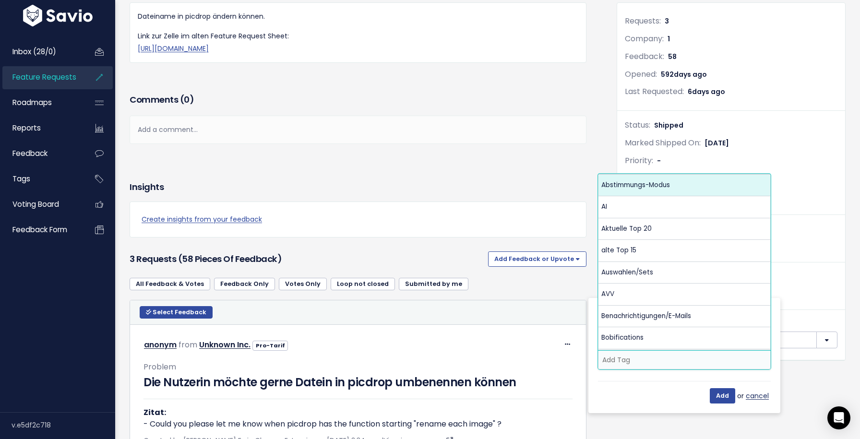
click at [757, 397] on link "cancel" at bounding box center [758, 396] width 25 height 12
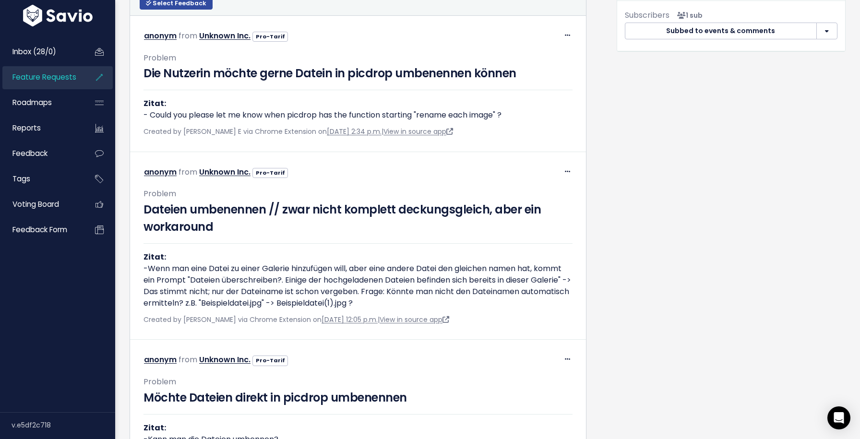
scroll to position [144, 0]
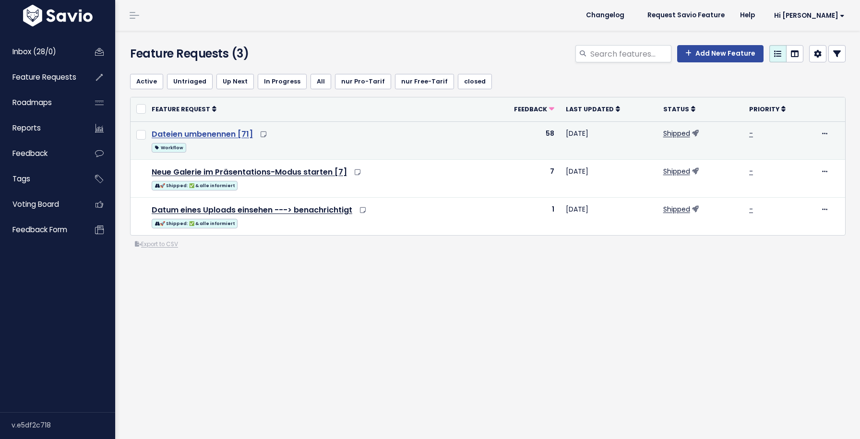
click at [223, 135] on link "Dateien umbenennen [71]" at bounding box center [202, 134] width 101 height 11
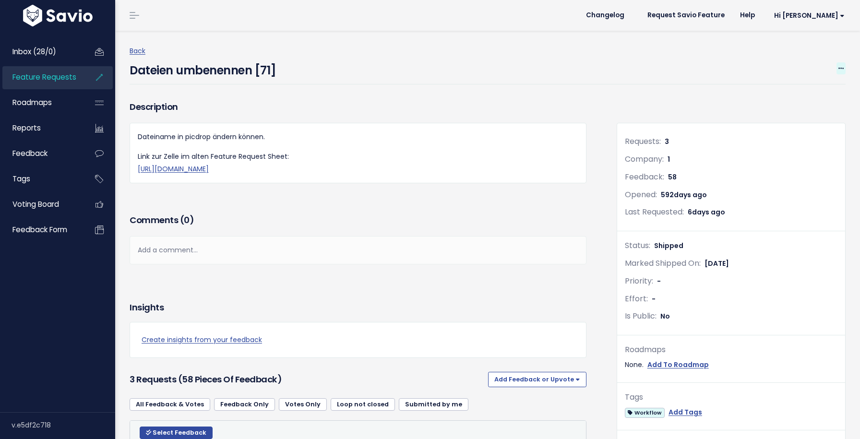
click at [839, 63] on span at bounding box center [841, 68] width 9 height 12
click at [786, 90] on link "Edit" at bounding box center [809, 94] width 71 height 19
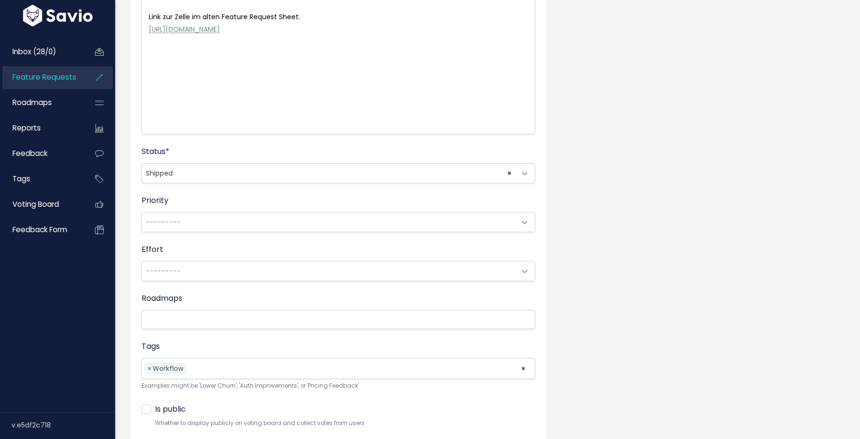
scroll to position [236, 0]
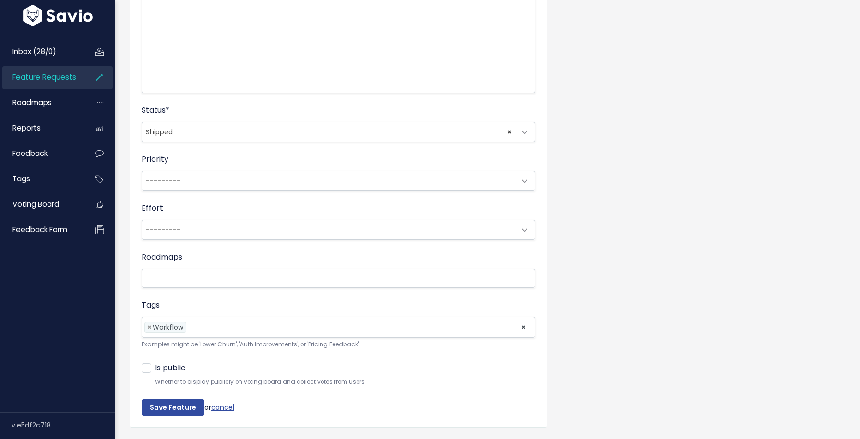
click at [197, 282] on input "search" at bounding box center [193, 278] width 96 height 12
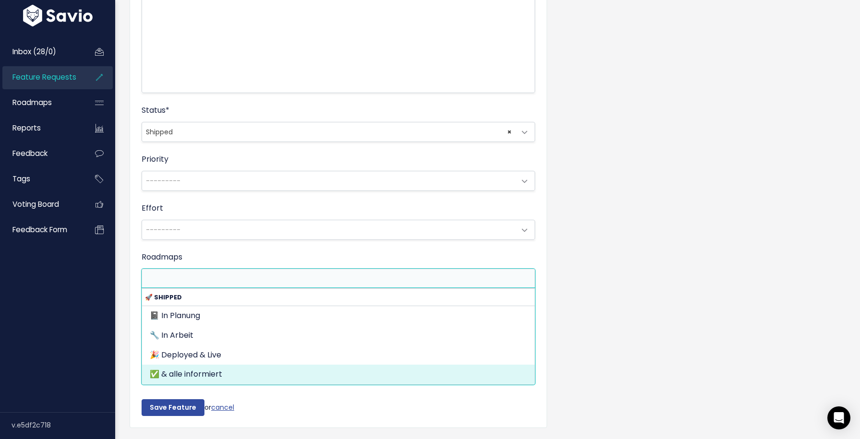
select select "797"
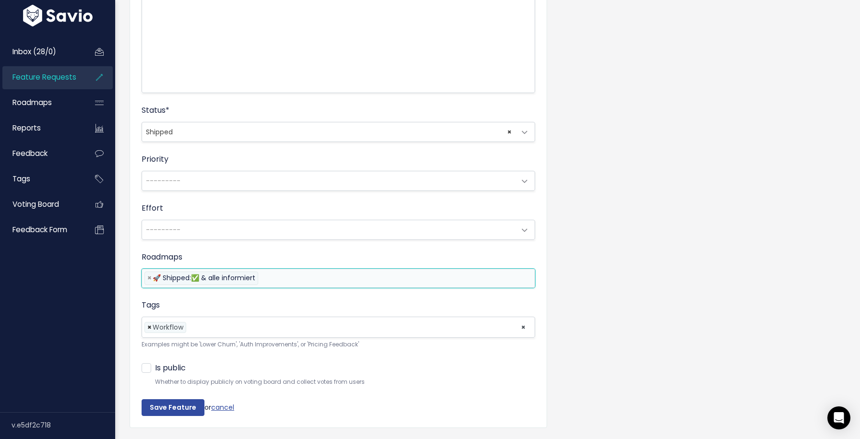
click at [149, 325] on span "×" at bounding box center [149, 328] width 4 height 10
select select
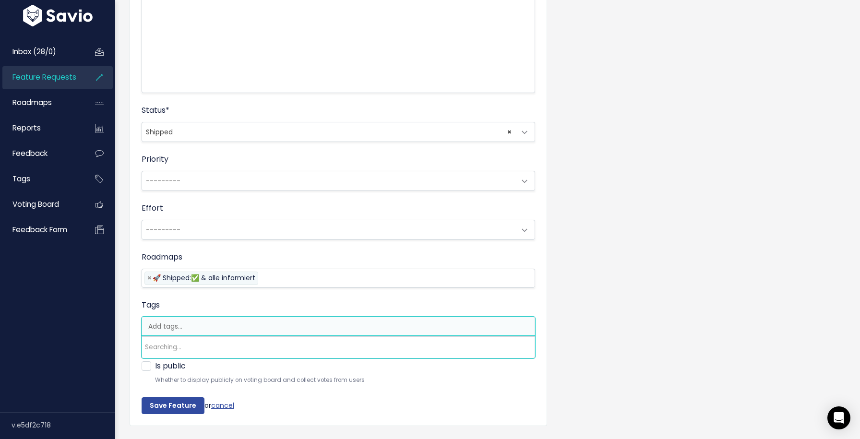
scroll to position [0, 2]
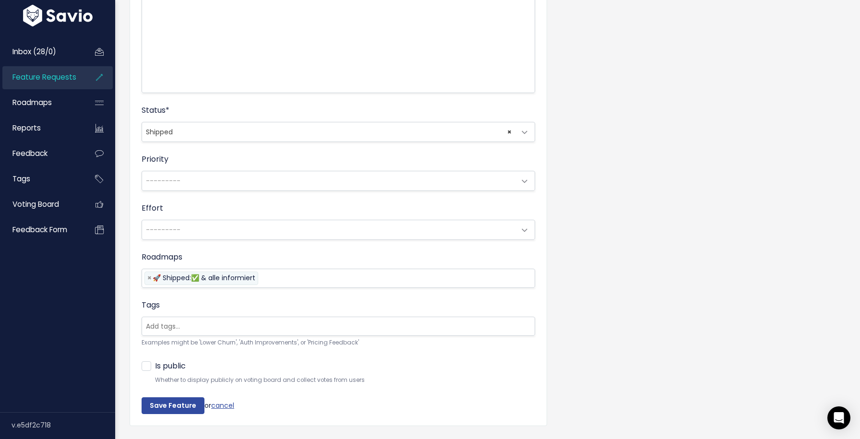
click at [274, 359] on form "Title * Dateien umbenennen [71] Description Dateiname in picdrop ändern können.…" at bounding box center [339, 132] width 394 height 565
click at [182, 403] on input "Save Feature" at bounding box center [173, 406] width 63 height 17
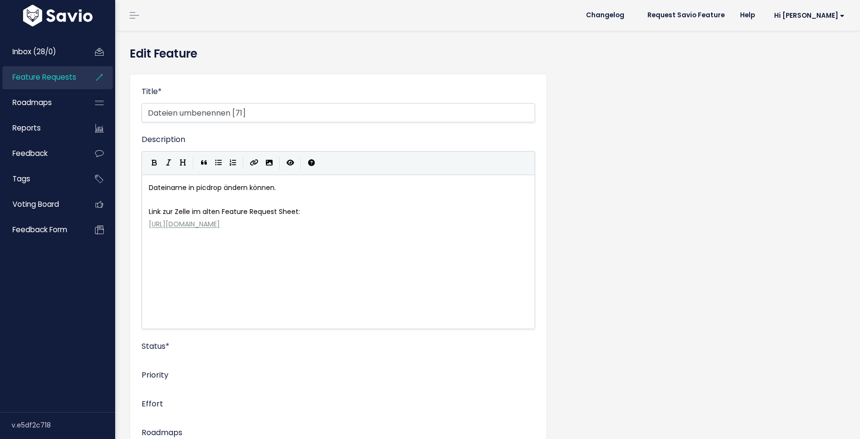
scroll to position [7, 0]
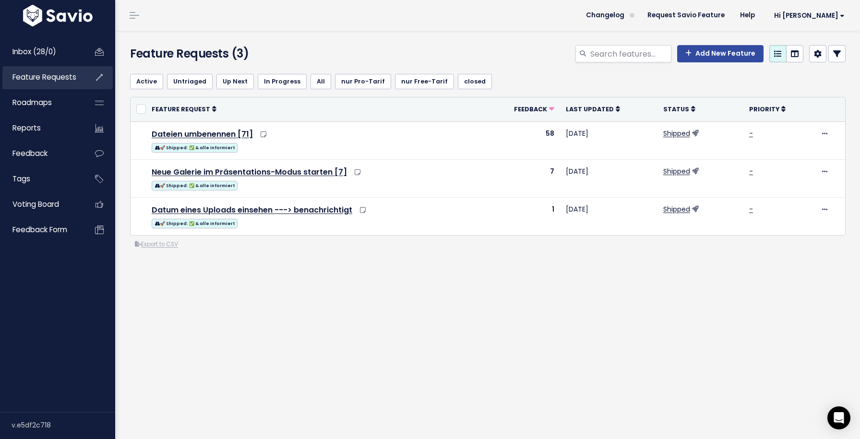
click at [50, 82] on span "Feature Requests" at bounding box center [44, 77] width 64 height 10
